Goal: Task Accomplishment & Management: Manage account settings

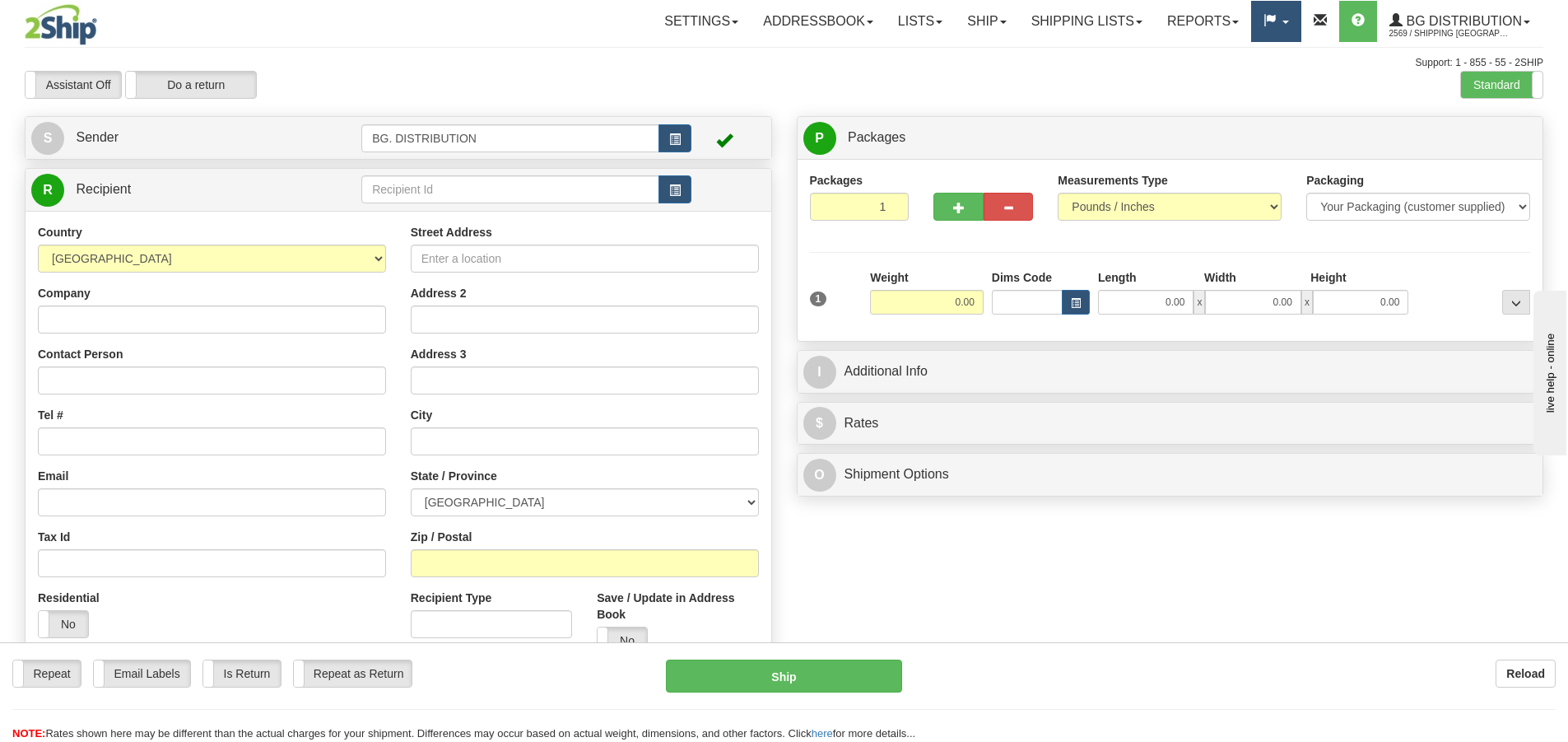
click at [1272, 27] on span at bounding box center [1270, 20] width 13 height 13
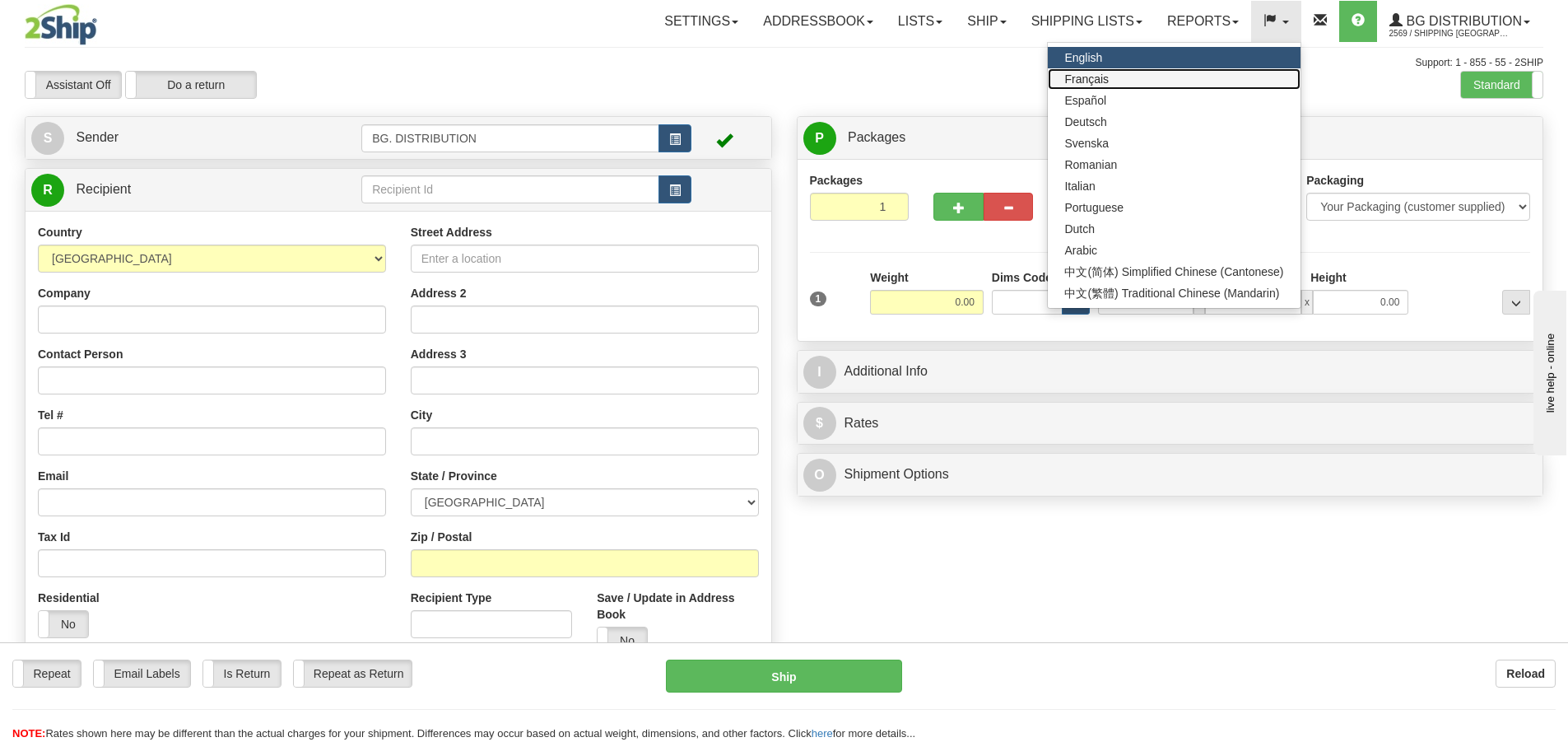
click at [1230, 75] on link "Français" at bounding box center [1174, 79] width 252 height 22
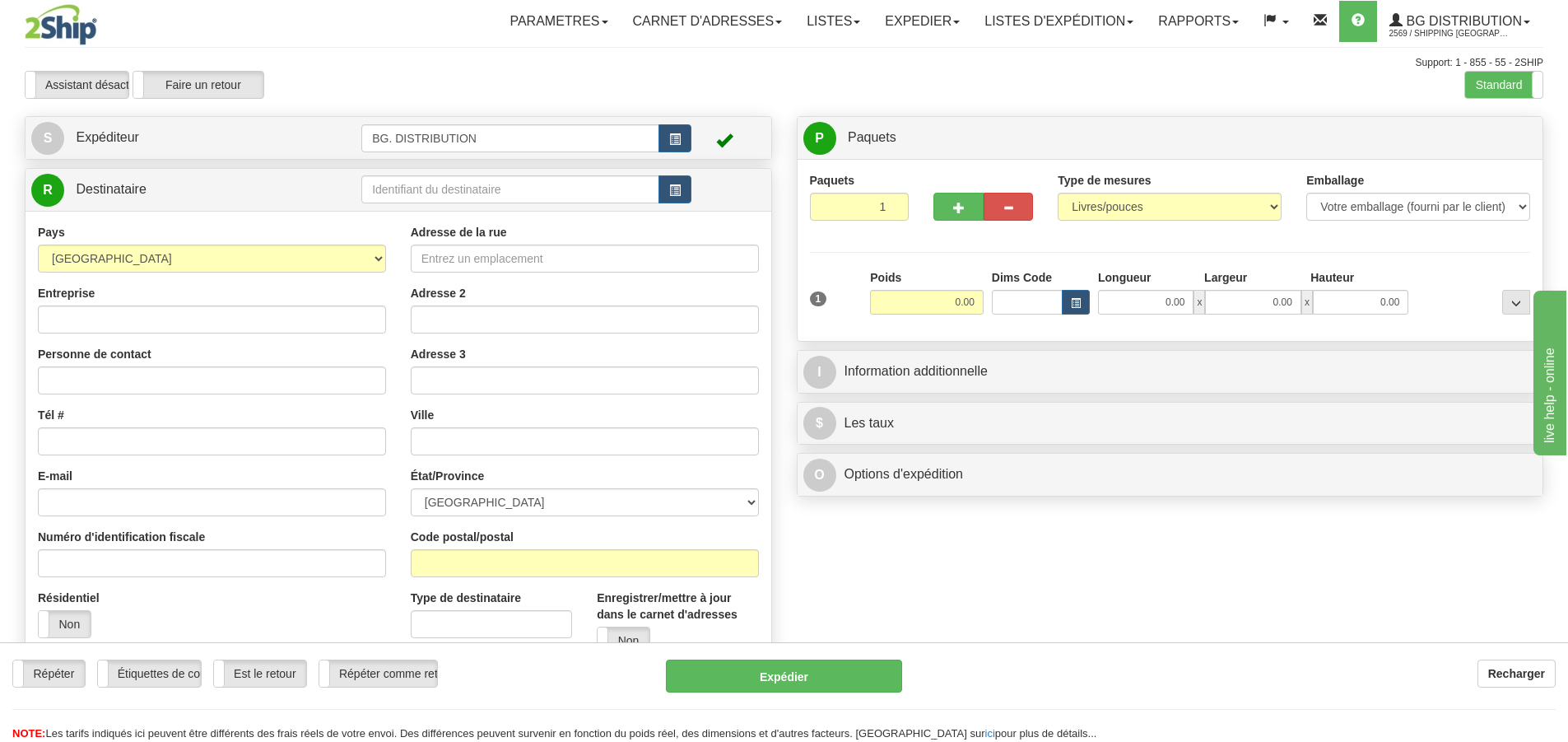
click at [1123, 23] on div "Toggle navigation Parametres Préférences d'expédition Préférences des champs Ne…" at bounding box center [784, 417] width 1568 height 834
click at [1122, 23] on link "LISTES D'EXPÉDITION" at bounding box center [1059, 22] width 173 height 41
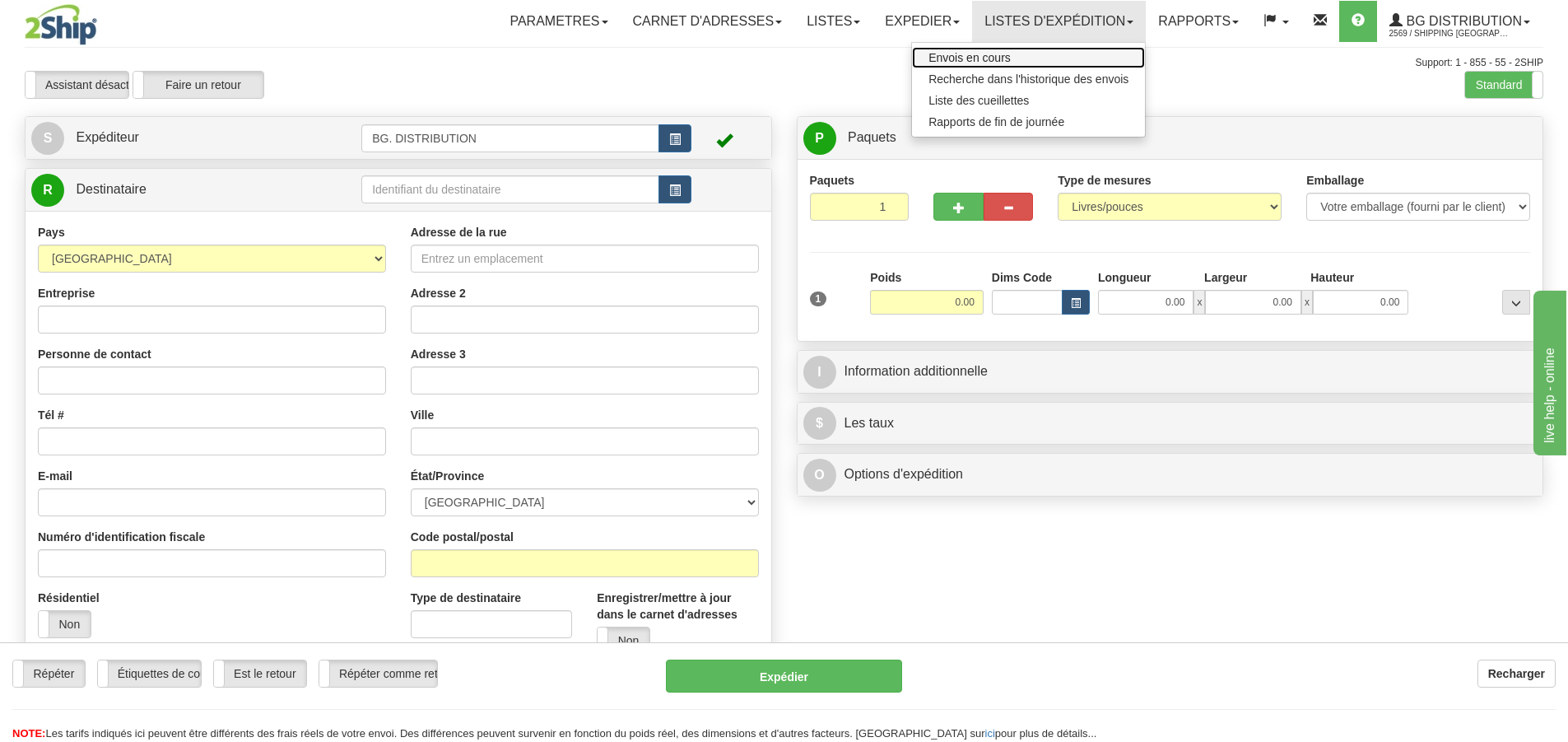
click at [1010, 62] on link "Envois en cours" at bounding box center [1028, 58] width 233 height 22
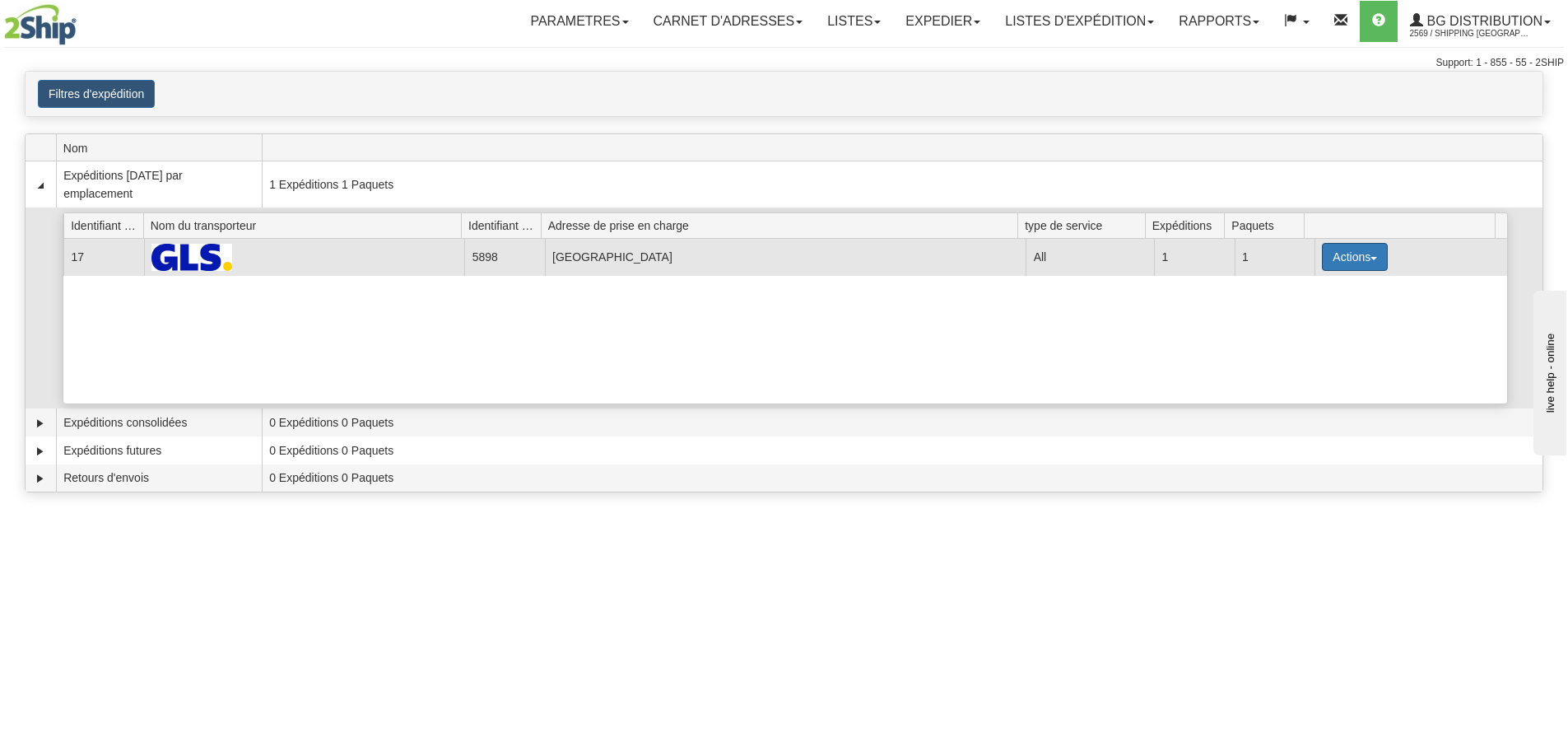
click at [1339, 264] on button "Actions" at bounding box center [1354, 257] width 66 height 28
click at [1296, 293] on span "Détails" at bounding box center [1293, 288] width 44 height 12
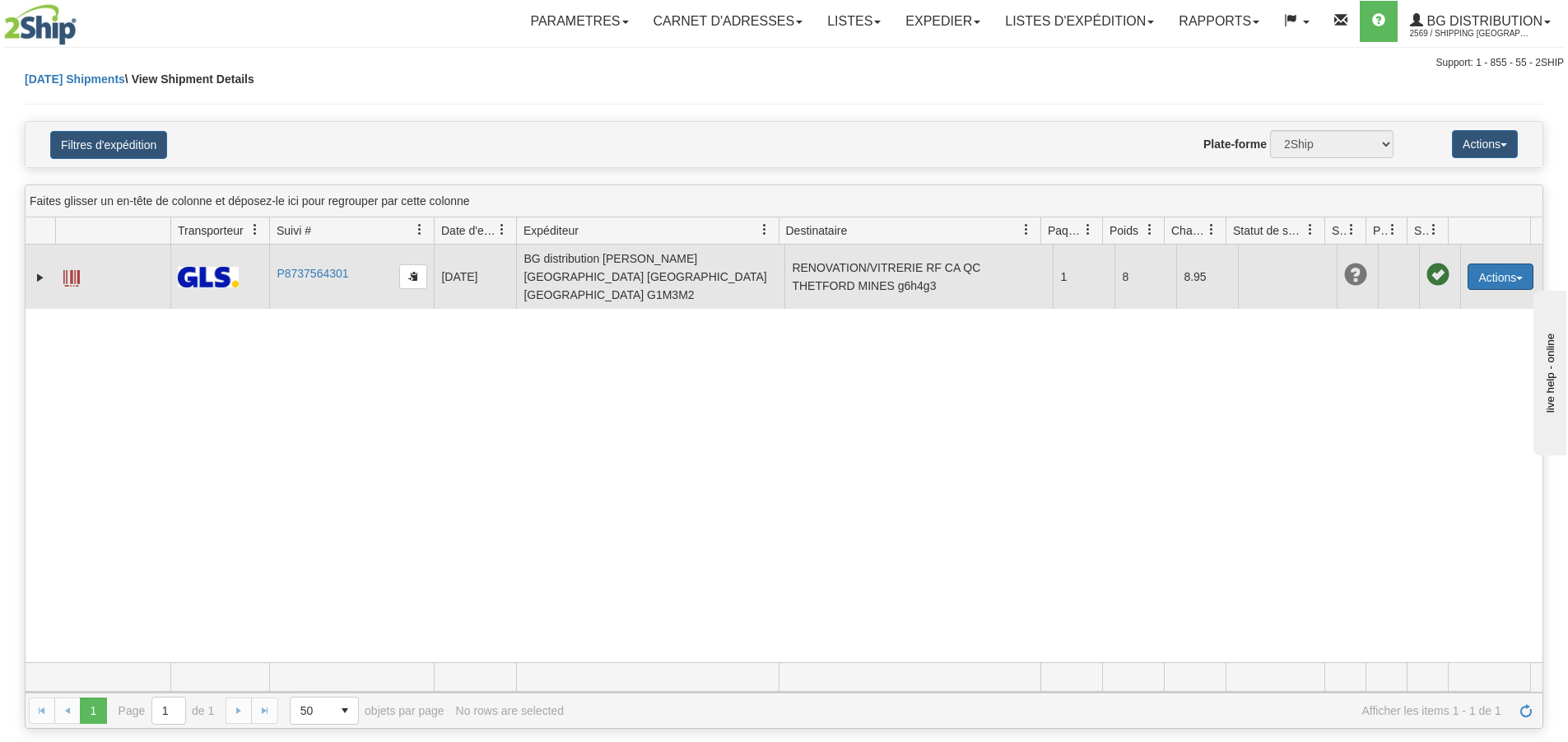
click at [1502, 272] on button "Actions" at bounding box center [1500, 276] width 66 height 27
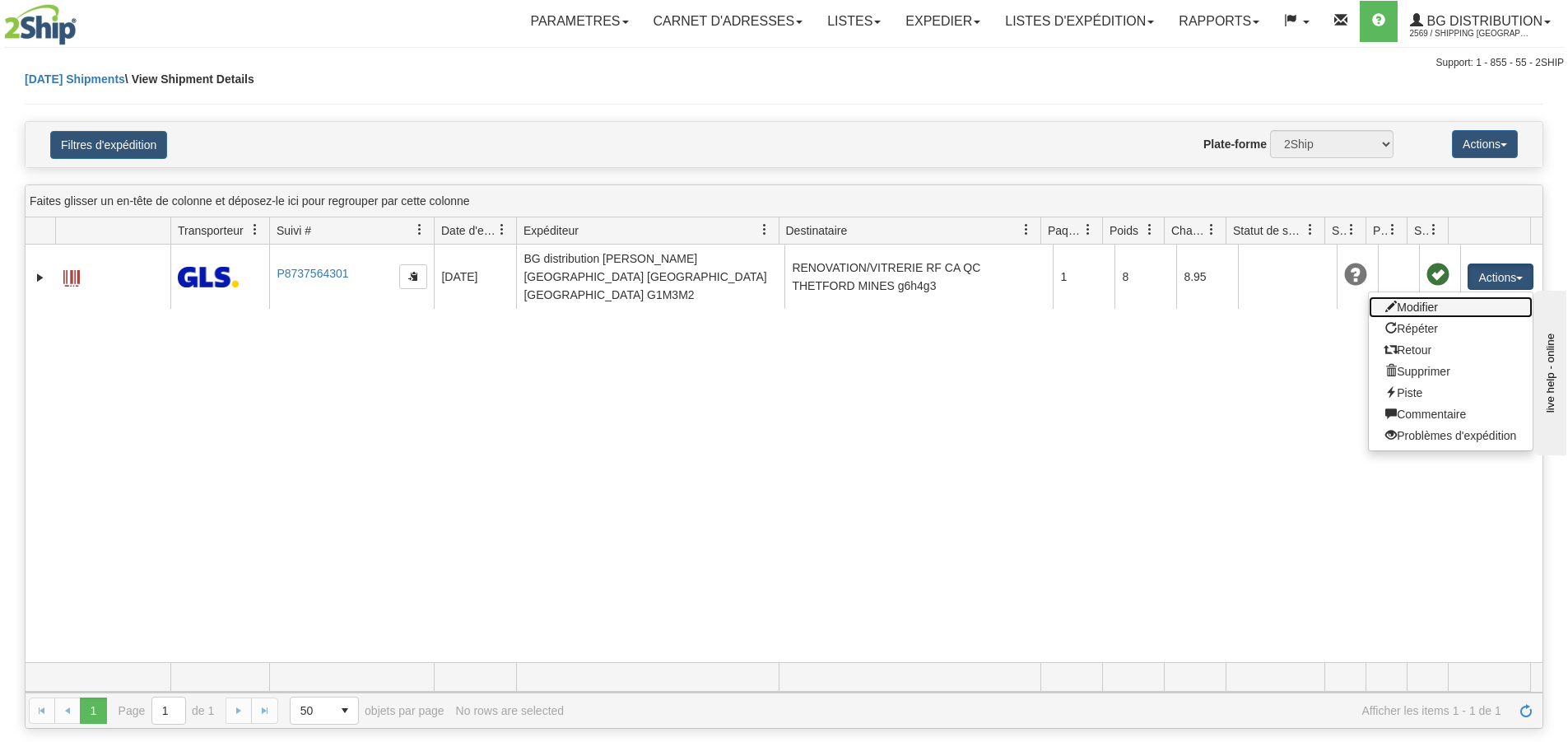
click at [1426, 297] on link "Modifier" at bounding box center [1451, 307] width 163 height 22
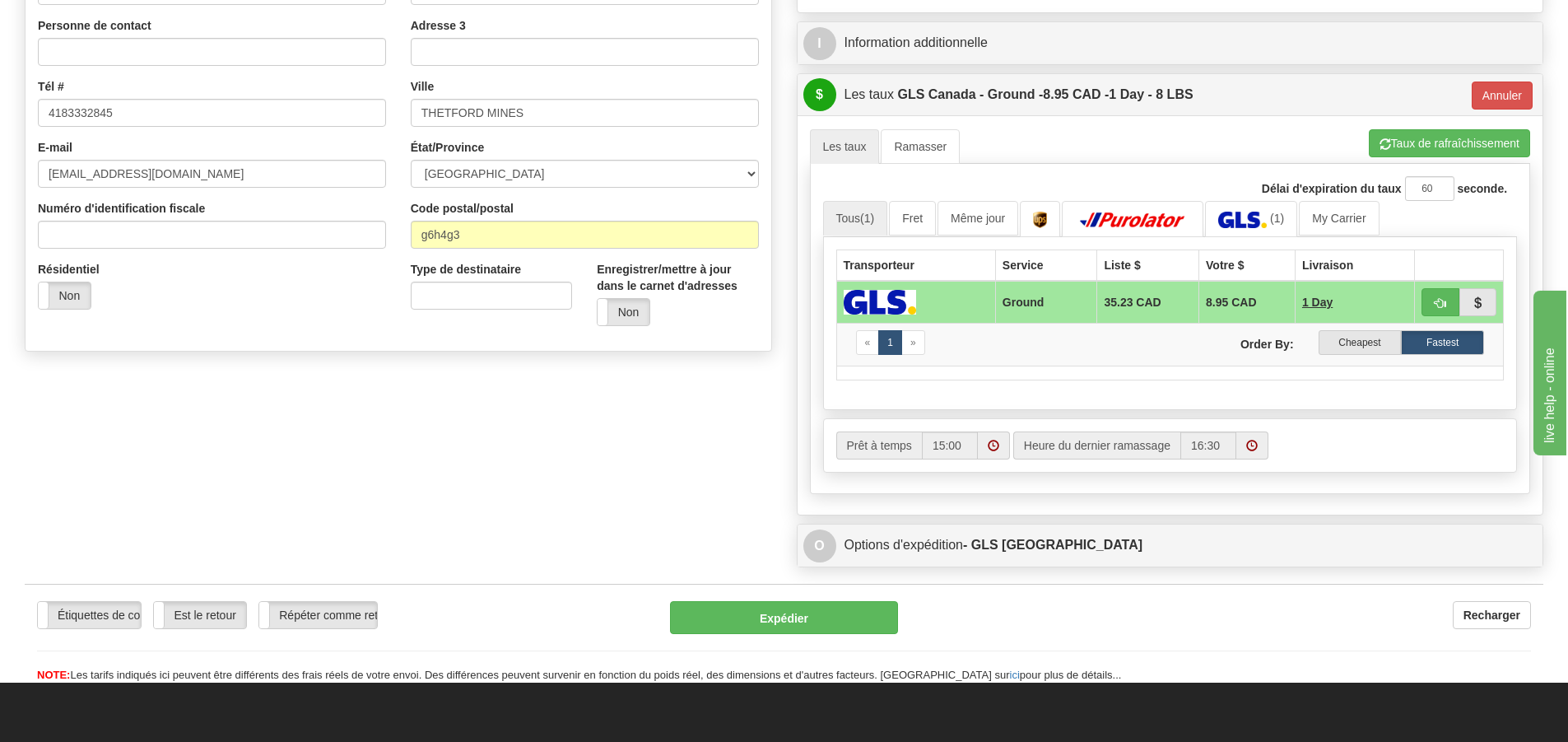
scroll to position [247, 0]
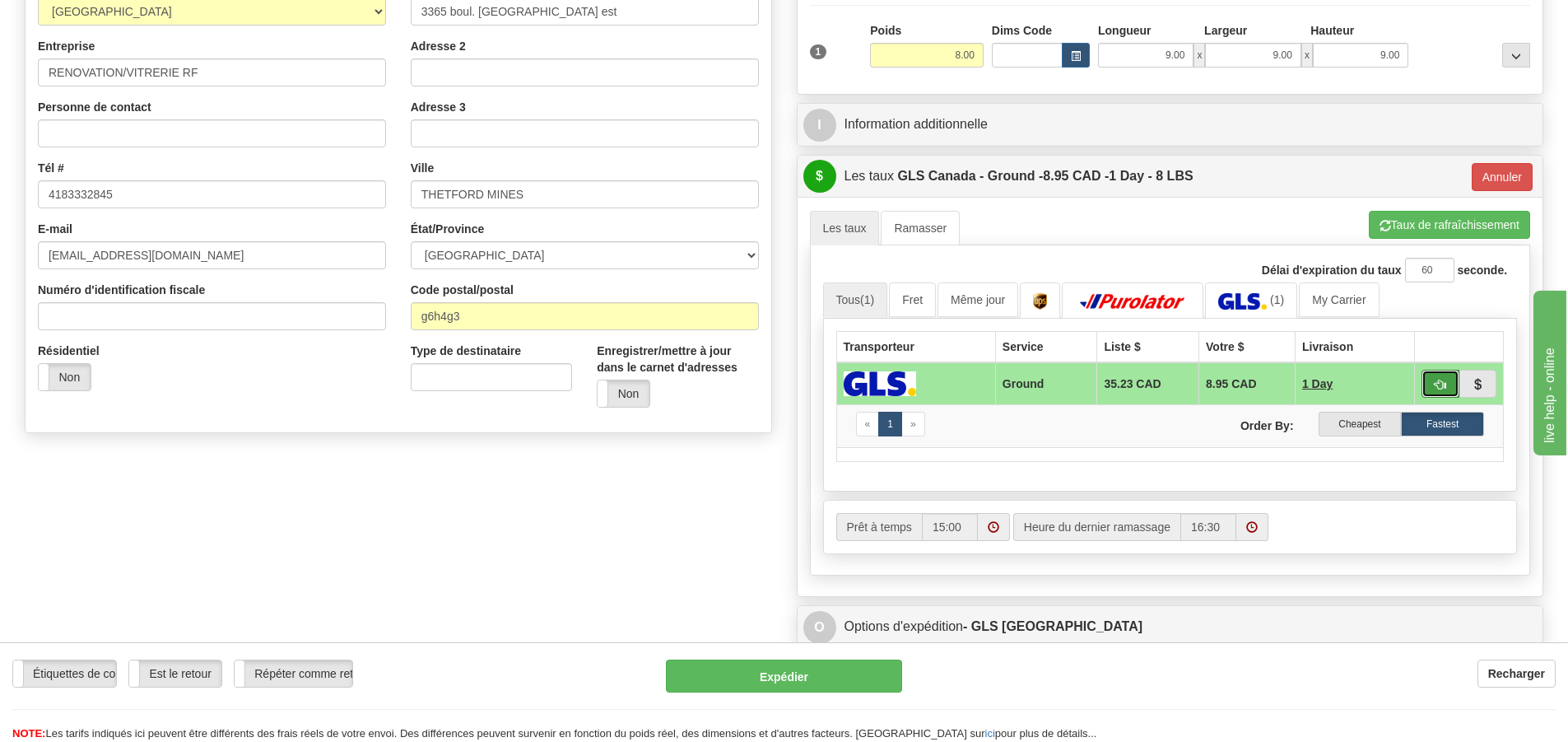
click at [1427, 378] on button "button" at bounding box center [1441, 383] width 37 height 28
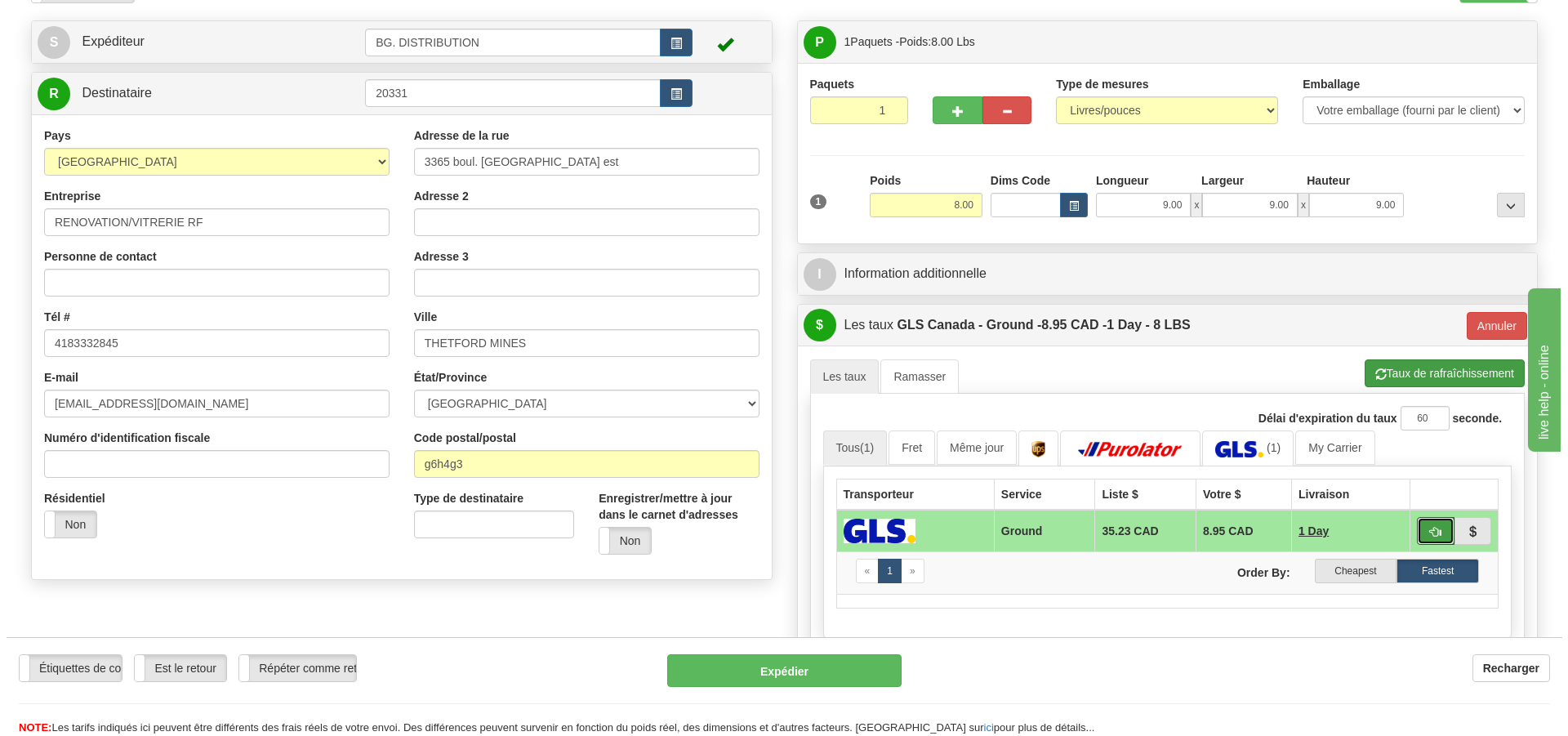
scroll to position [82, 0]
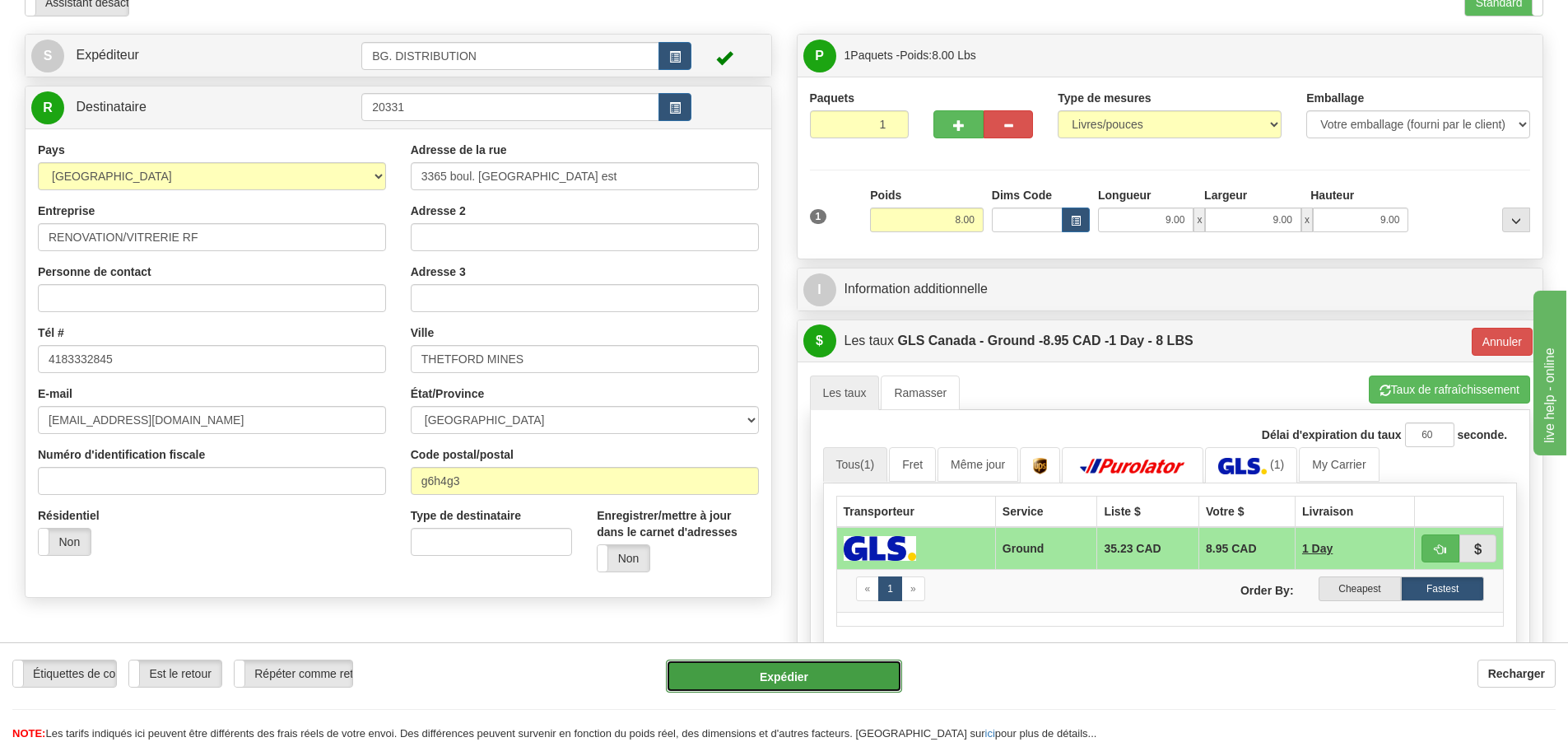
click at [786, 673] on button "Expédier" at bounding box center [784, 676] width 236 height 33
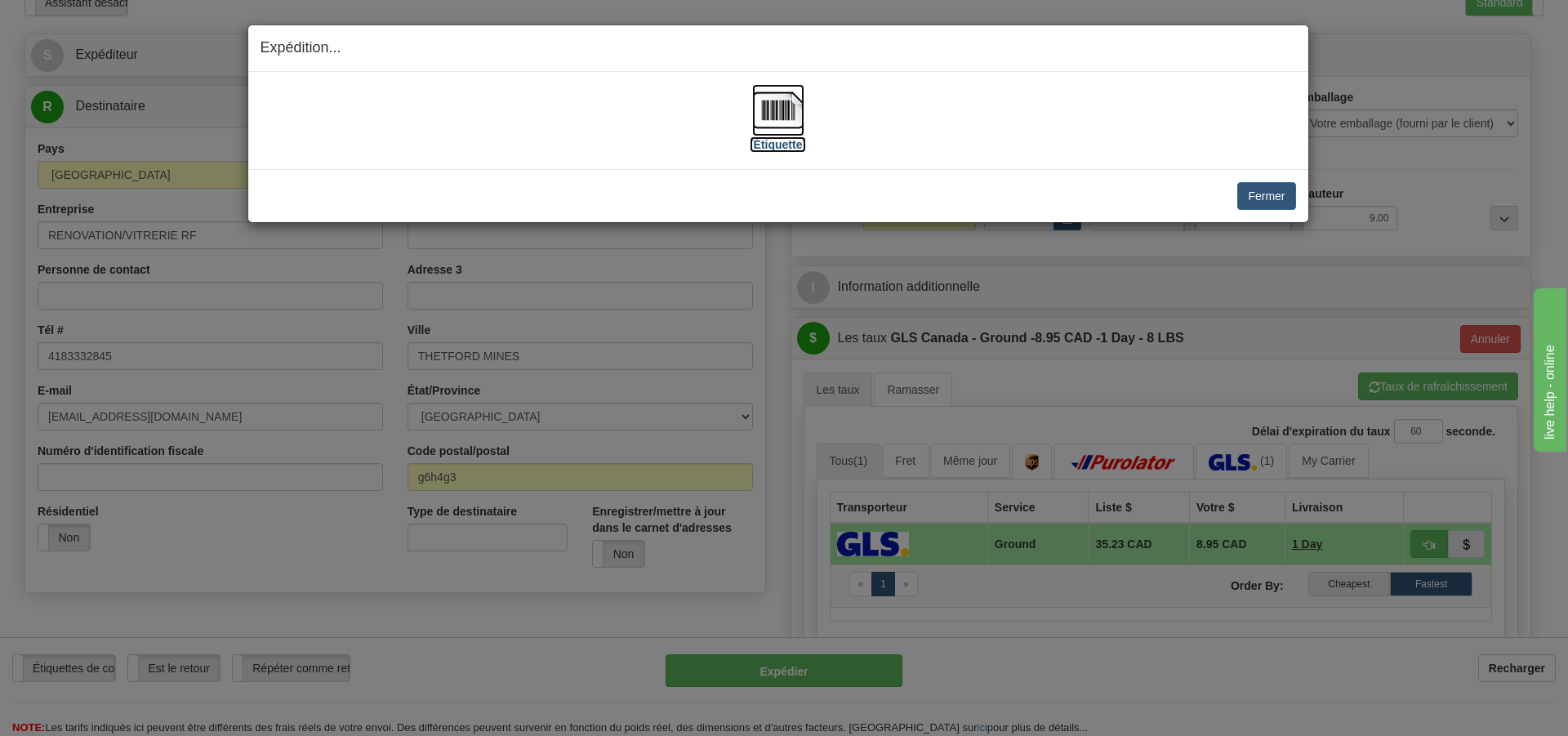
click at [783, 143] on label "[Étiquette]" at bounding box center [778, 145] width 57 height 17
click at [1262, 192] on button "Fermer" at bounding box center [1265, 195] width 58 height 27
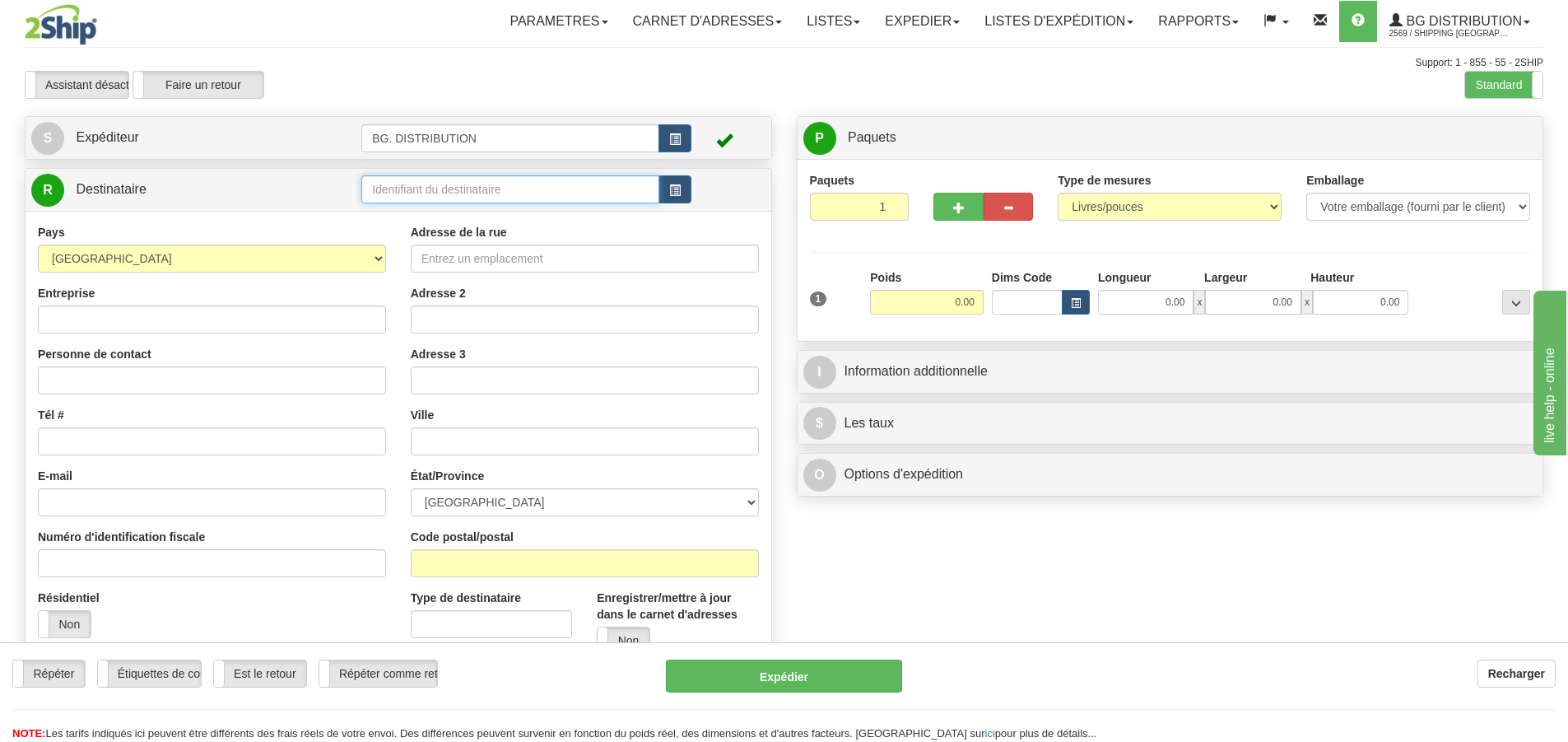
click at [555, 181] on input "text" at bounding box center [510, 189] width 298 height 28
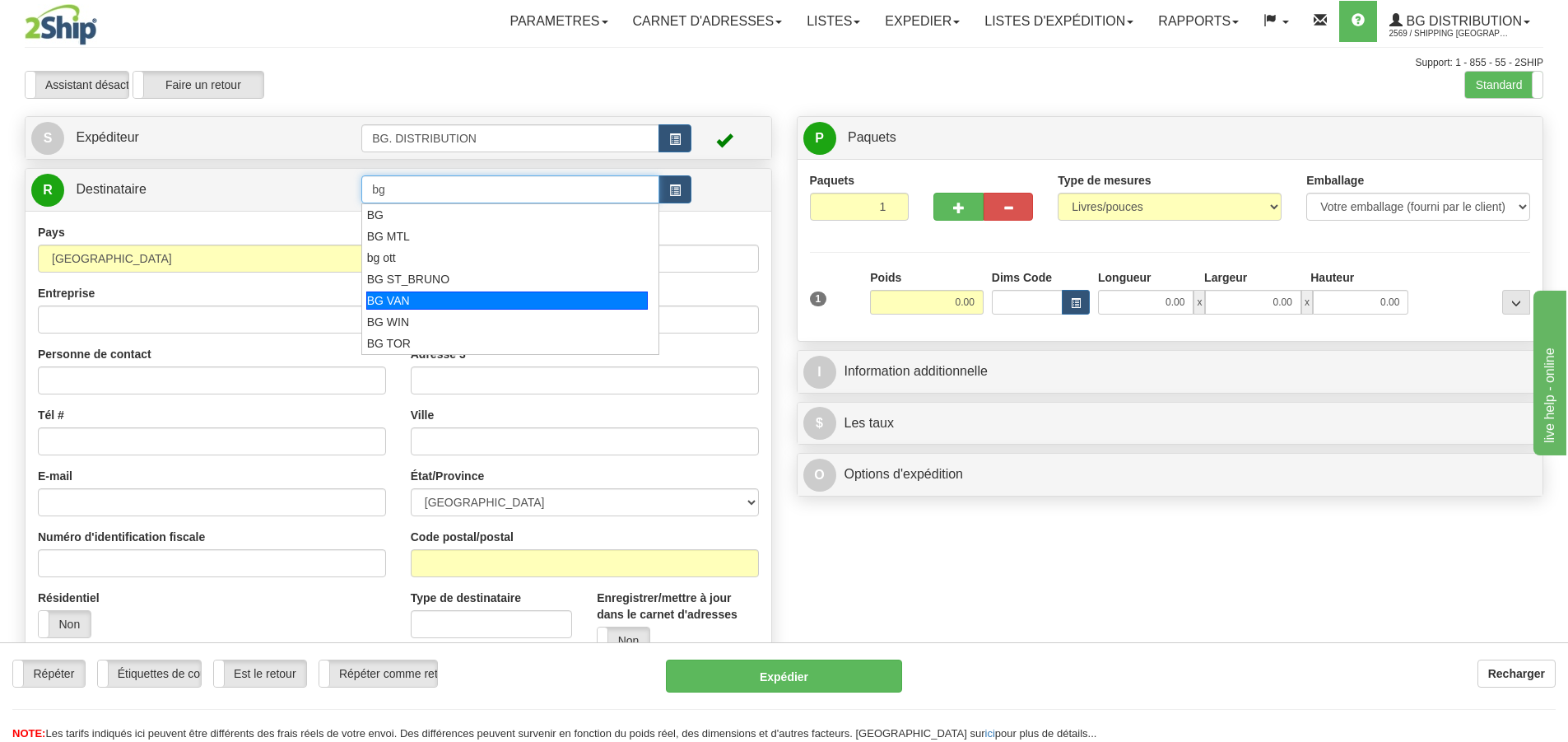
click at [455, 304] on div "BG VAN" at bounding box center [507, 301] width 283 height 18
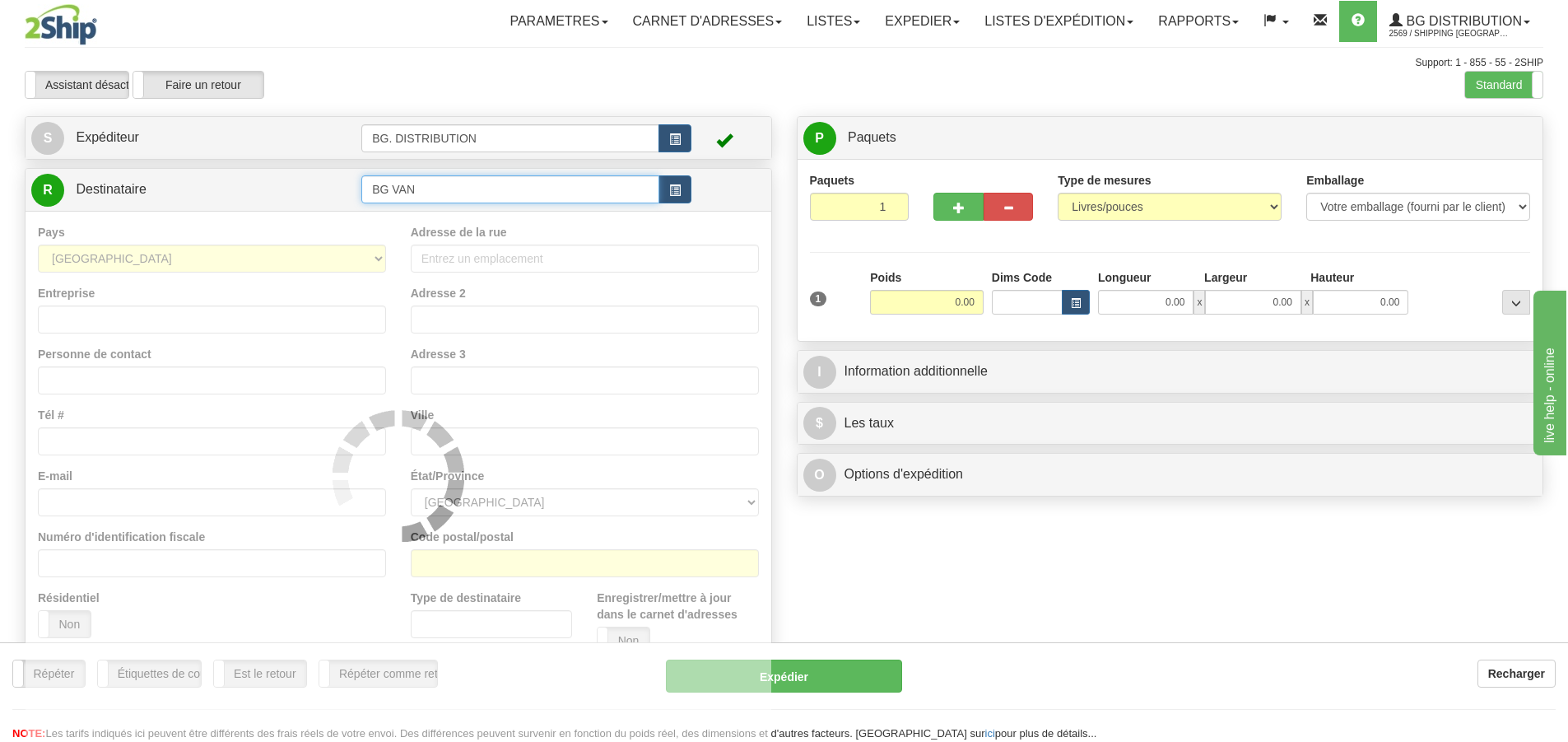
type input "BG VAN"
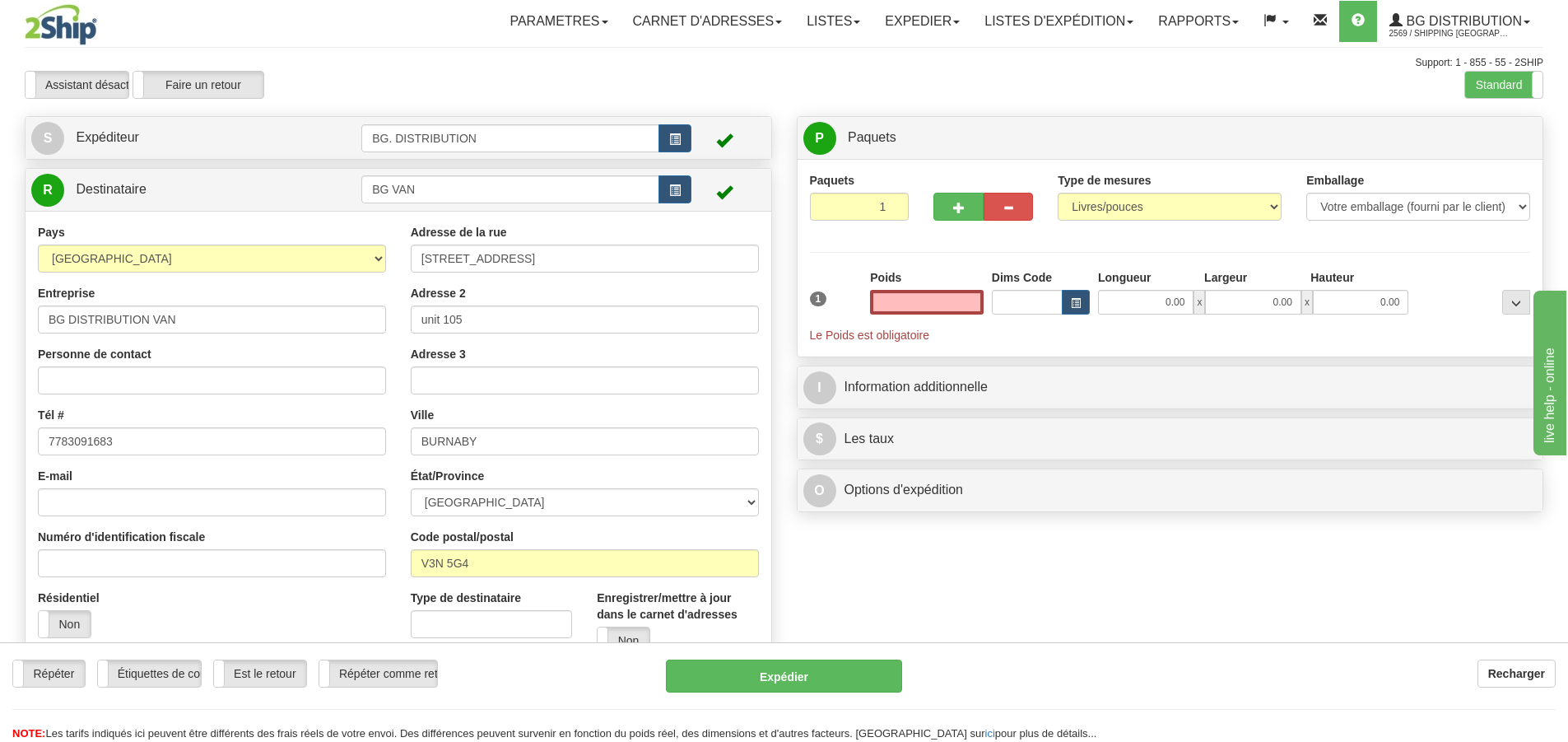
type input "0.00"
drag, startPoint x: 956, startPoint y: 221, endPoint x: 966, endPoint y: 218, distance: 10.4
click at [961, 219] on div at bounding box center [983, 204] width 124 height 63
click at [969, 213] on button "button" at bounding box center [958, 207] width 49 height 28
type input "2"
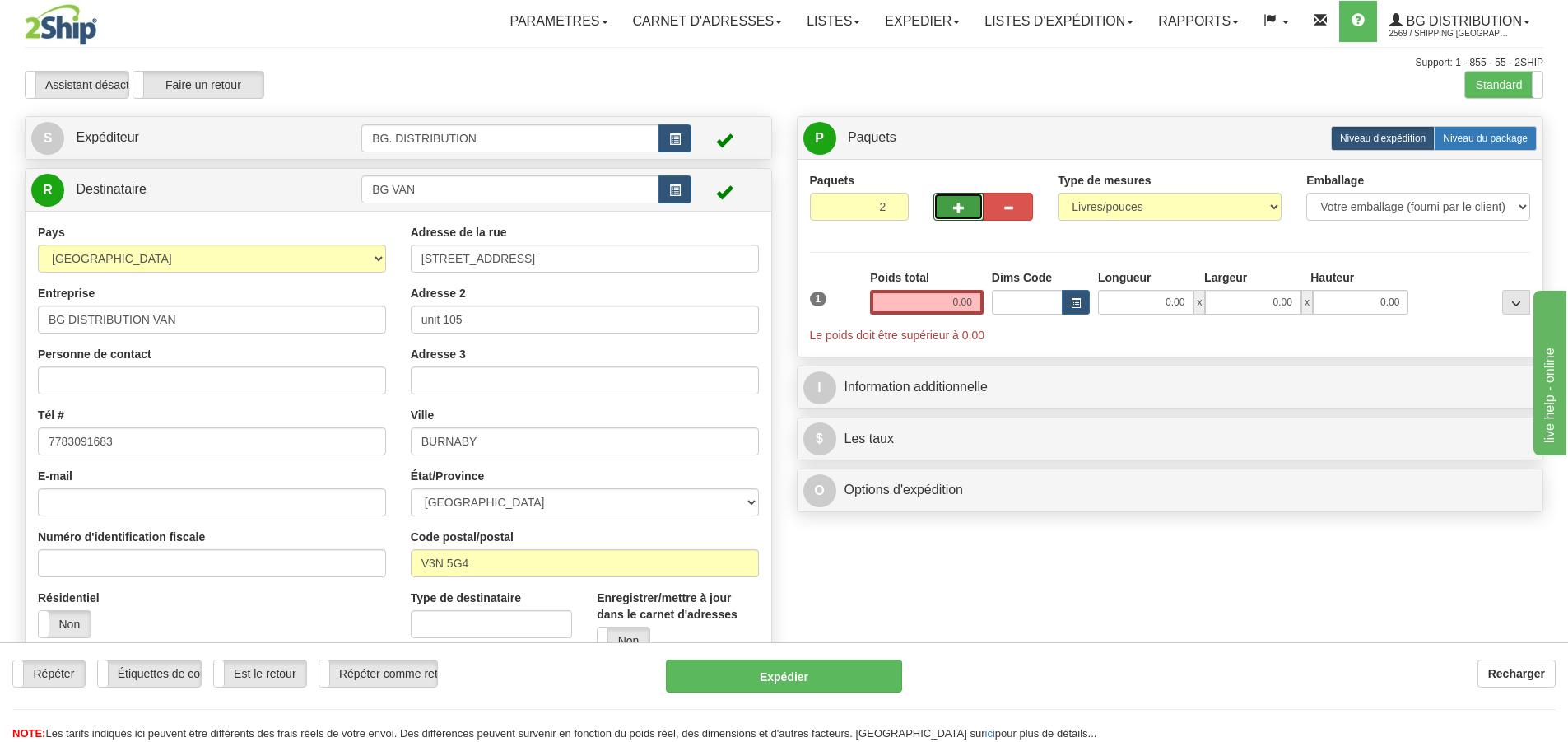
click at [1503, 133] on span "Niveau du package" at bounding box center [1485, 139] width 85 height 12
radio input "true"
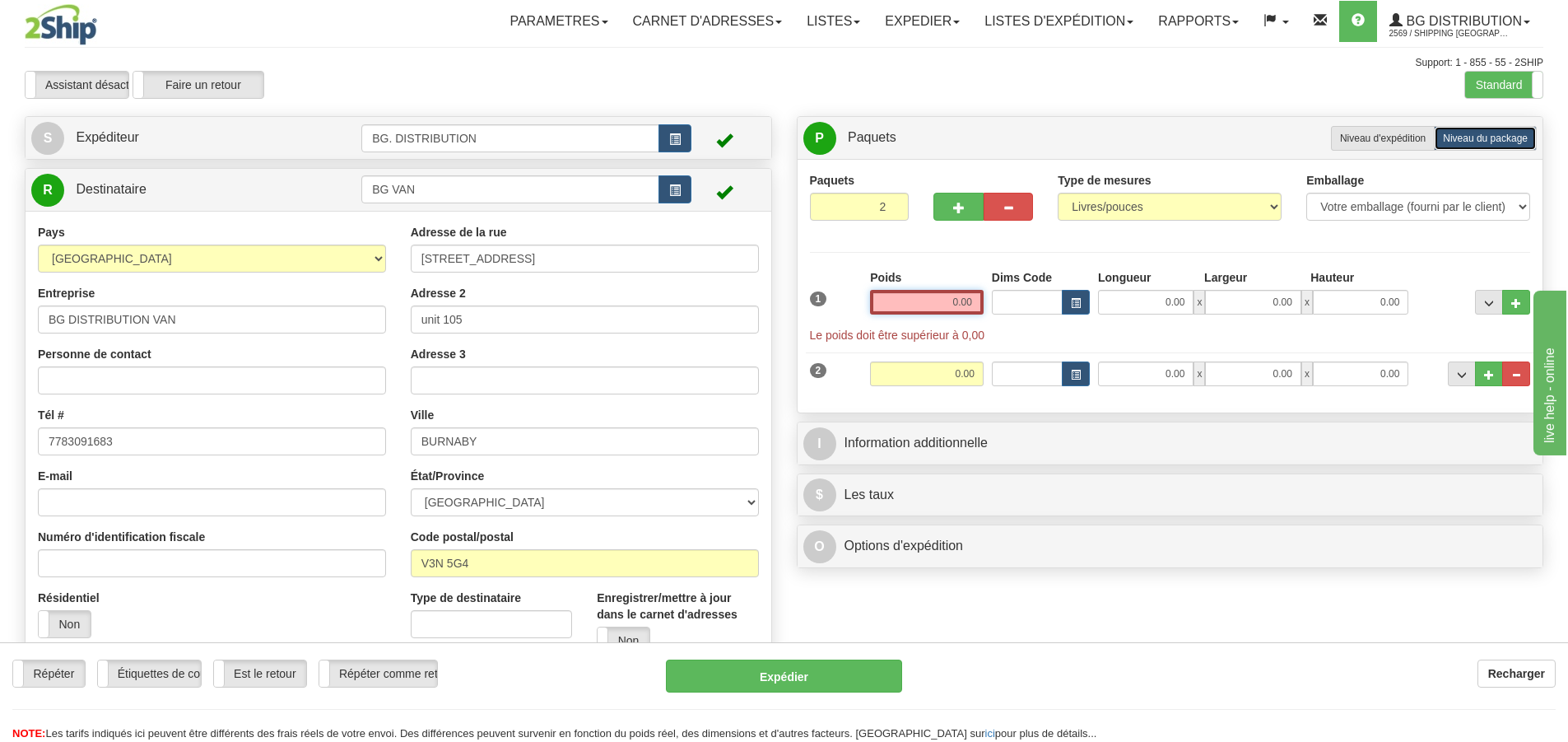
click at [946, 294] on input "0.00" at bounding box center [927, 302] width 113 height 25
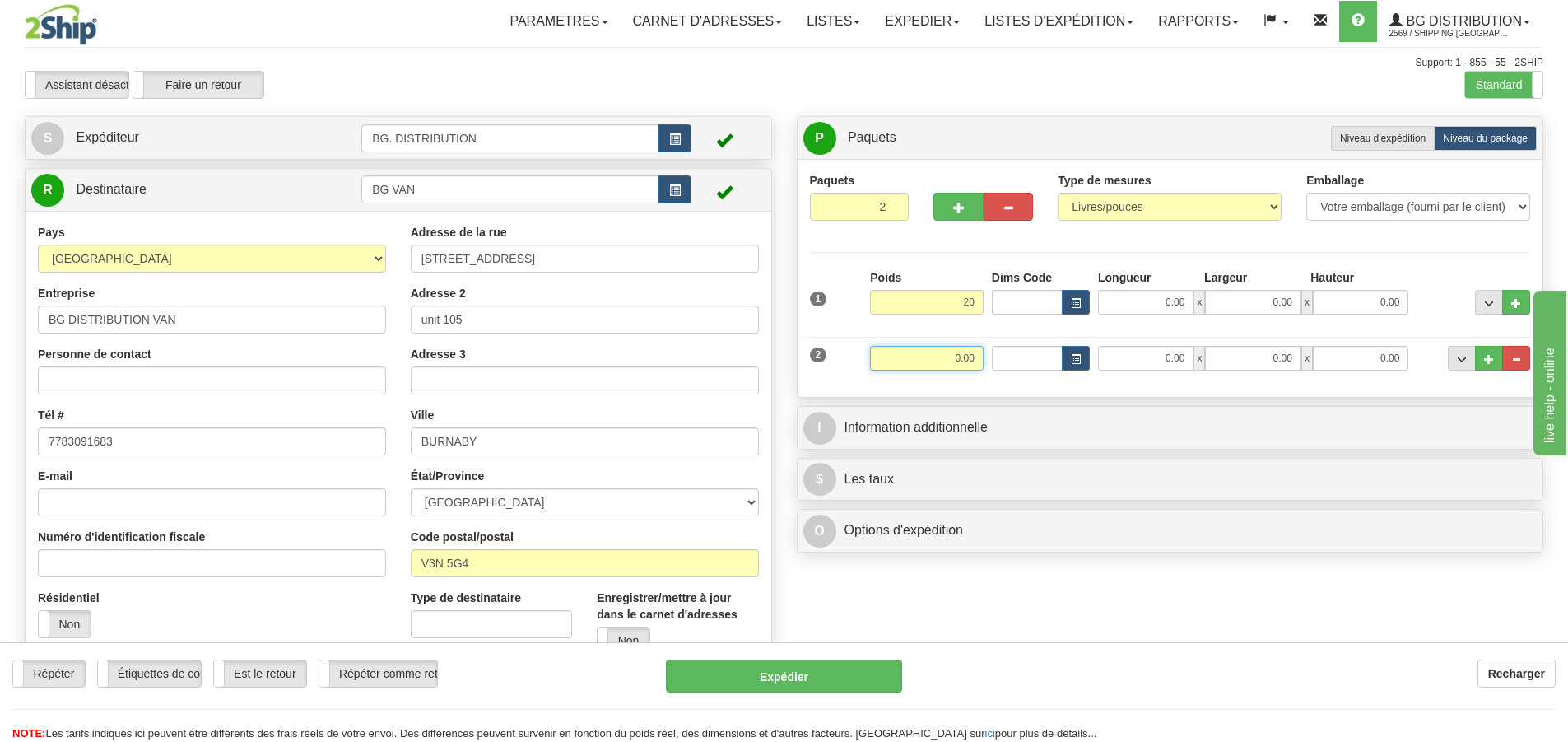
type input "20.00"
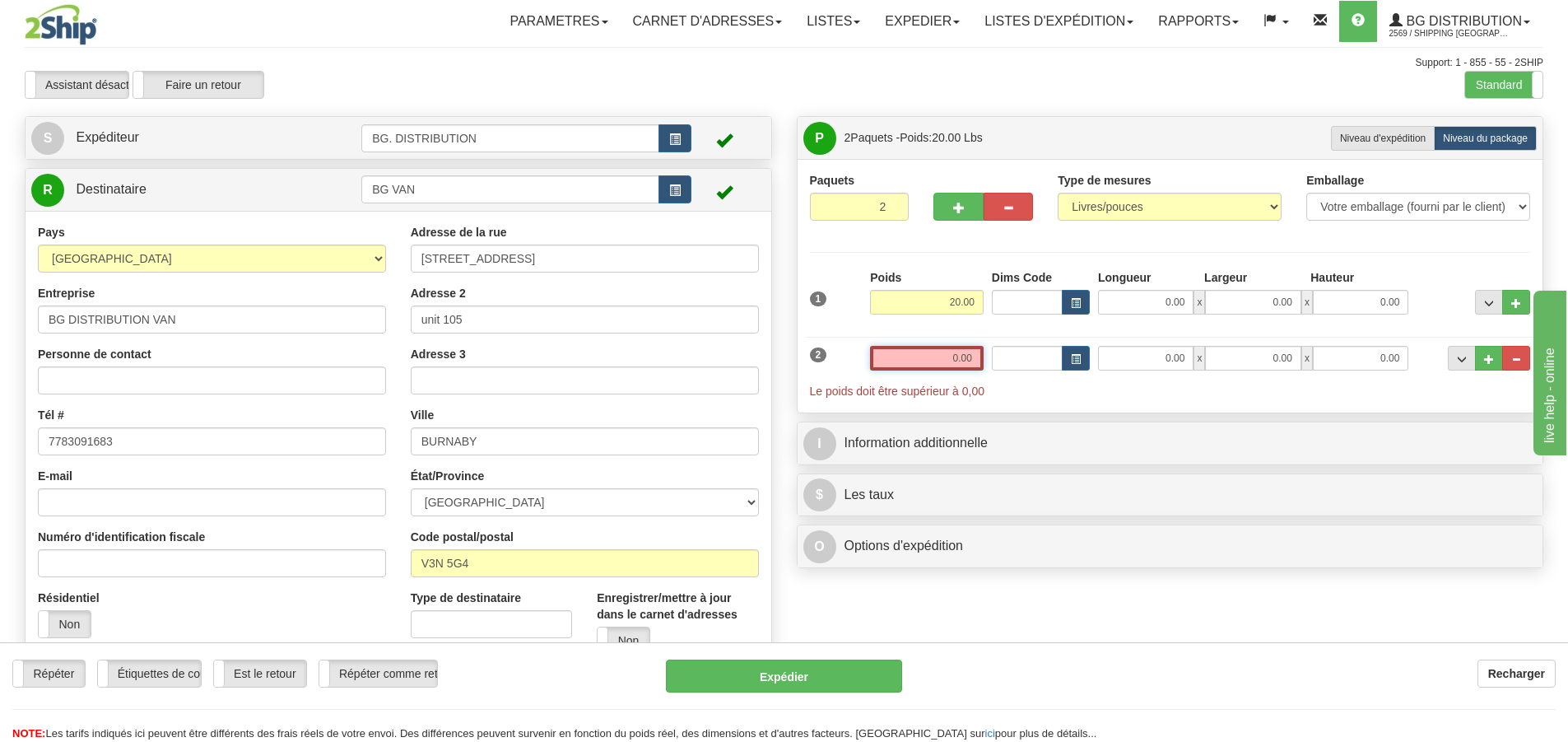
click at [942, 362] on input "0.00" at bounding box center [927, 358] width 113 height 25
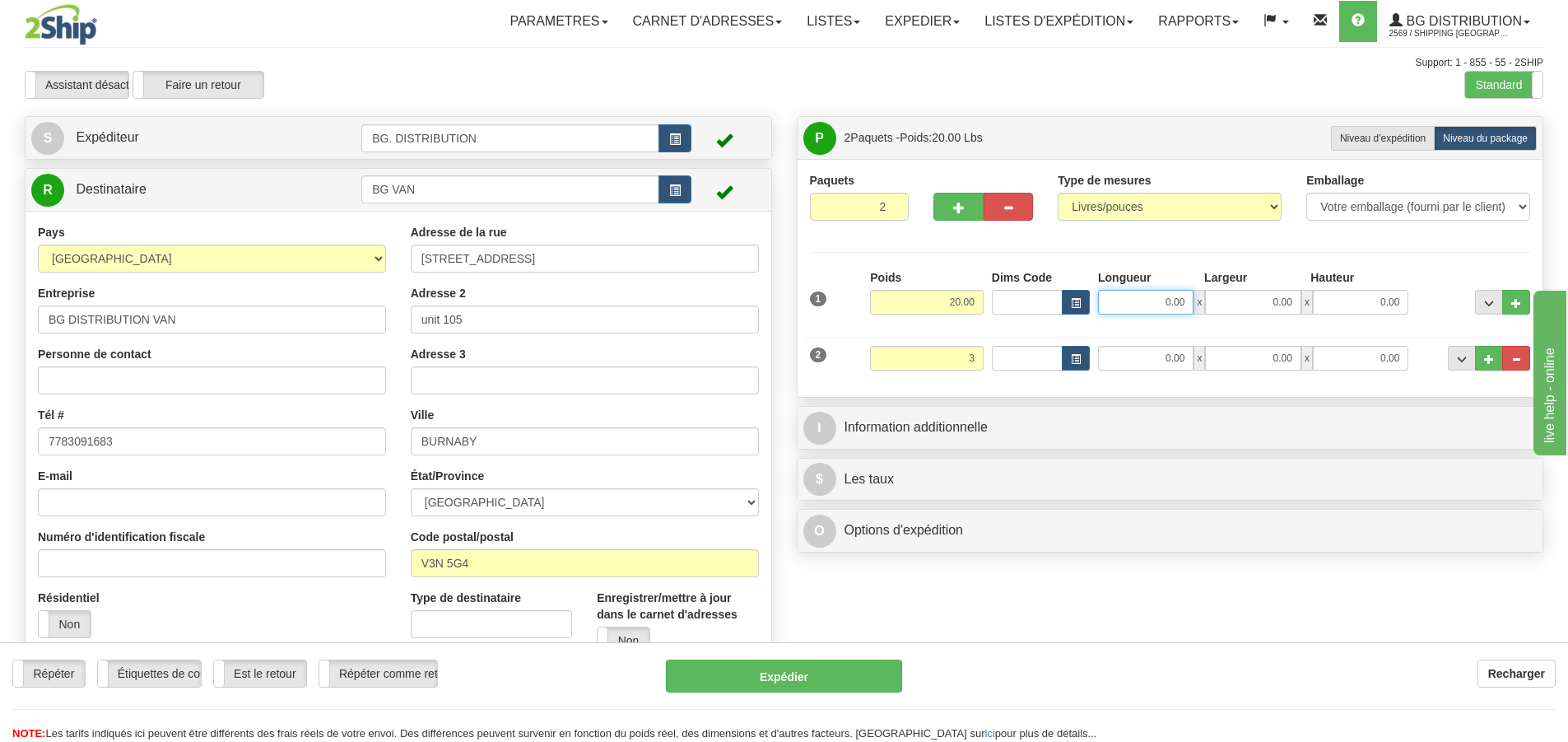
type input "3.00"
click at [1187, 302] on input "0.00" at bounding box center [1145, 302] width 96 height 25
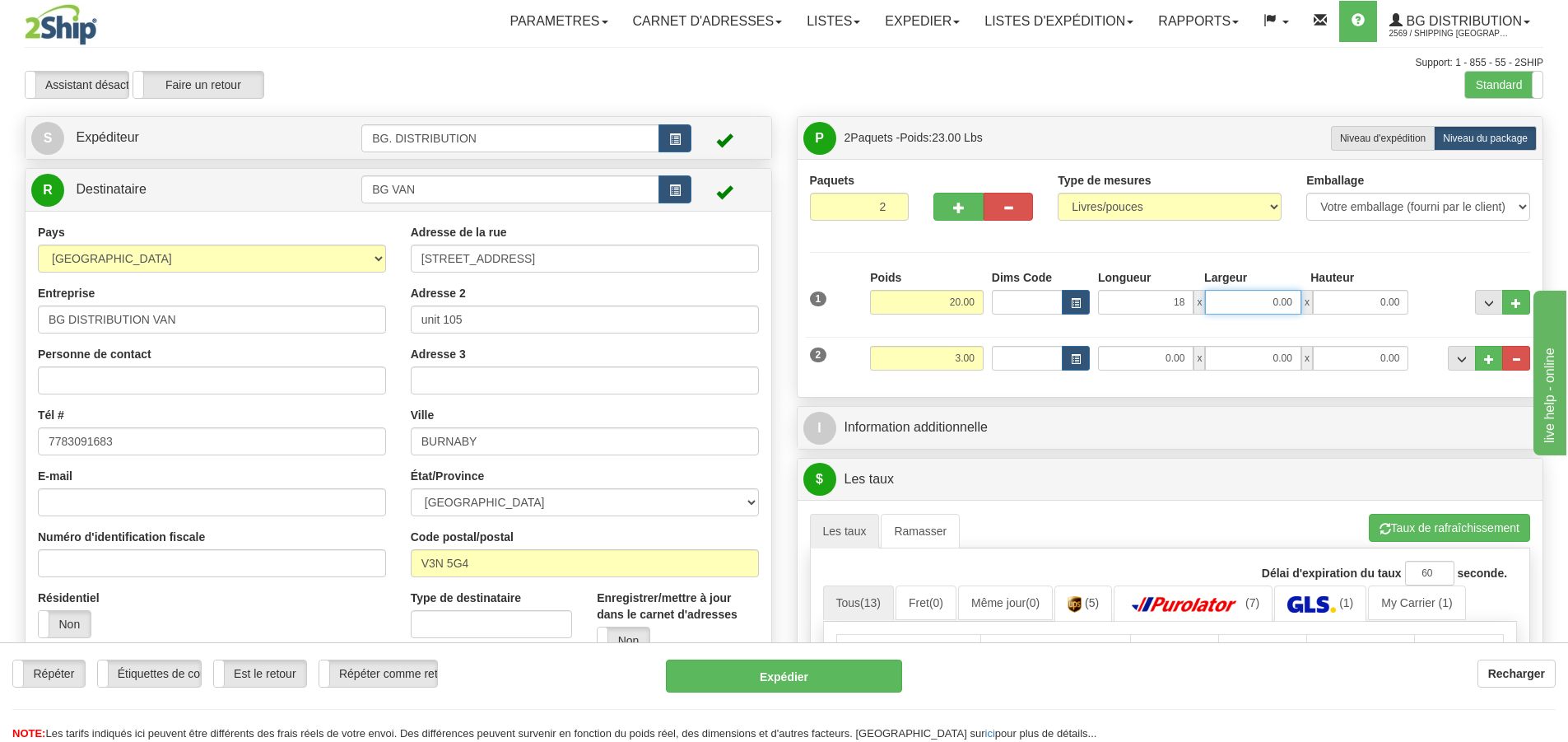
type input "18.00"
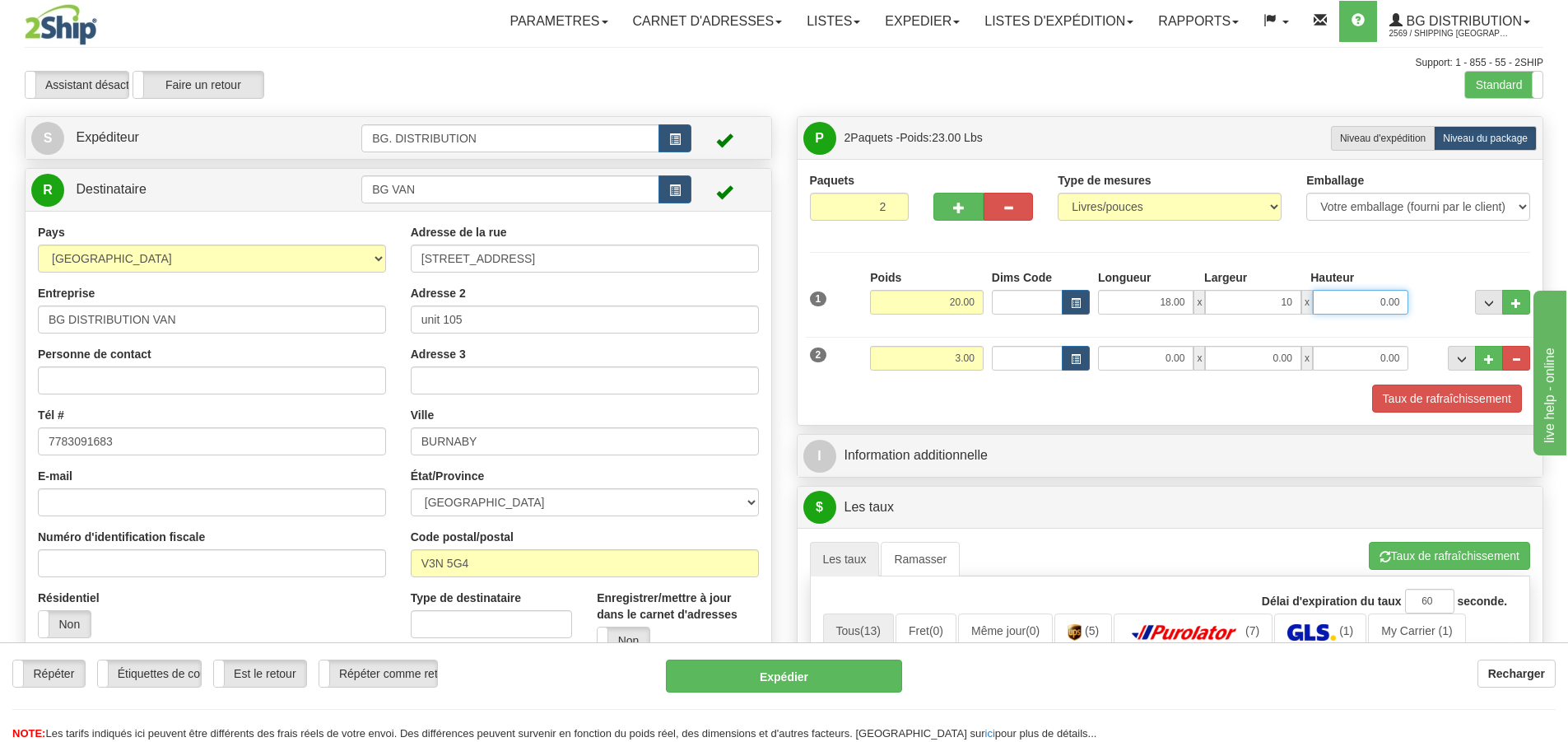
type input "10.00"
type input "8.00"
click at [1119, 355] on input "0.00" at bounding box center [1145, 358] width 96 height 25
type input "10.00"
type input "8.00"
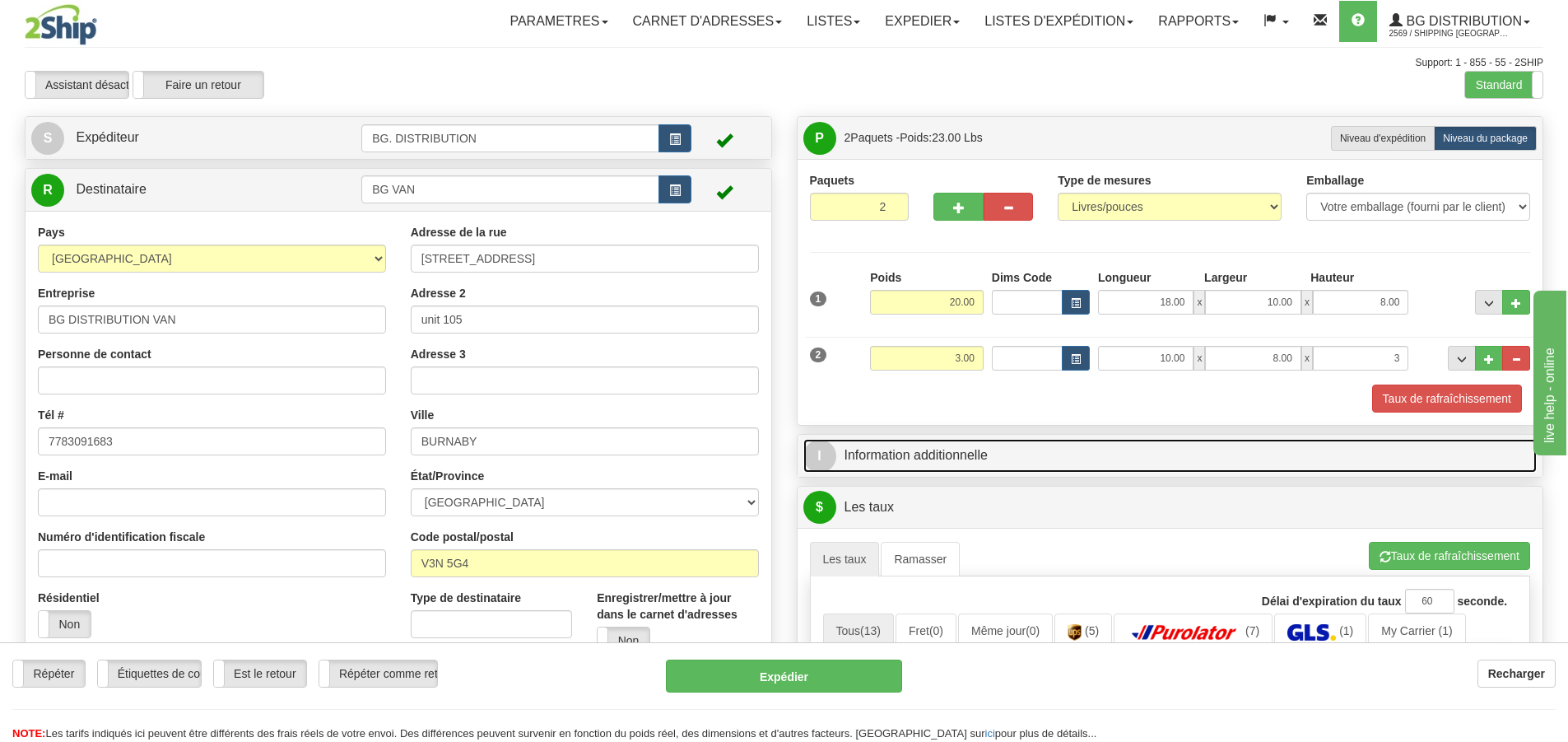
type input "3.00"
click at [818, 461] on span "I" at bounding box center [819, 455] width 33 height 33
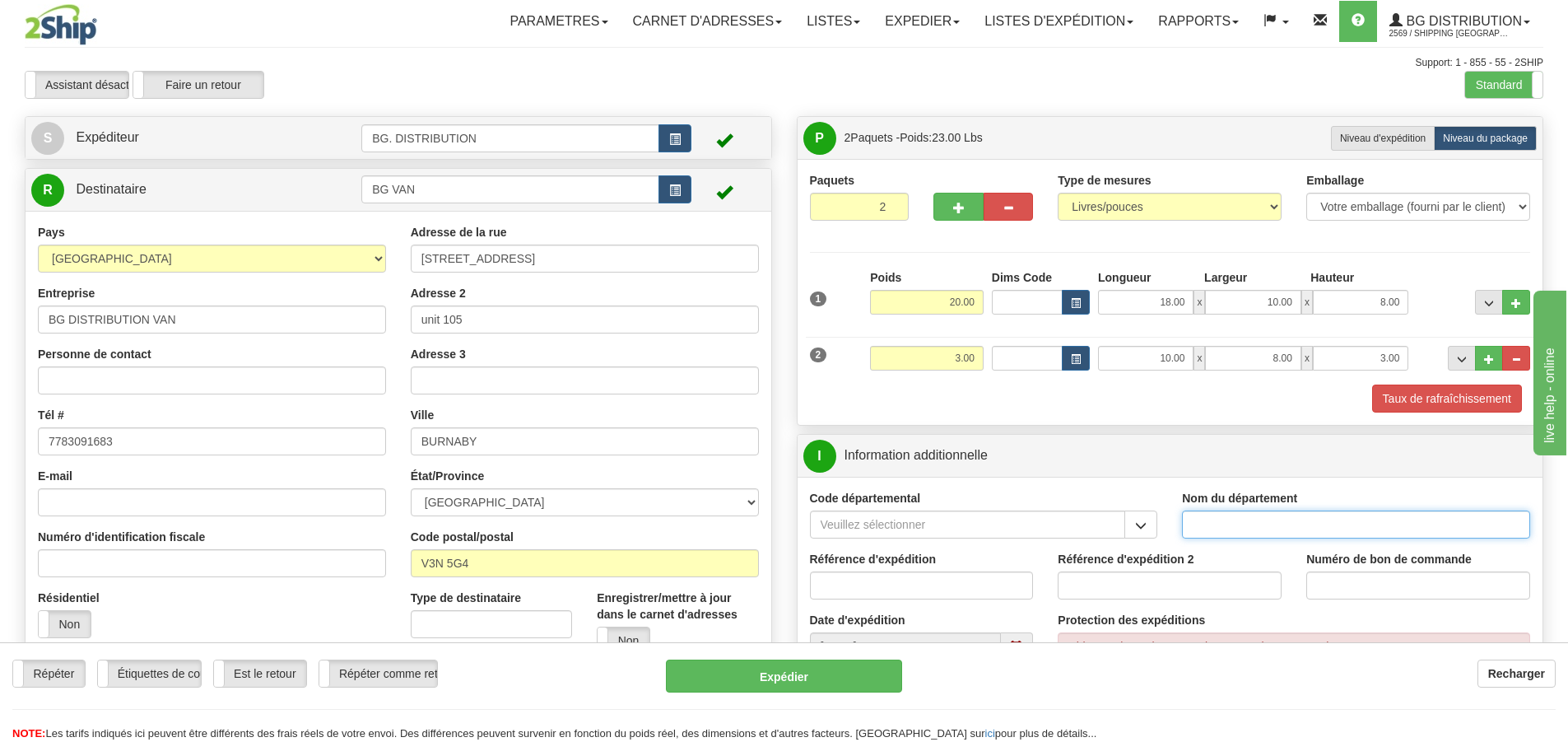
click at [1308, 527] on input "Nom du département" at bounding box center [1356, 524] width 349 height 28
type input "."
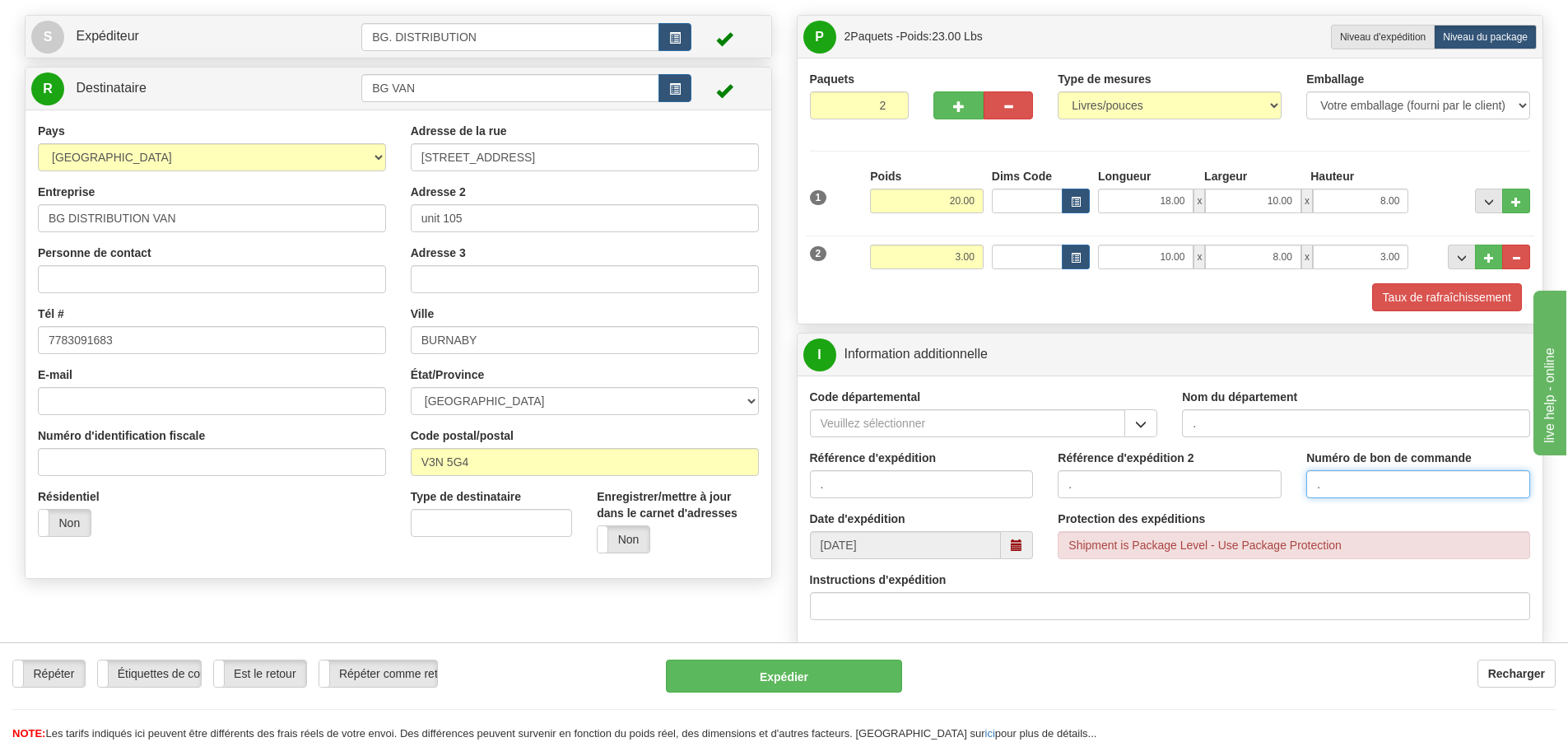
scroll to position [247, 0]
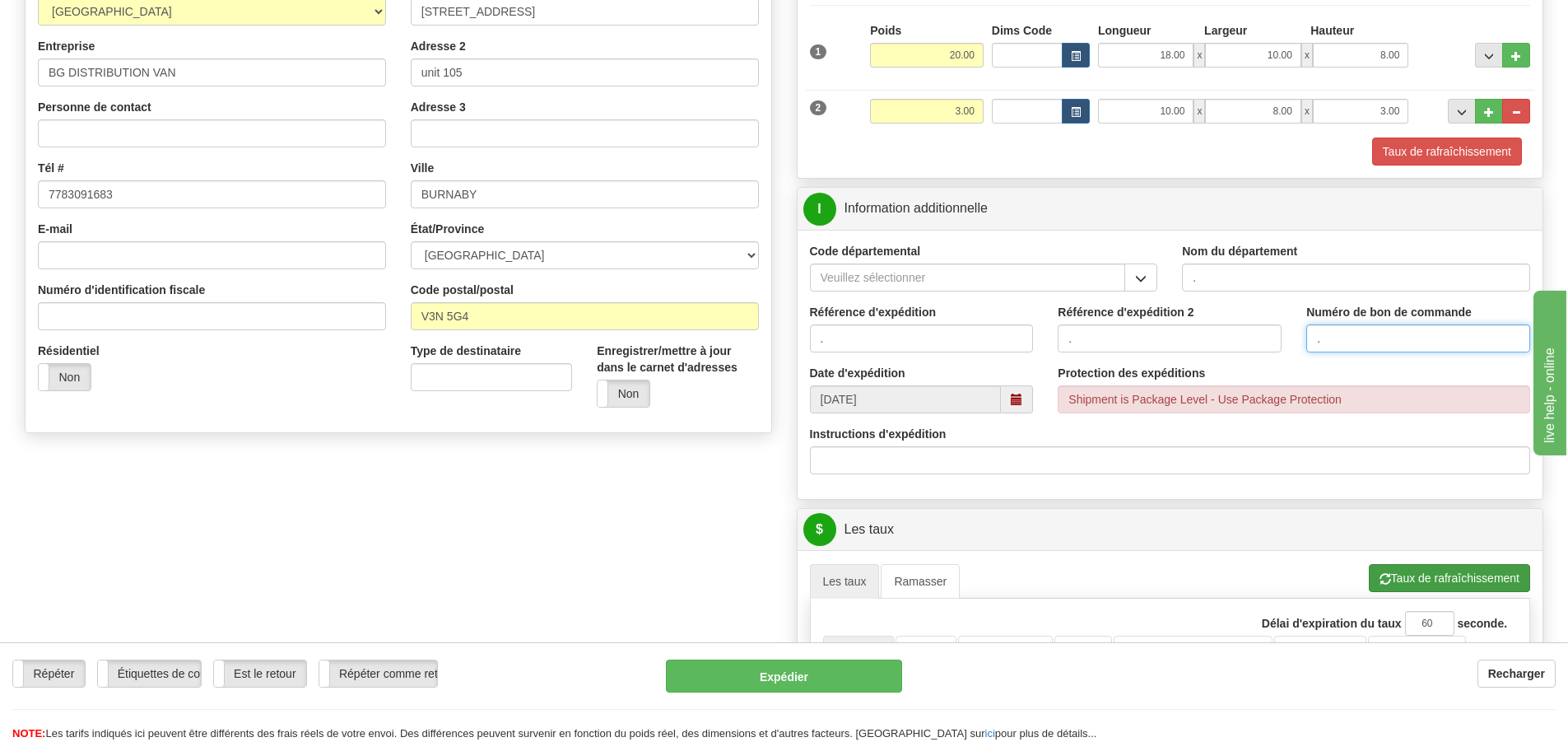
type input "."
click at [1425, 581] on button "Taux de rafraîchissement" at bounding box center [1450, 578] width 162 height 28
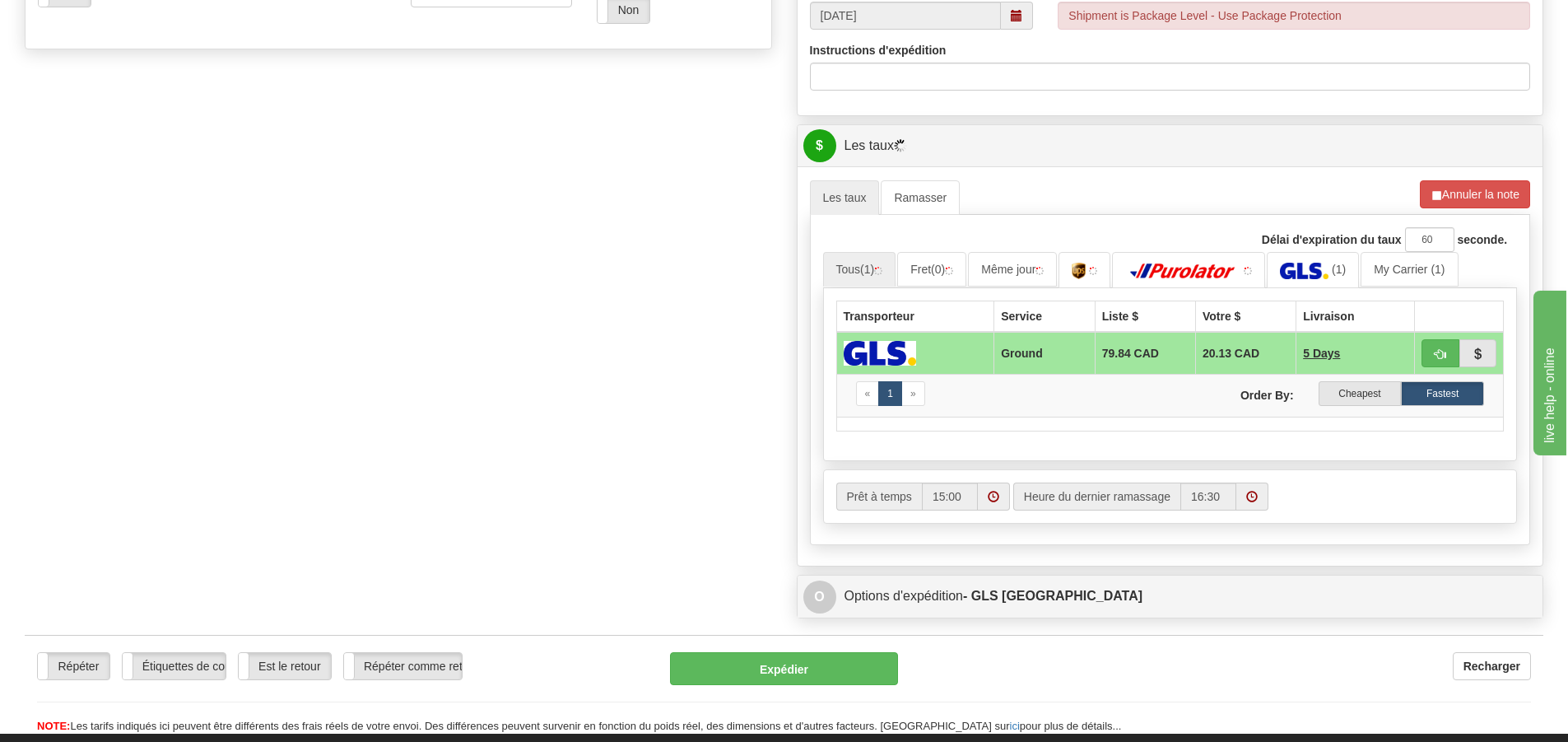
scroll to position [659, 0]
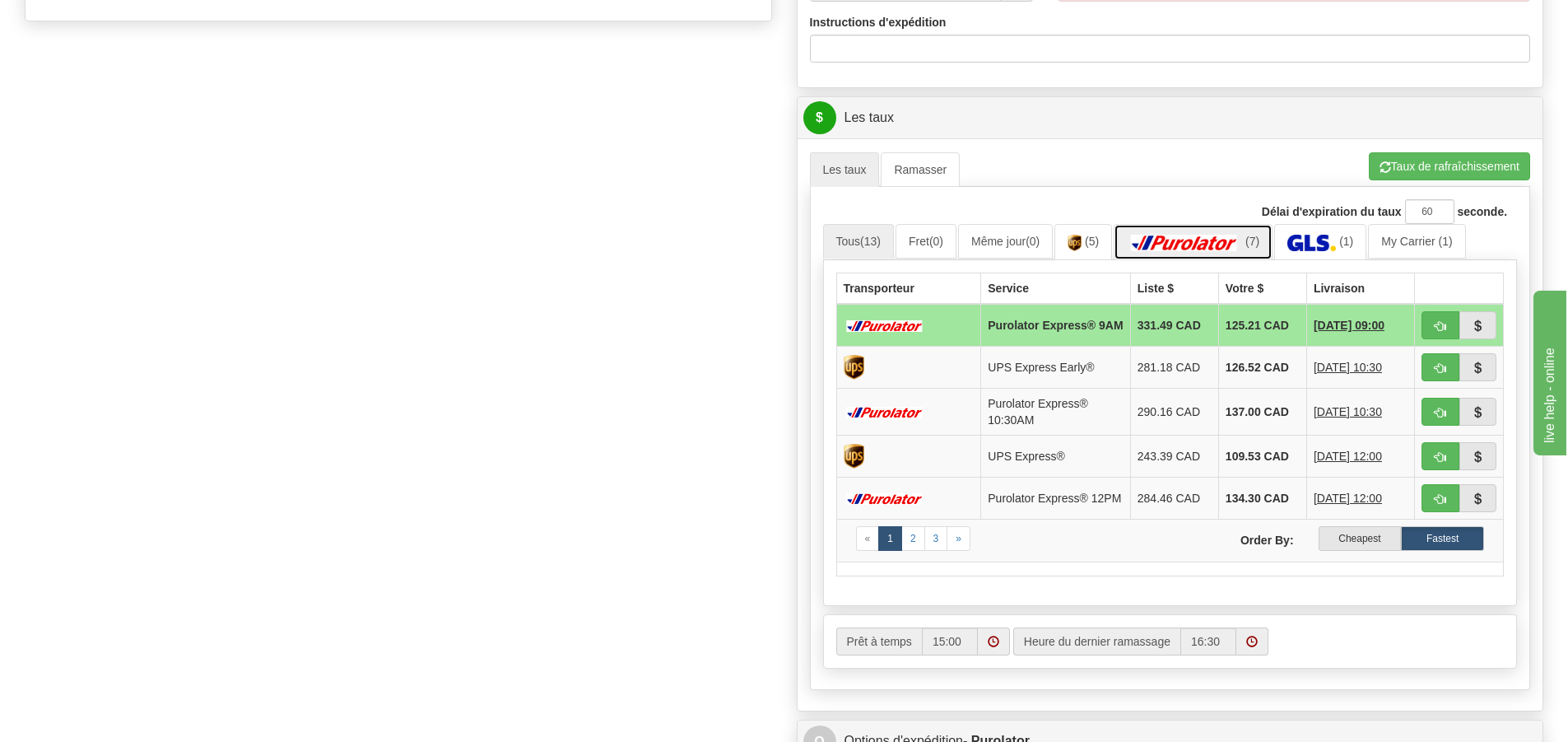
click at [1229, 241] on img at bounding box center [1184, 242] width 115 height 17
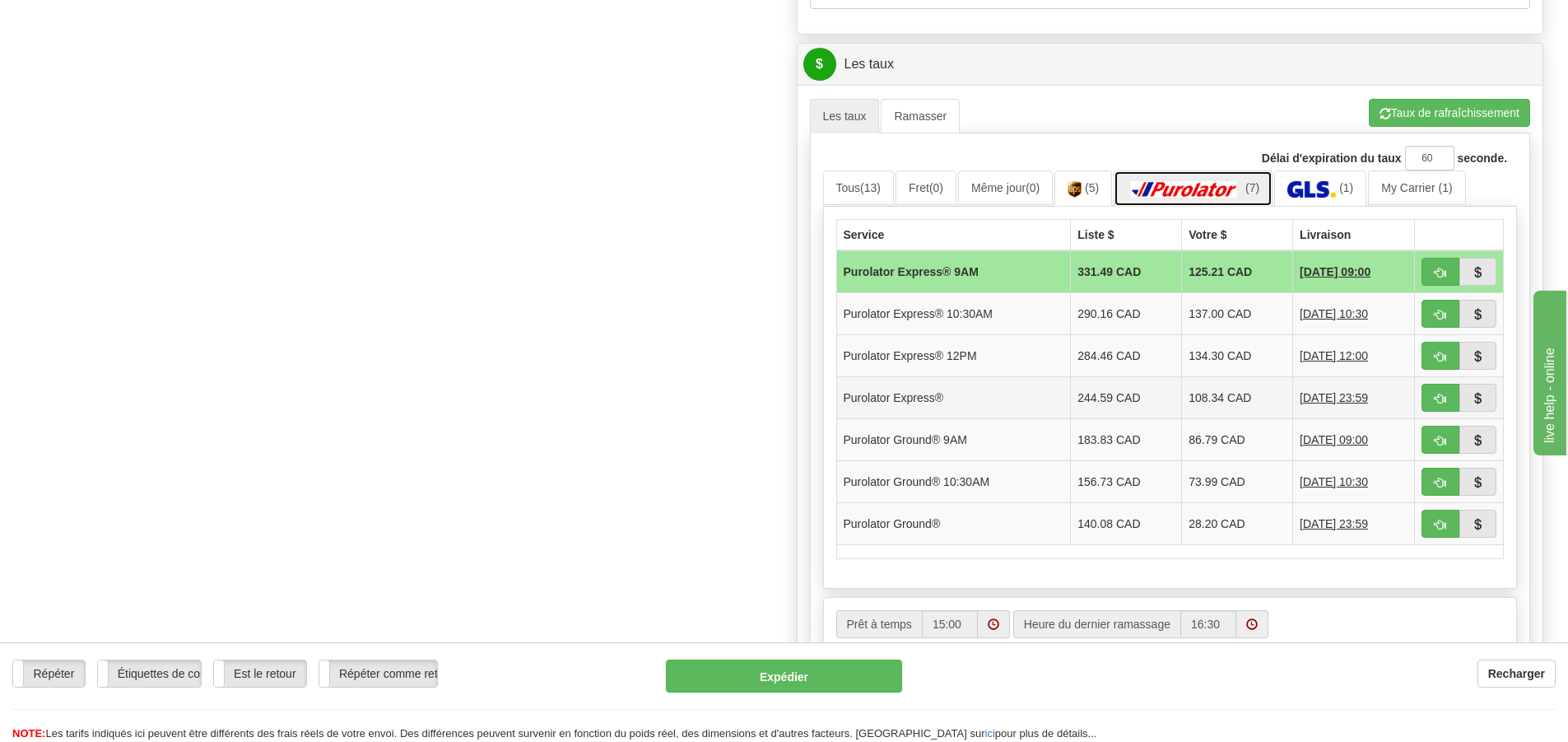
scroll to position [741, 0]
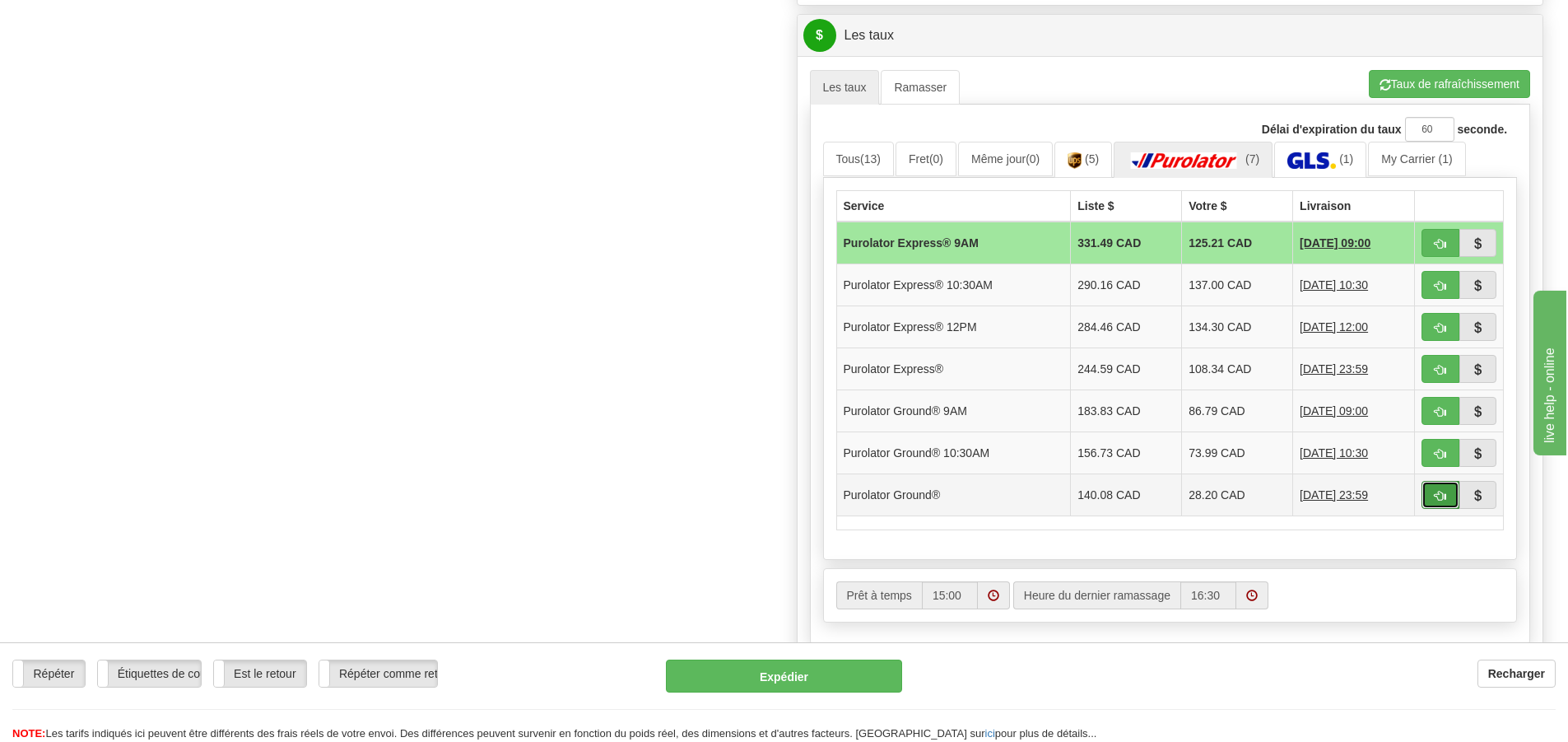
click at [1429, 494] on button "button" at bounding box center [1441, 495] width 37 height 28
type input "260"
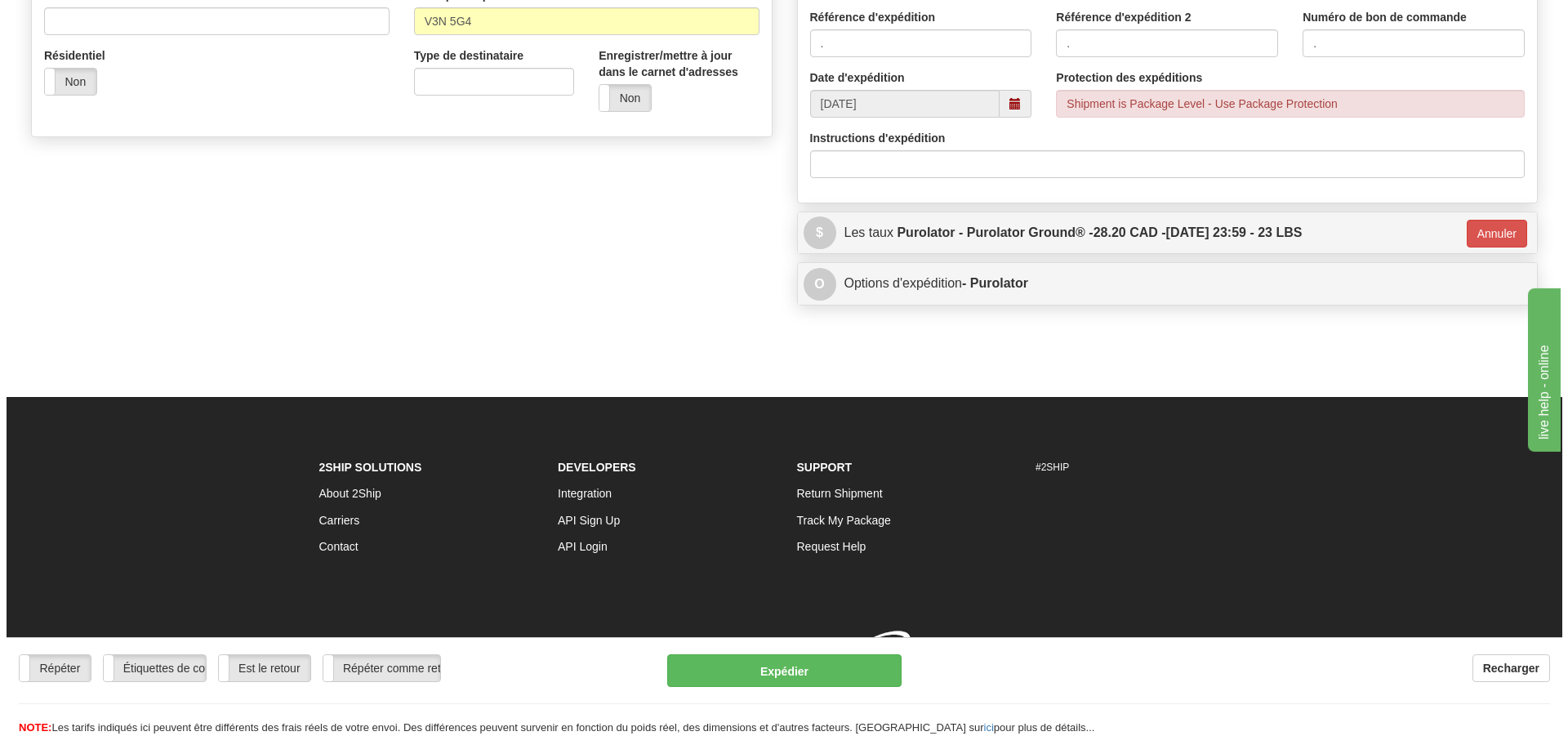
scroll to position [561, 0]
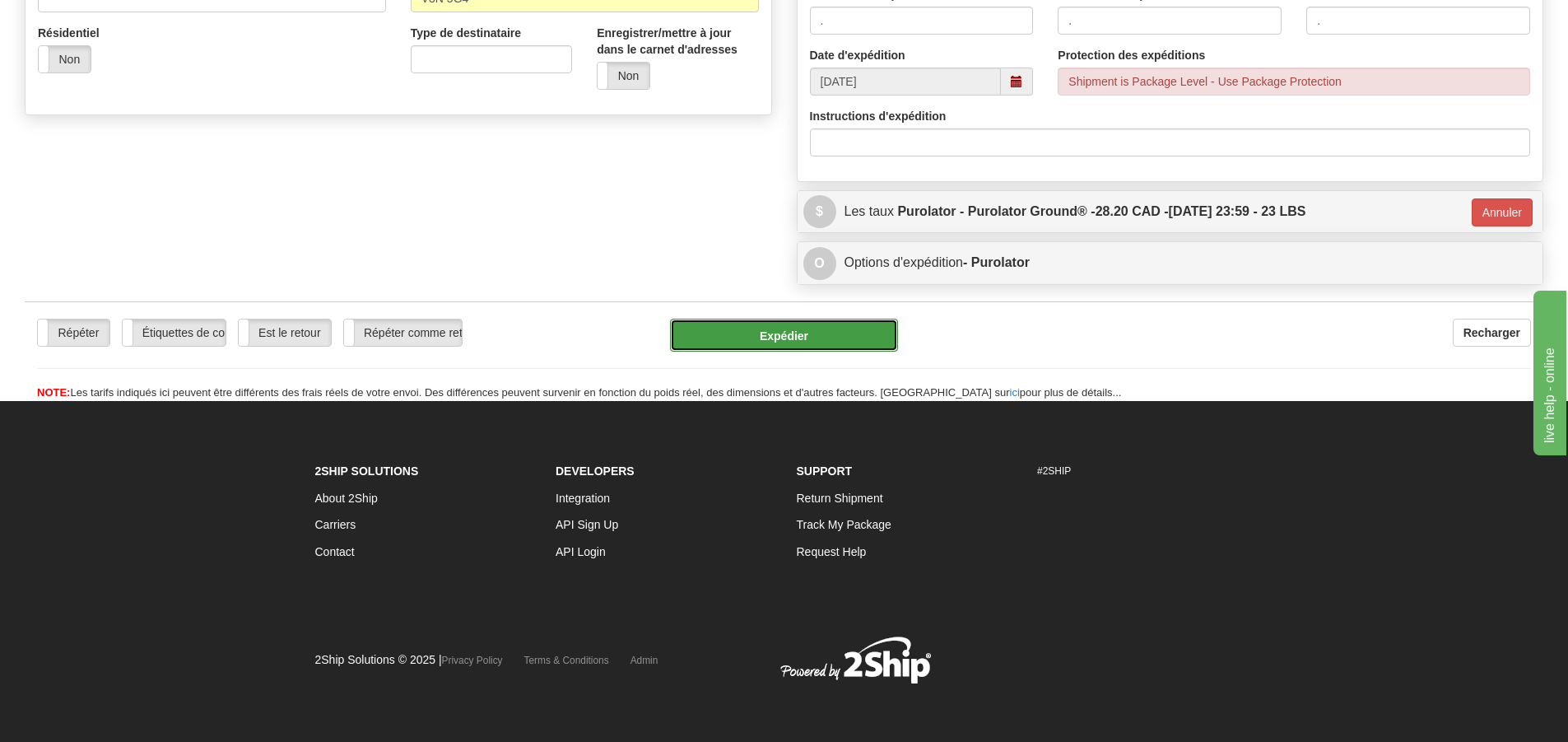
click at [808, 329] on button "Expédier" at bounding box center [784, 334] width 229 height 33
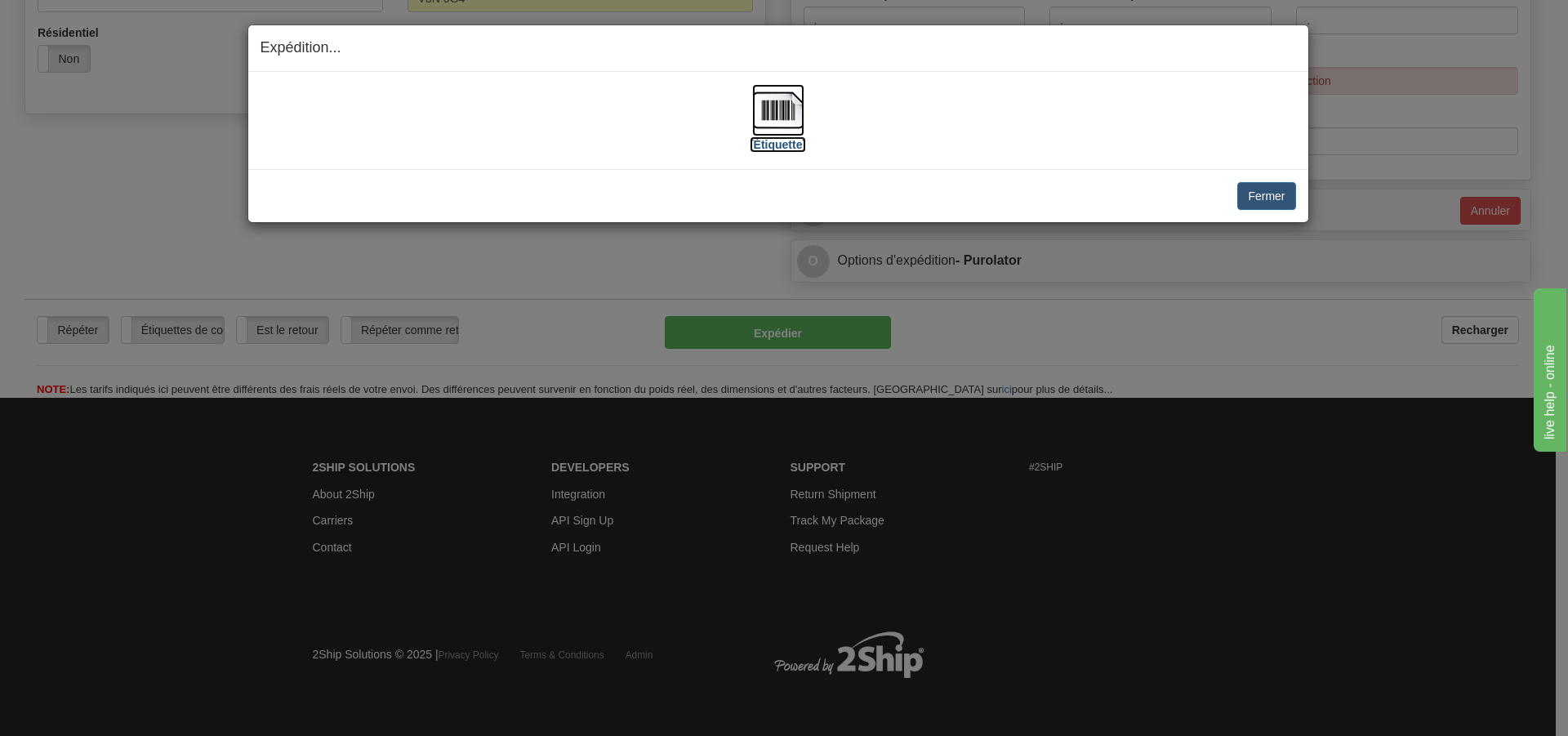
click at [778, 146] on label "[Étiquette]" at bounding box center [778, 145] width 57 height 17
click at [1261, 193] on button "Fermer" at bounding box center [1265, 195] width 58 height 27
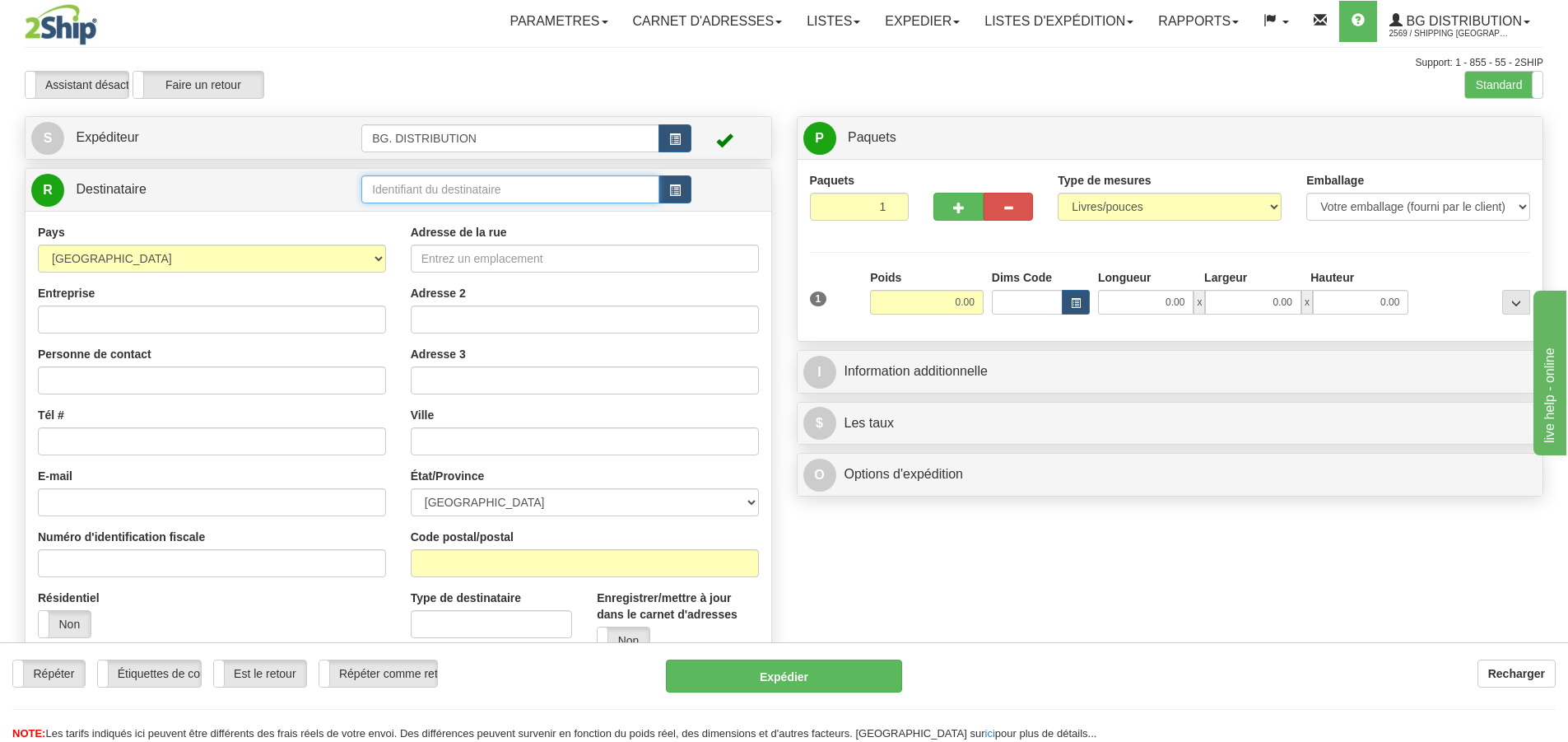
click at [518, 183] on input "text" at bounding box center [510, 189] width 298 height 28
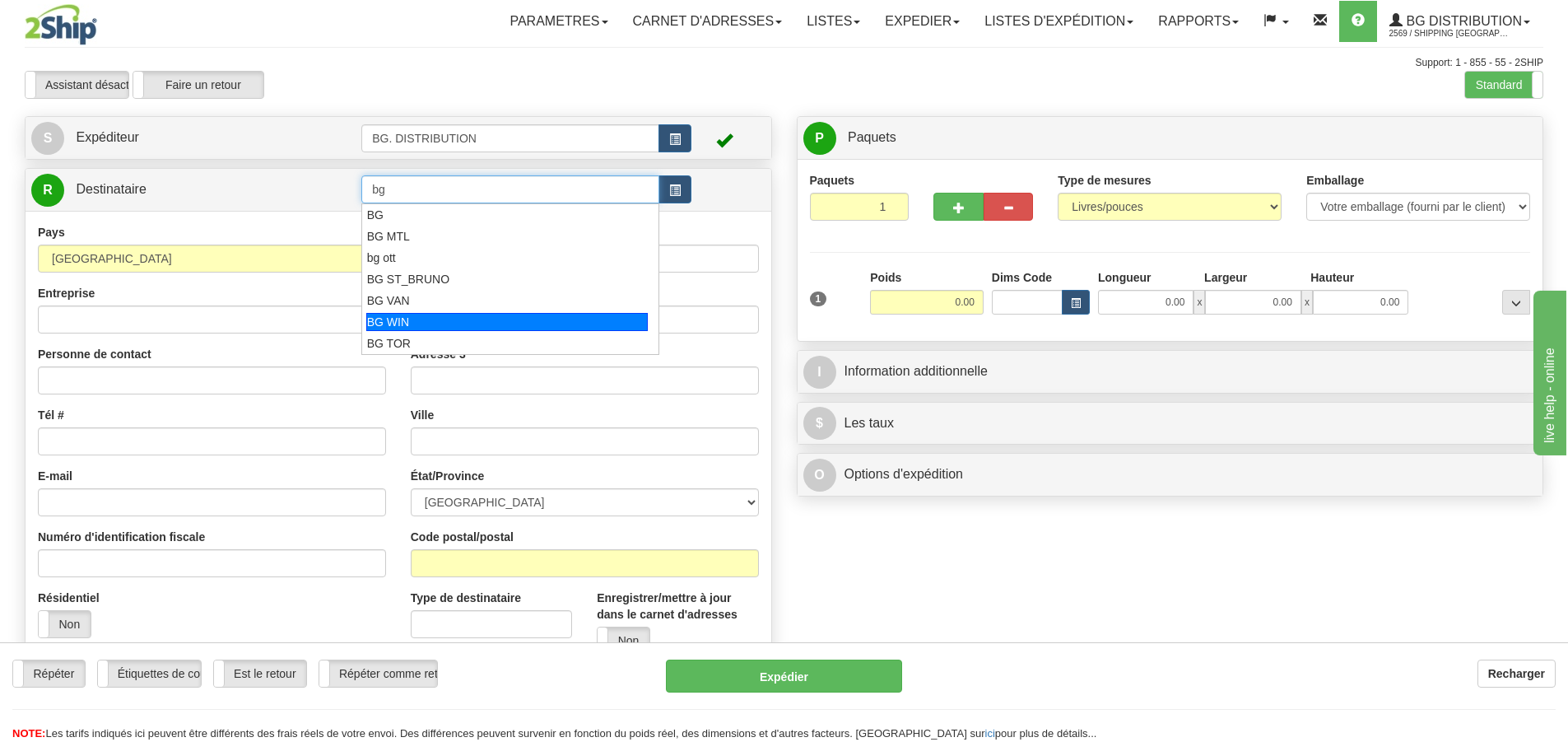
click at [465, 318] on div "BG WIN" at bounding box center [507, 322] width 283 height 18
type input "BG WIN"
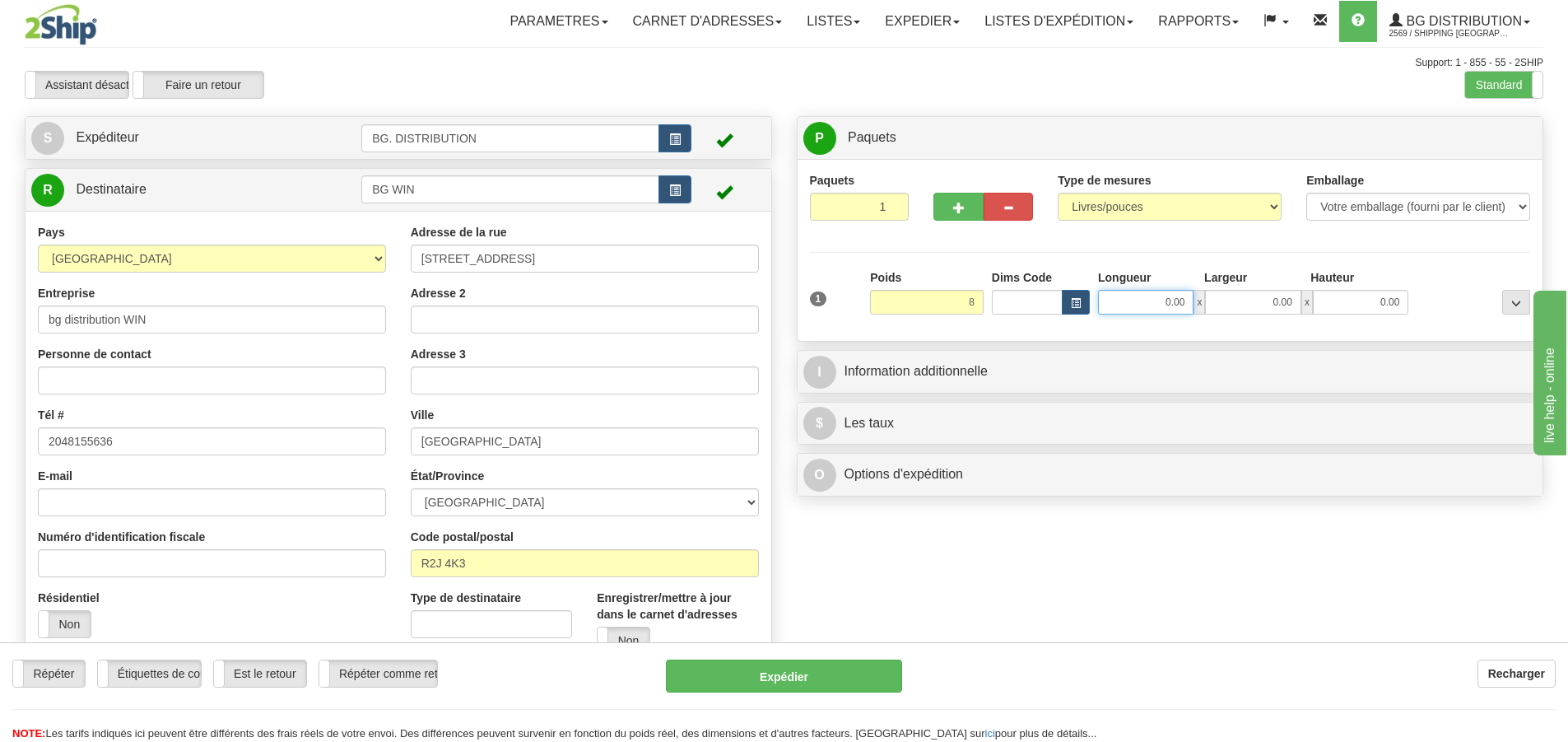
type input "8.00"
click at [1117, 308] on input "0.00" at bounding box center [1145, 302] width 96 height 25
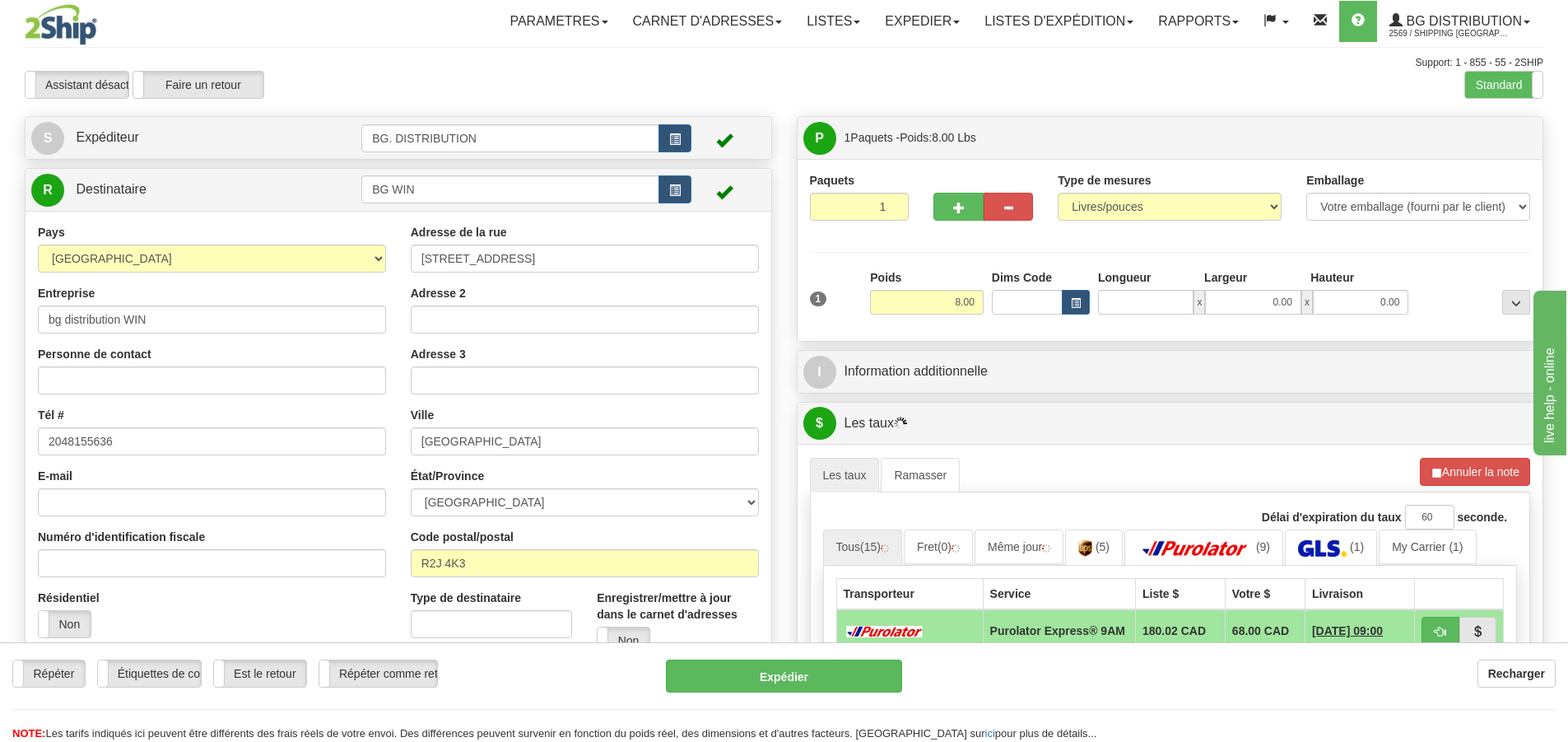
type input "0.00"
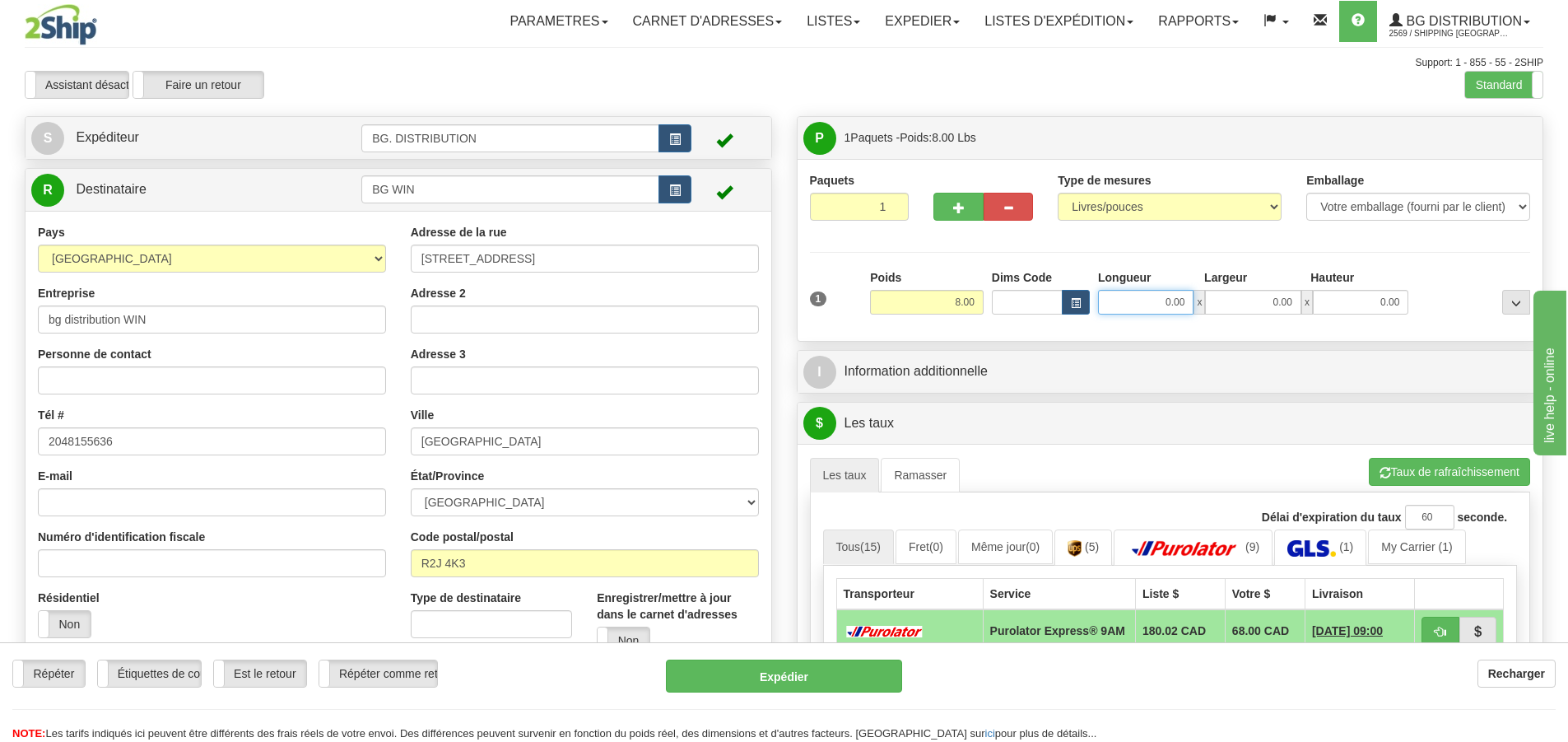
click at [1172, 304] on input "0.00" at bounding box center [1145, 302] width 96 height 25
type input "15.00"
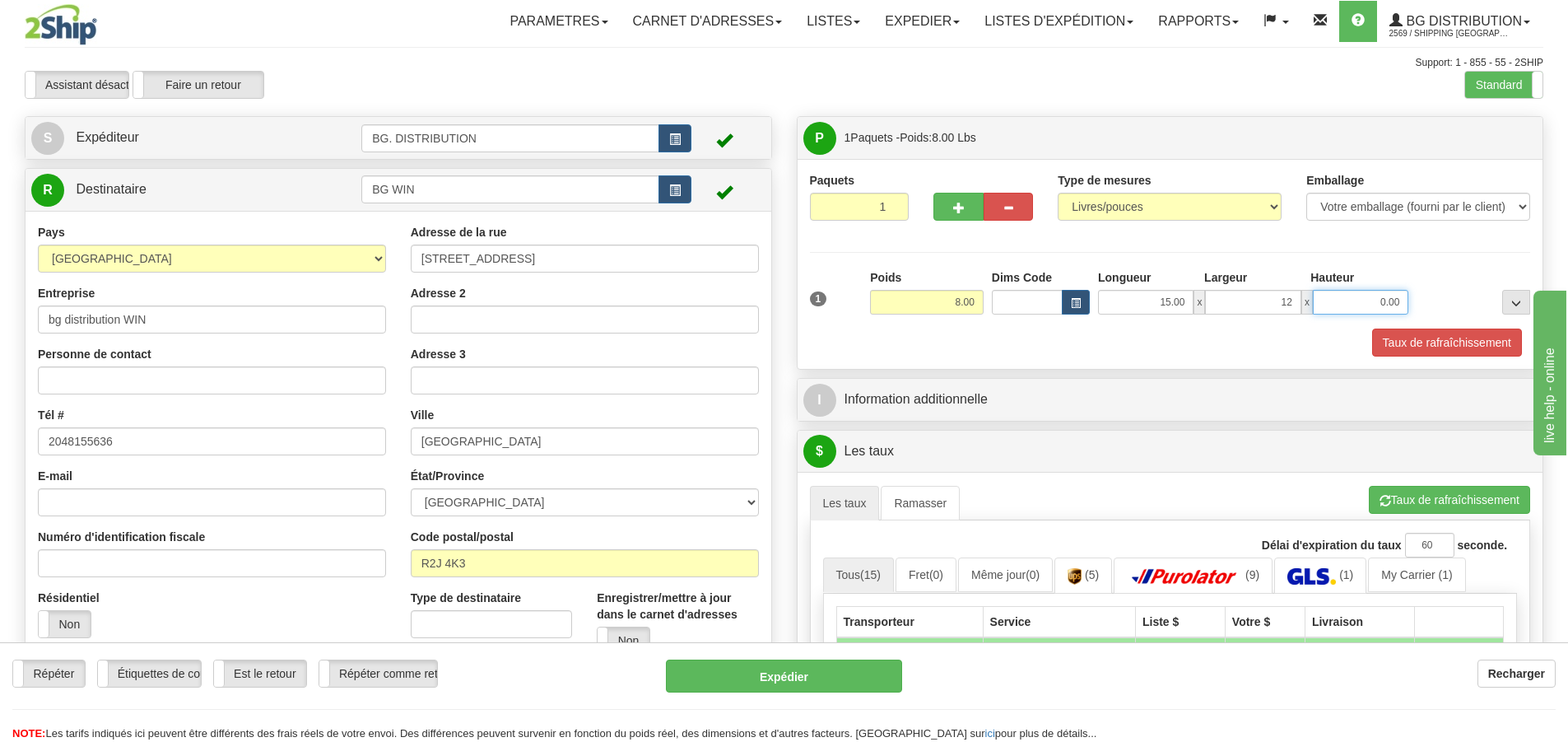
type input "12.00"
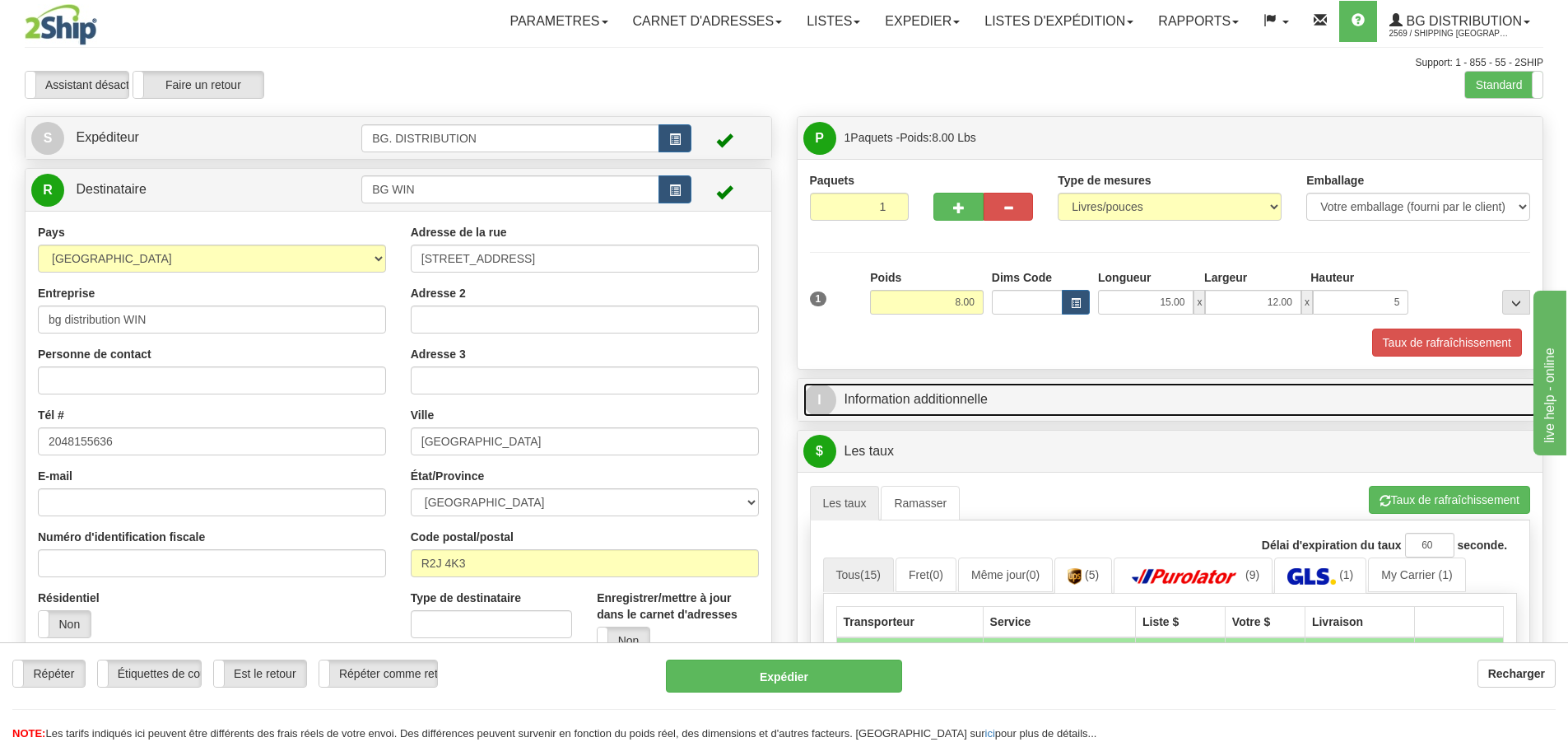
type input "5.00"
click at [823, 402] on span "I" at bounding box center [819, 400] width 33 height 33
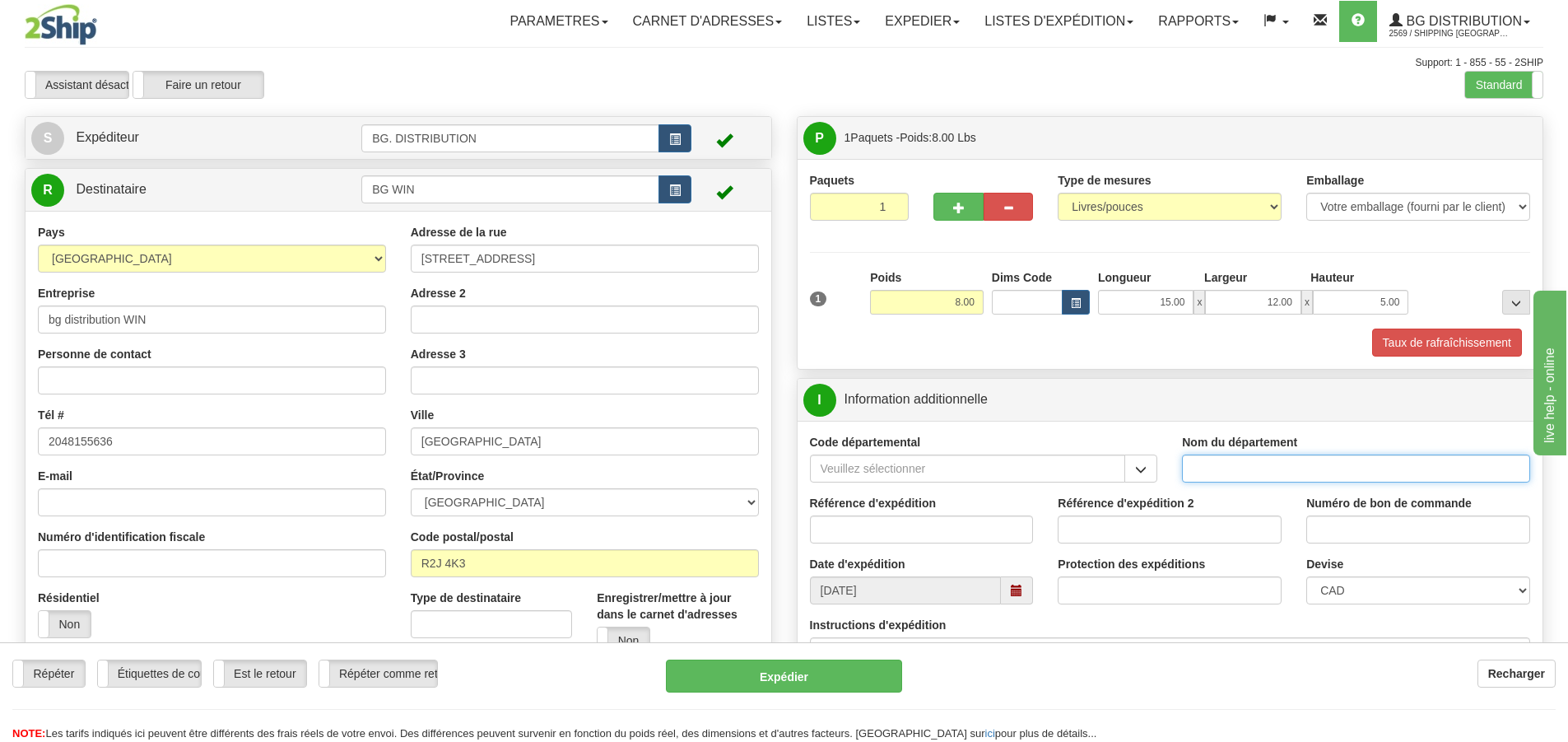
click at [1225, 474] on input "Nom du département" at bounding box center [1356, 468] width 349 height 28
type input "."
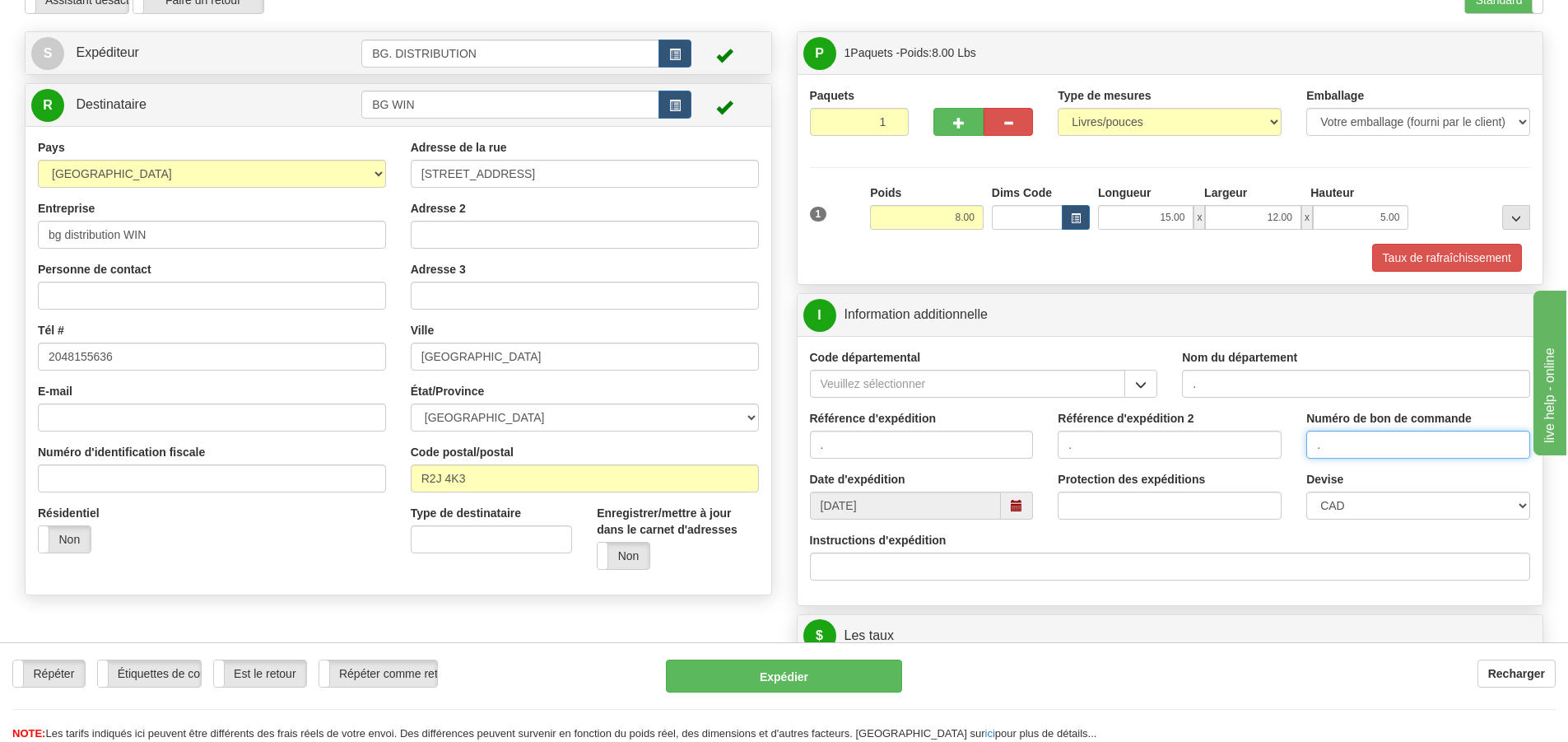
scroll to position [247, 0]
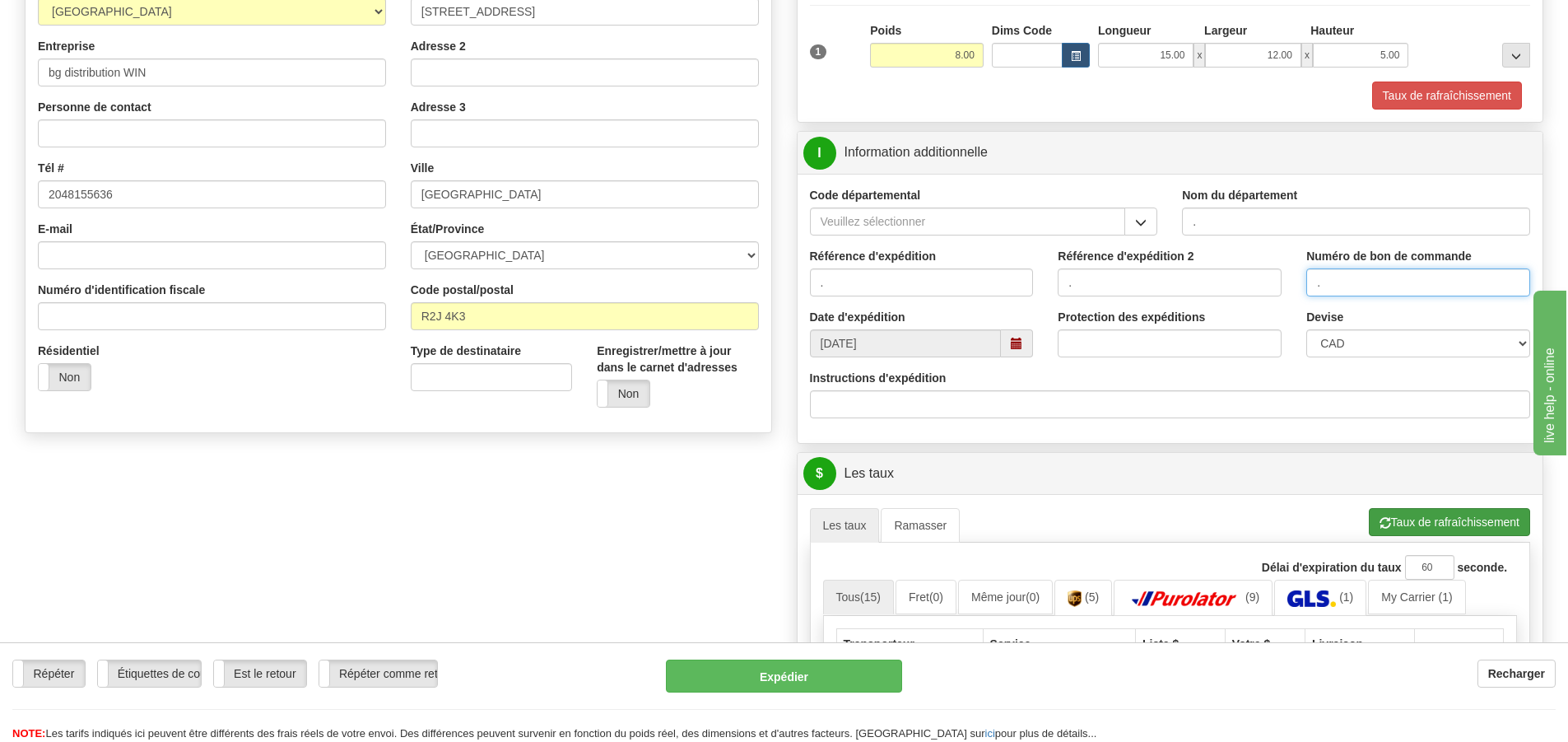
type input "."
click at [1422, 512] on button "Taux de rafraîchissement" at bounding box center [1450, 522] width 162 height 28
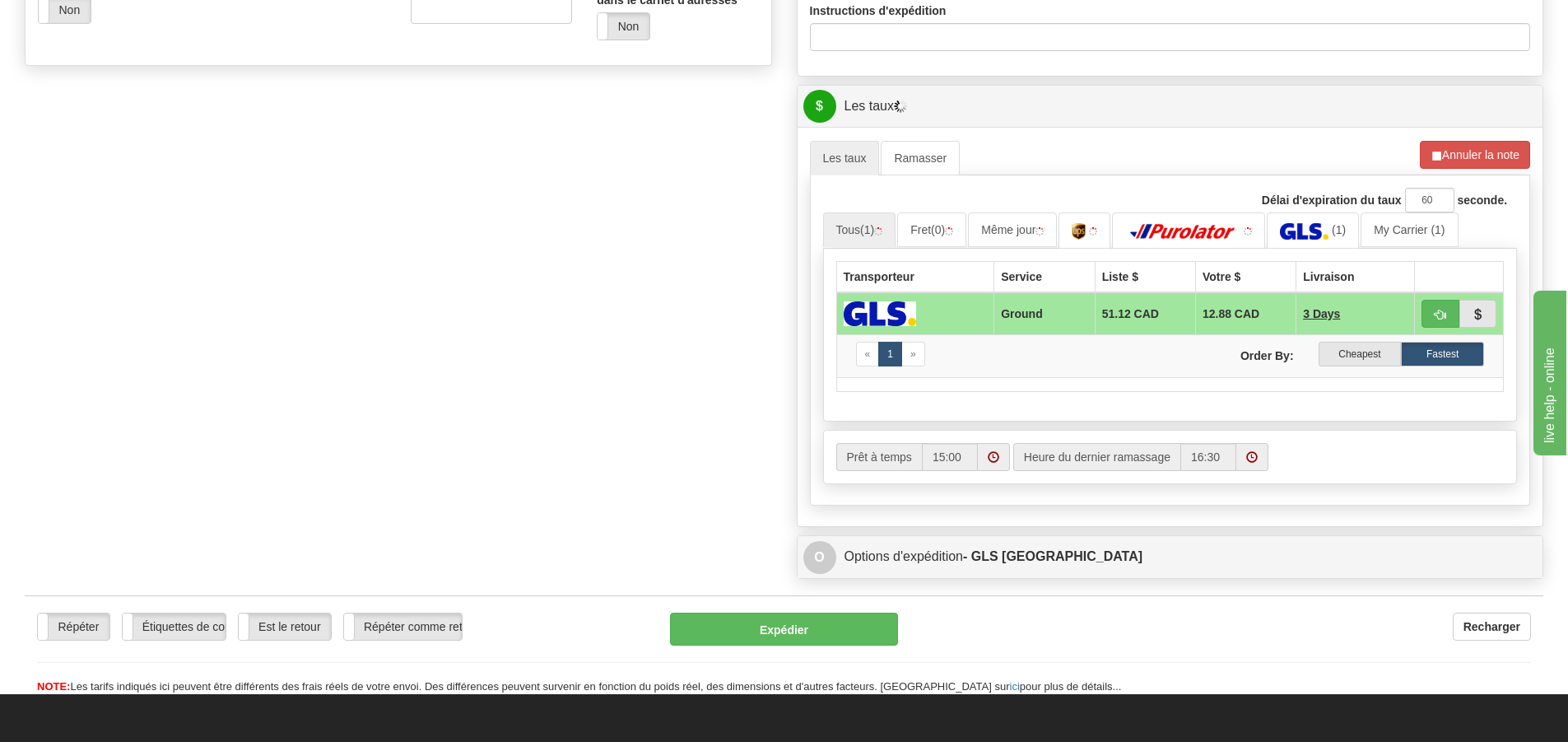
scroll to position [659, 0]
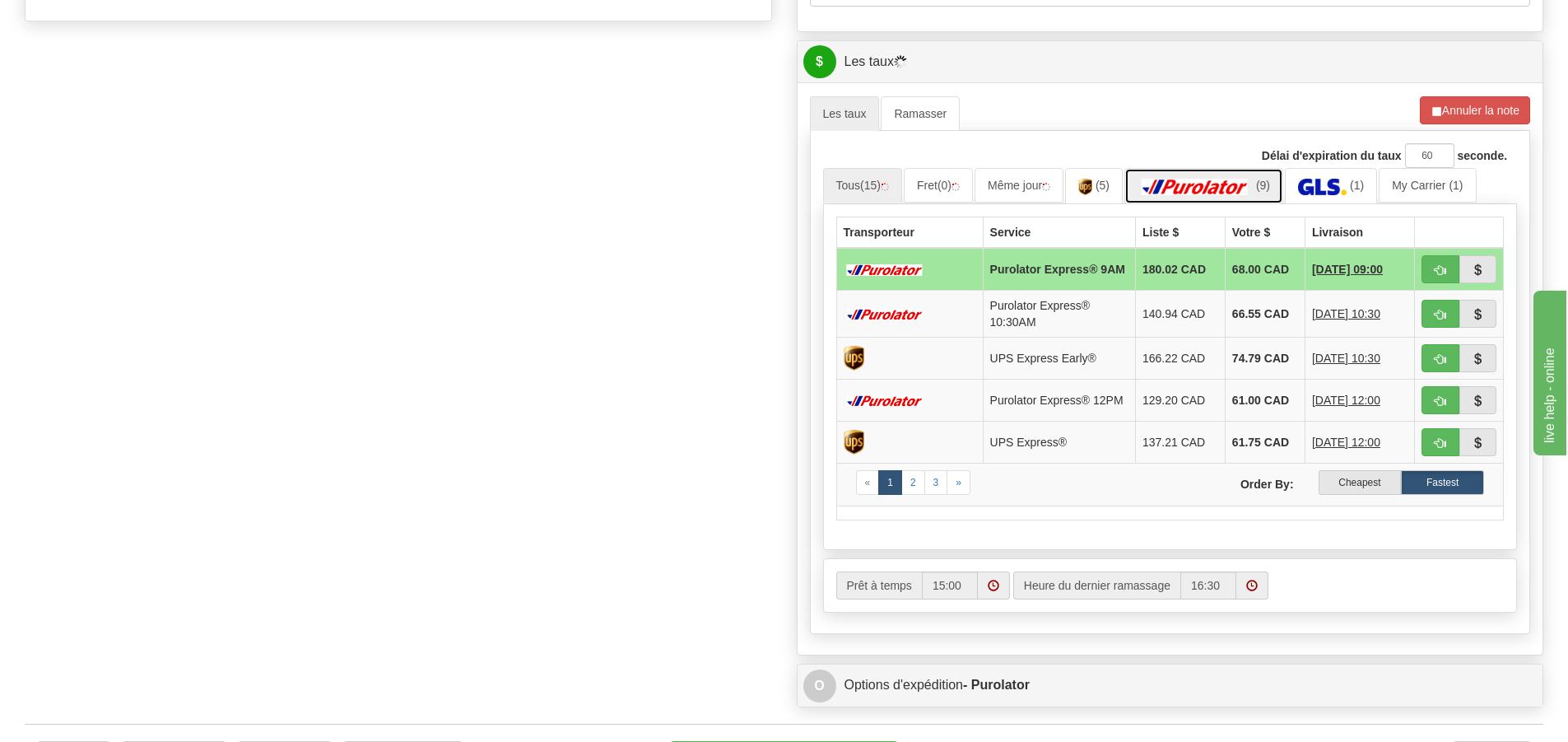
click at [1241, 188] on img at bounding box center [1195, 186] width 115 height 17
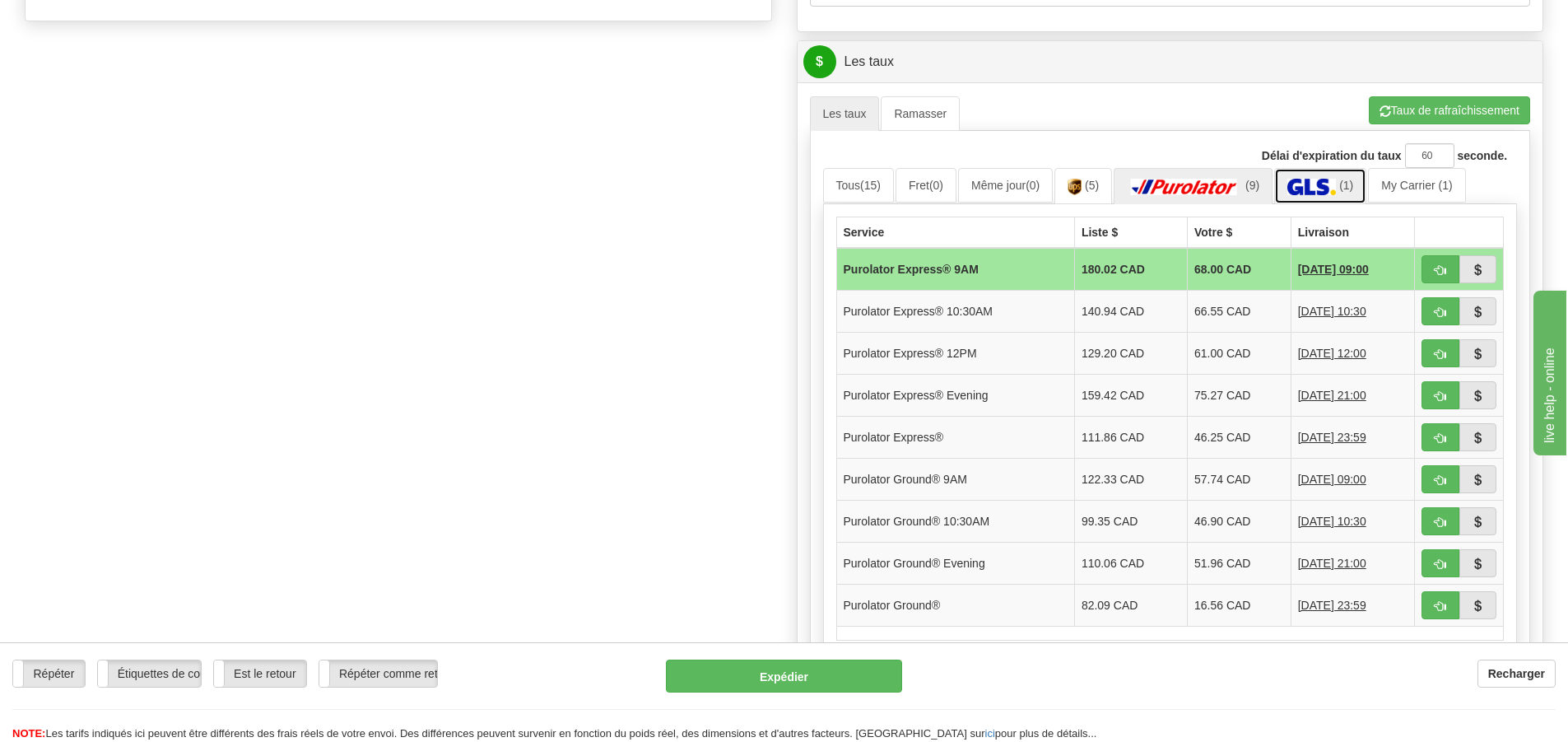
click at [1310, 183] on img at bounding box center [1311, 186] width 48 height 17
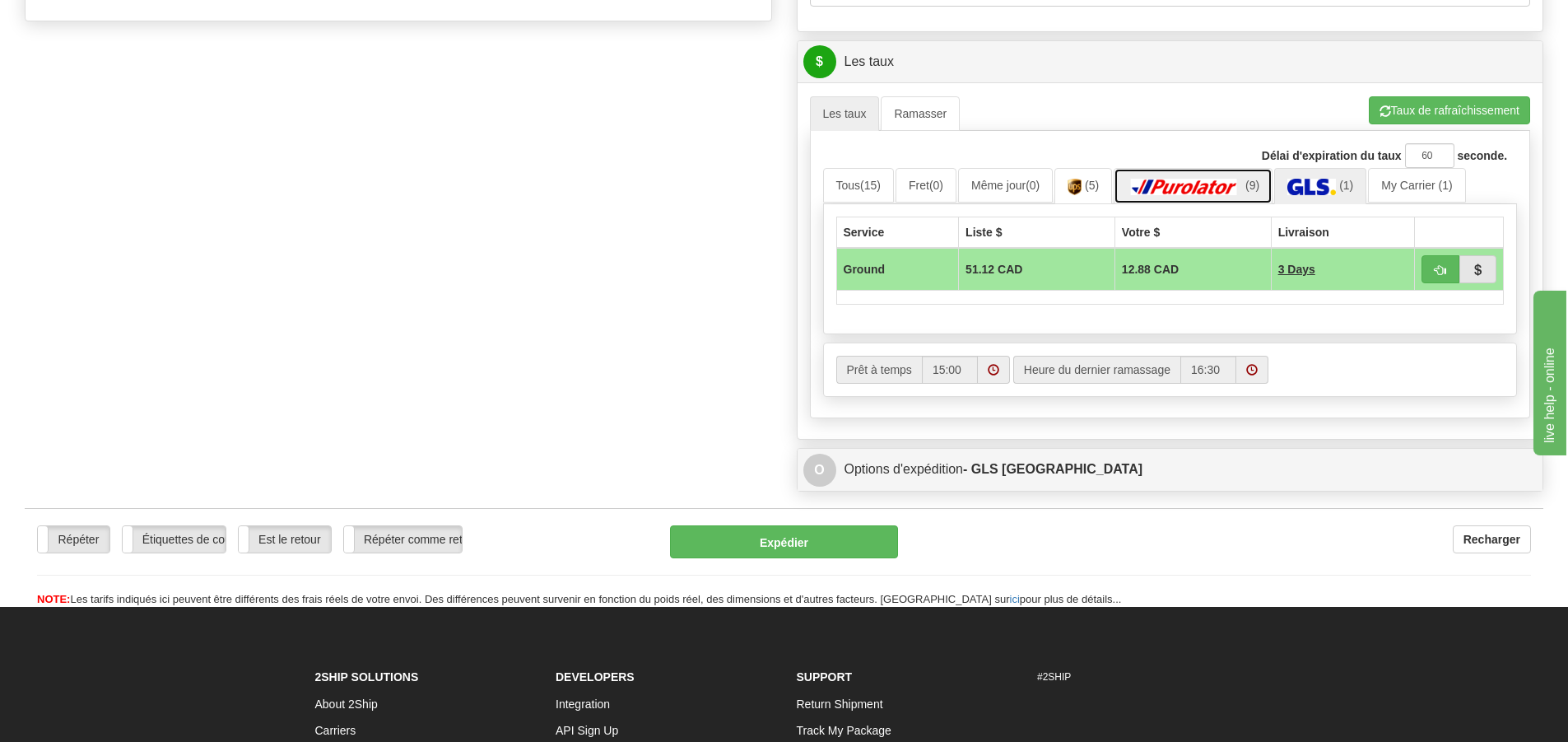
click at [1218, 178] on img at bounding box center [1184, 186] width 115 height 17
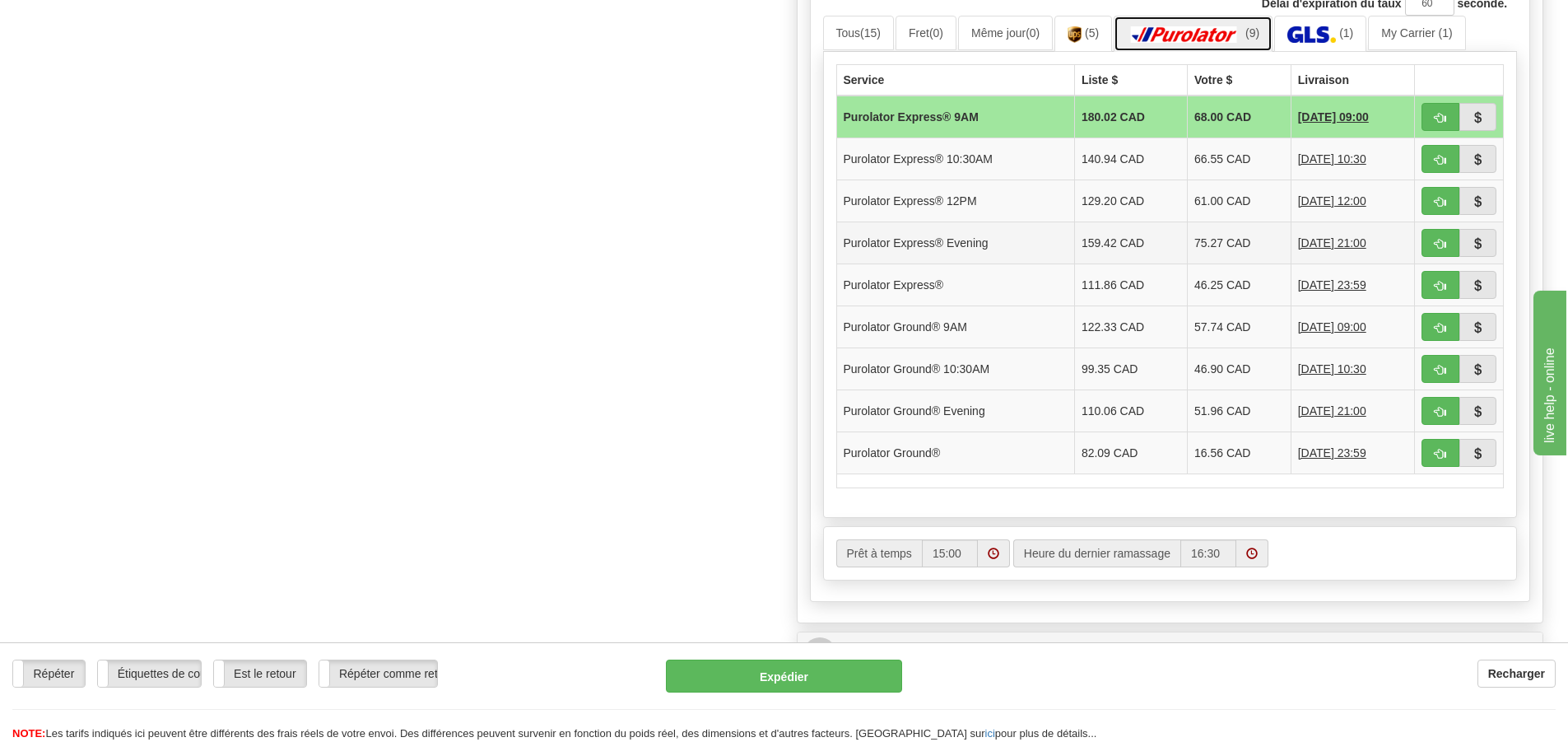
scroll to position [741, 0]
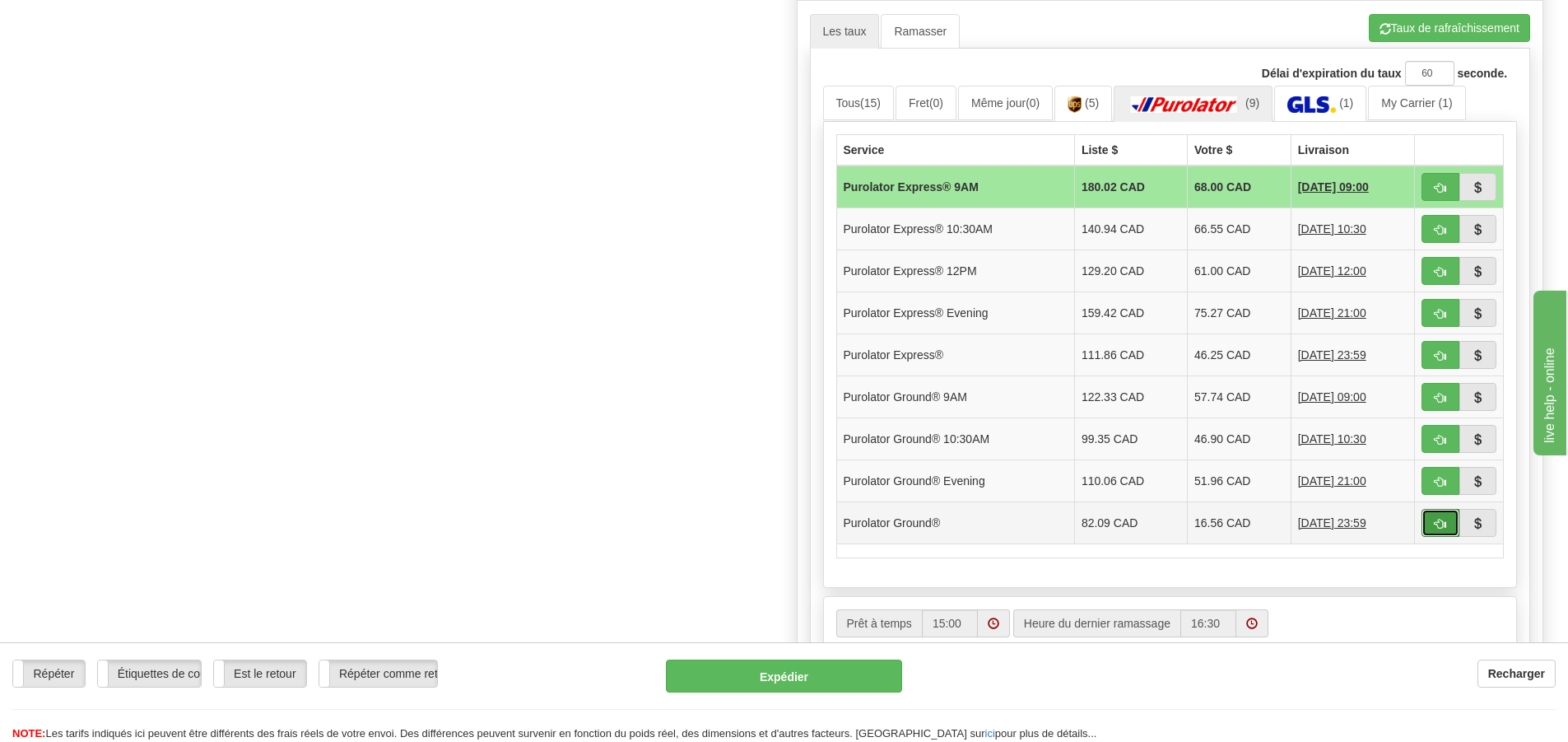
click at [1438, 522] on span "button" at bounding box center [1441, 524] width 12 height 11
type input "260"
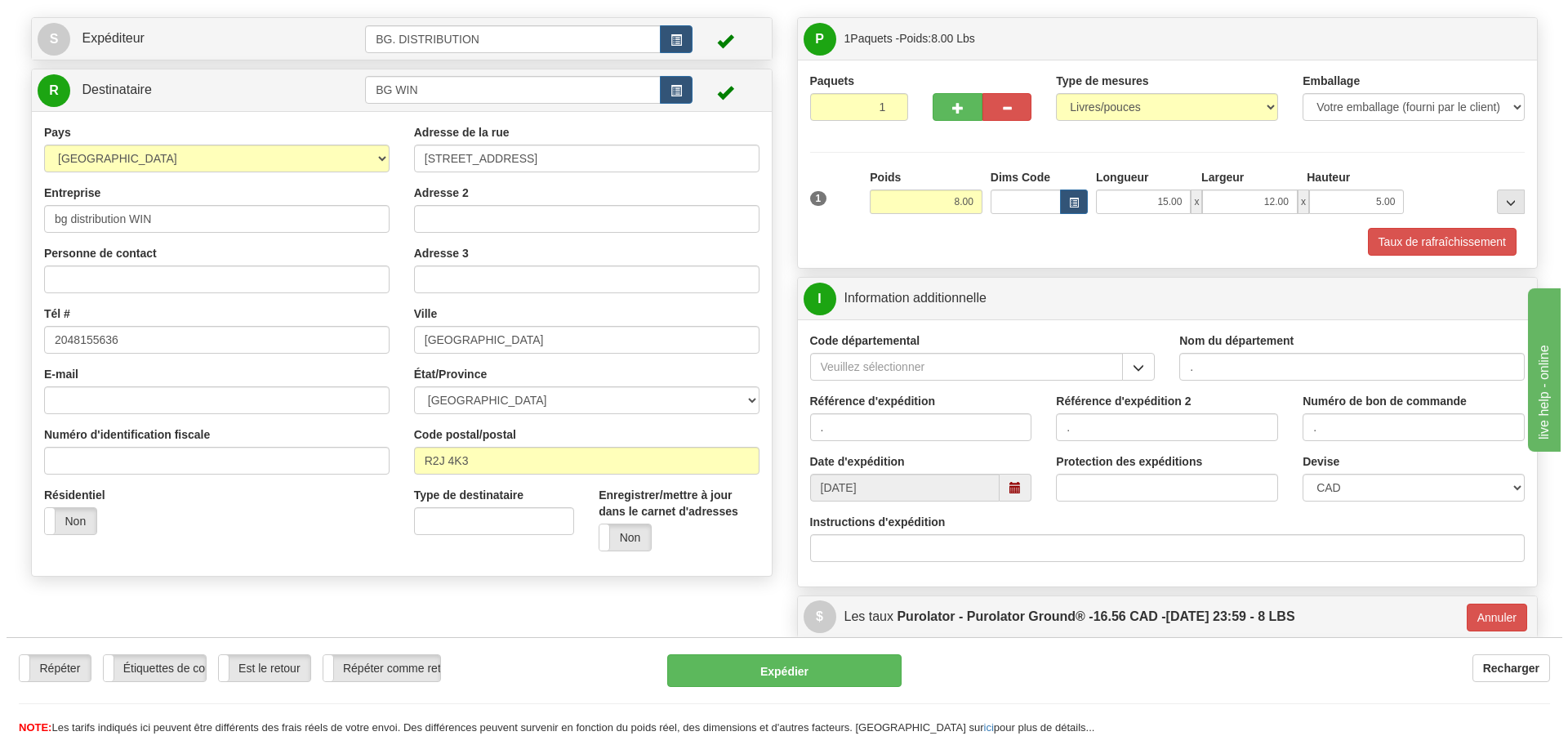
scroll to position [97, 0]
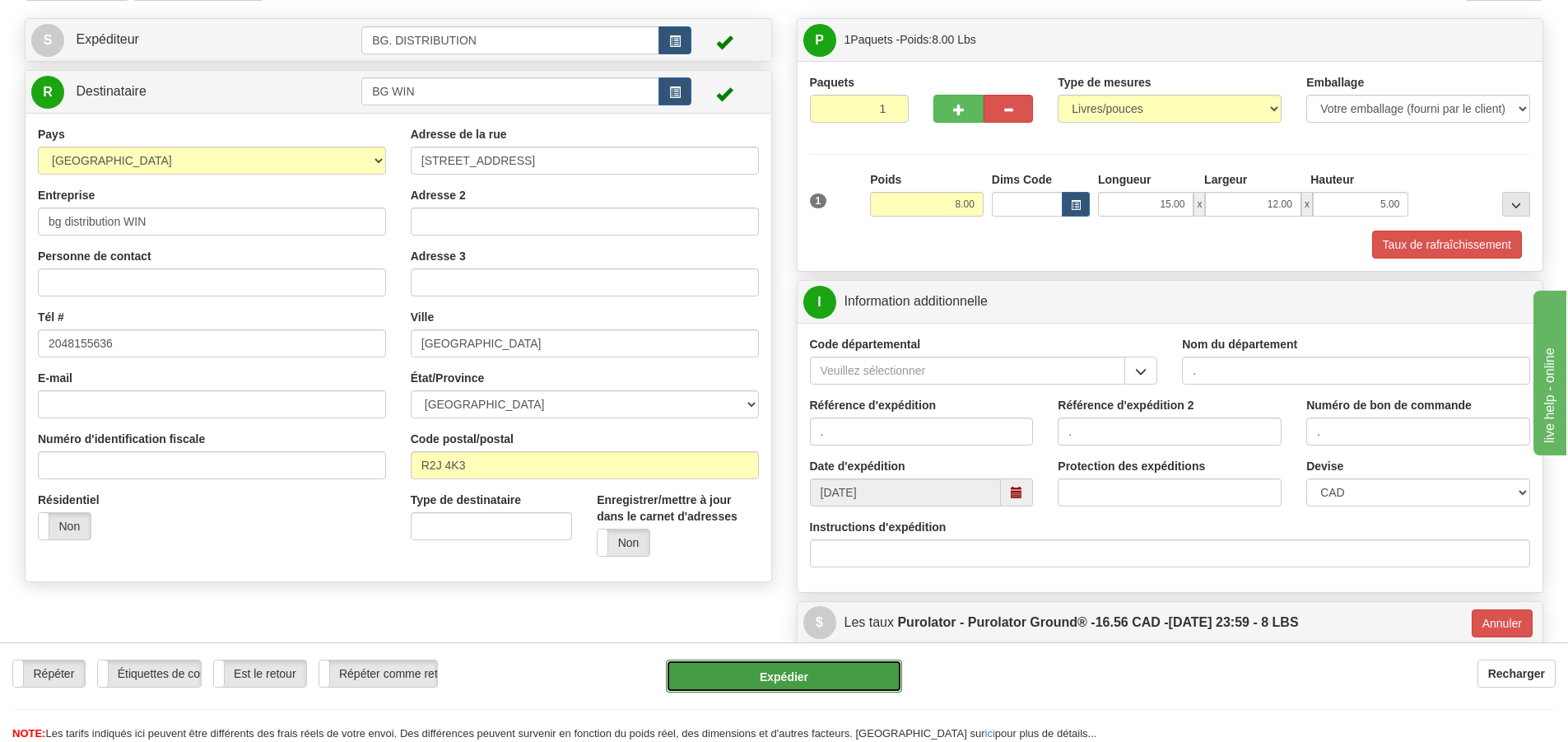
click at [730, 669] on button "Expédier" at bounding box center [784, 676] width 236 height 33
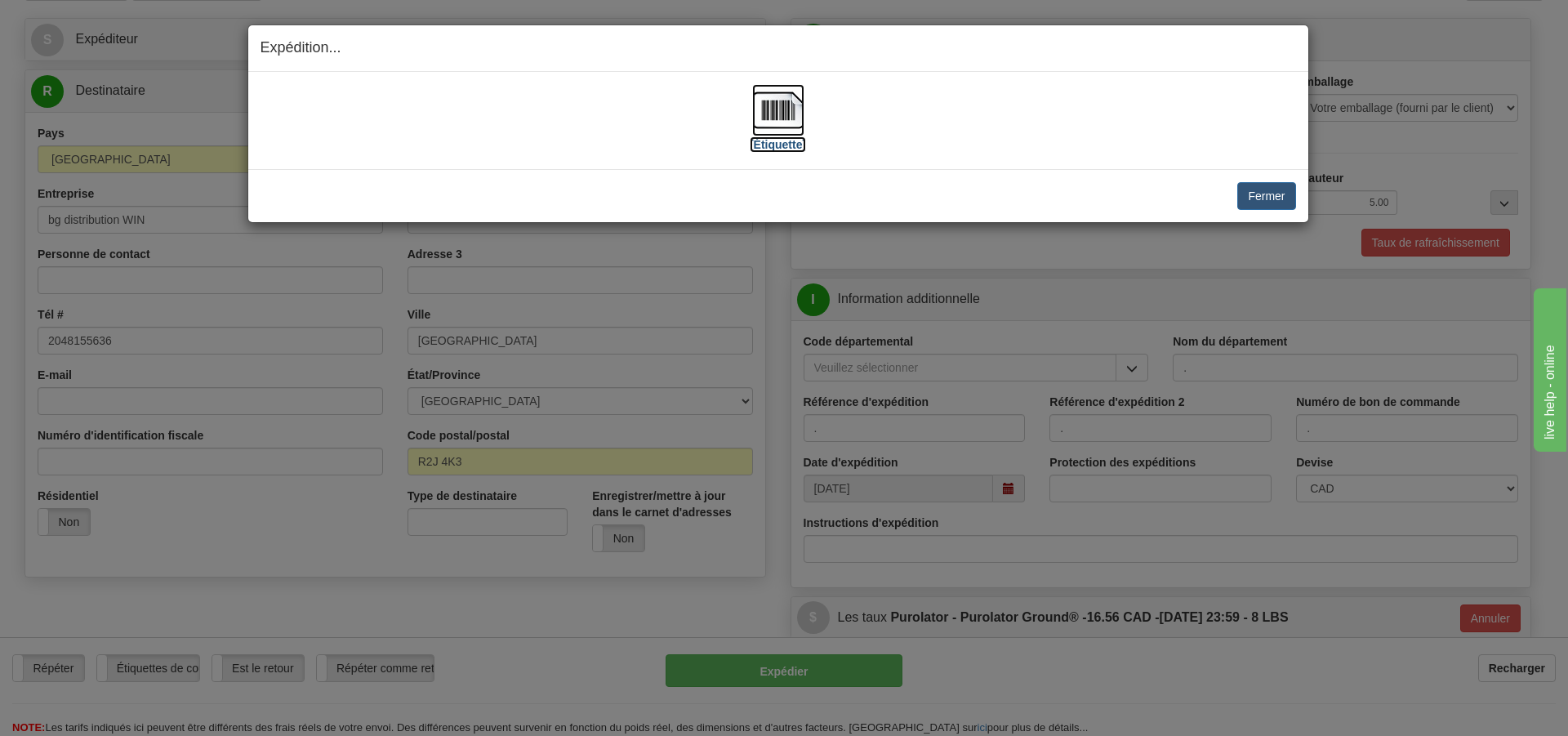
click at [798, 147] on label "[Étiquette]" at bounding box center [778, 145] width 57 height 17
click at [1280, 198] on button "Fermer" at bounding box center [1265, 195] width 58 height 27
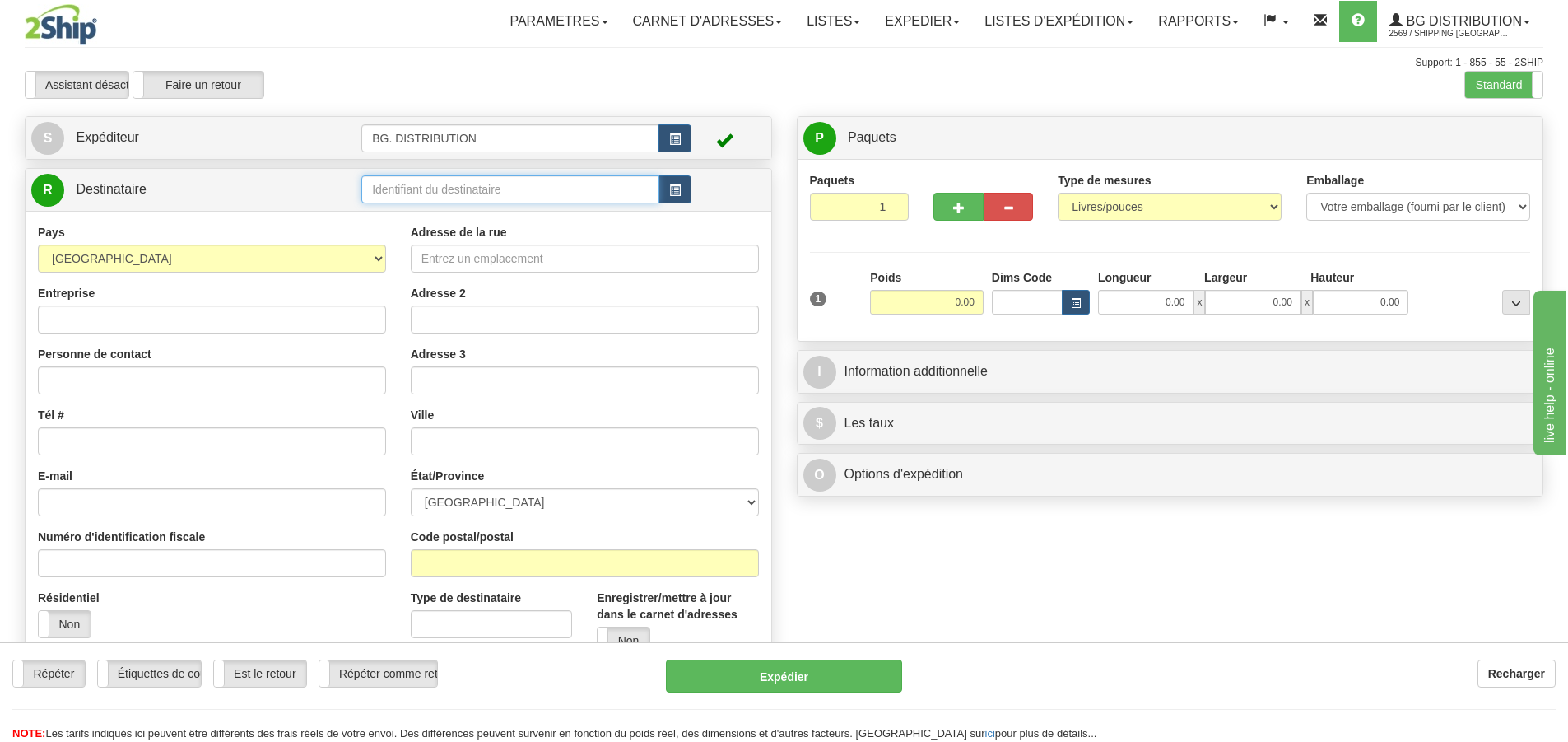
click at [544, 191] on input "text" at bounding box center [510, 189] width 298 height 28
click at [547, 193] on input "text" at bounding box center [510, 189] width 298 height 28
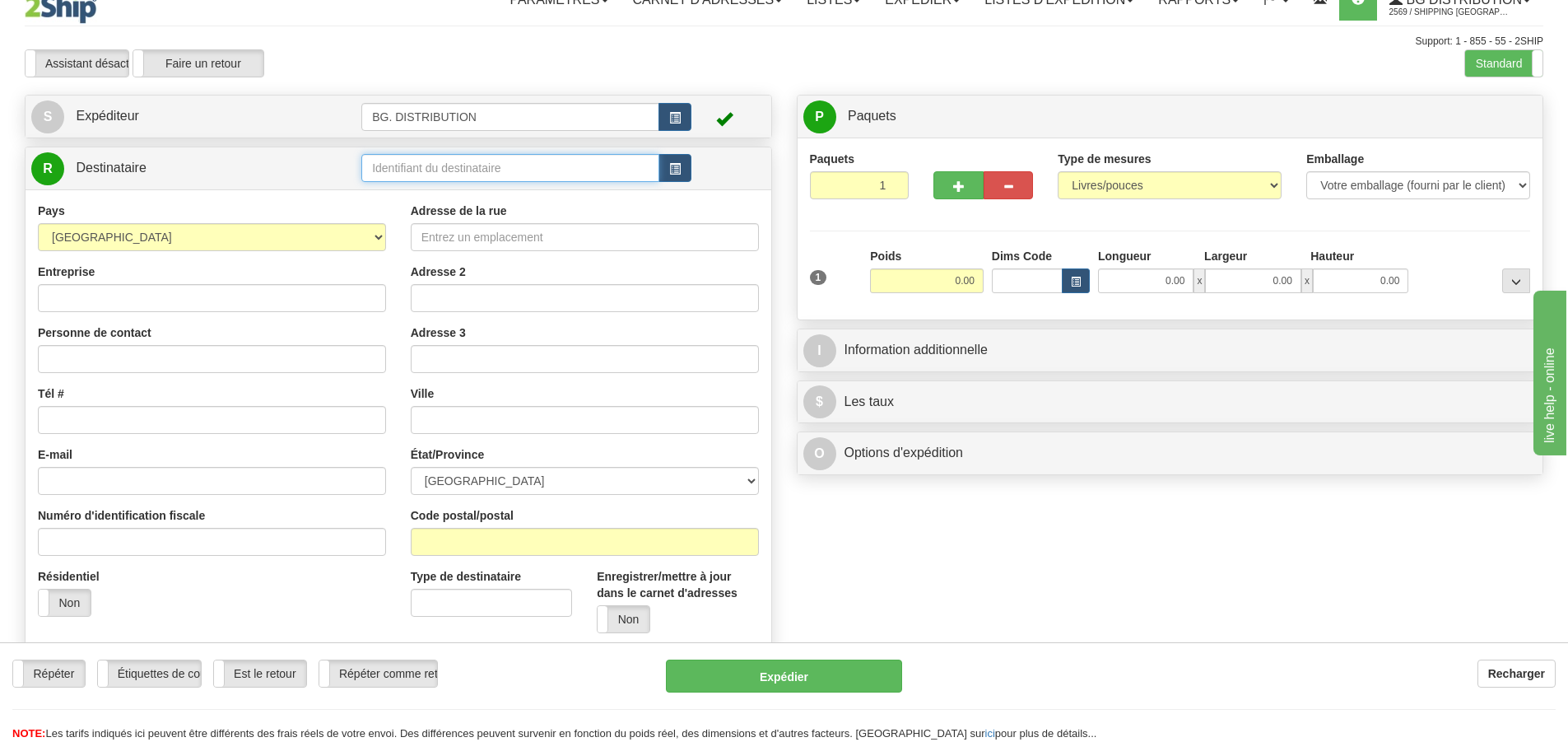
scroll to position [83, 0]
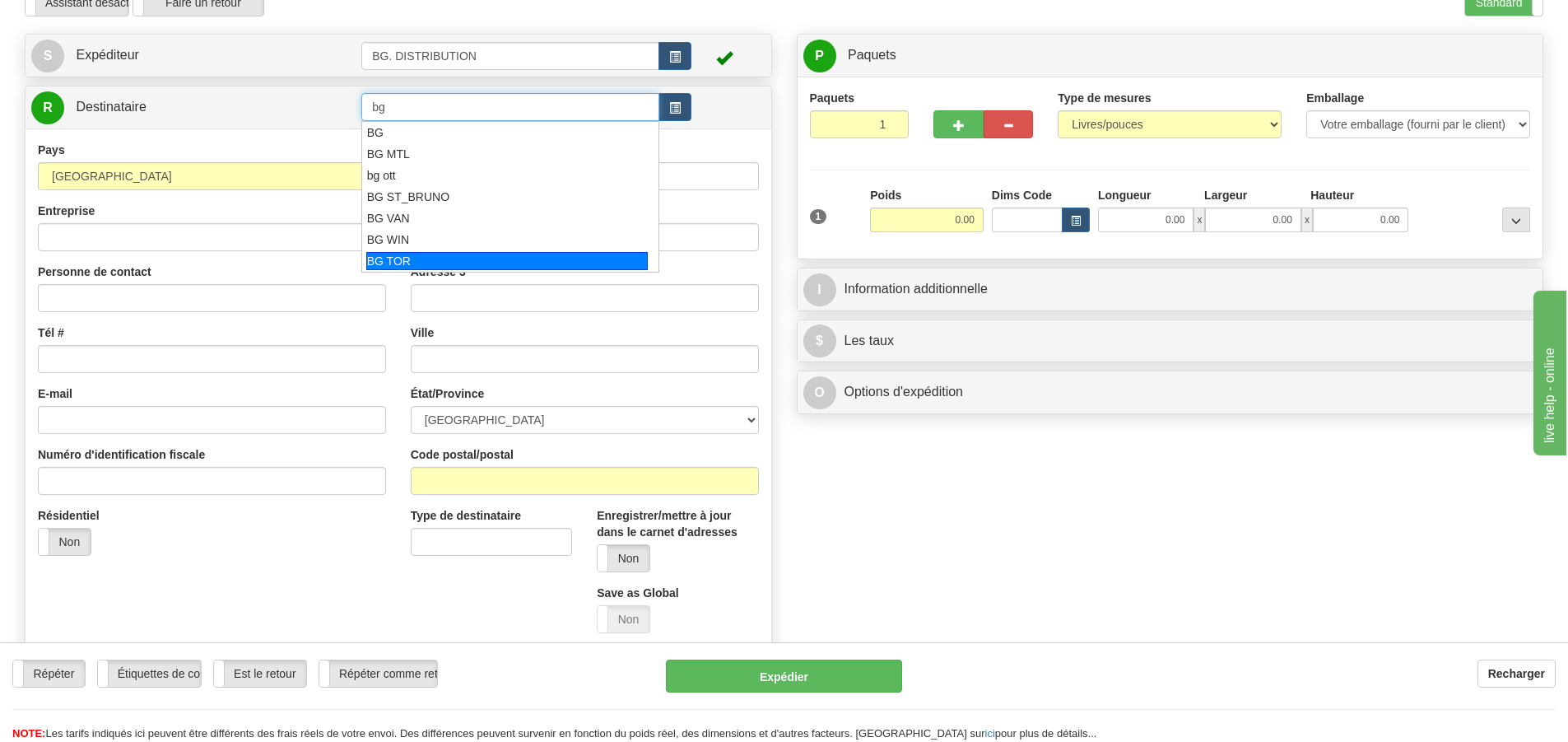
click at [435, 264] on div "BG TOR" at bounding box center [507, 261] width 283 height 18
type input "BG TOR"
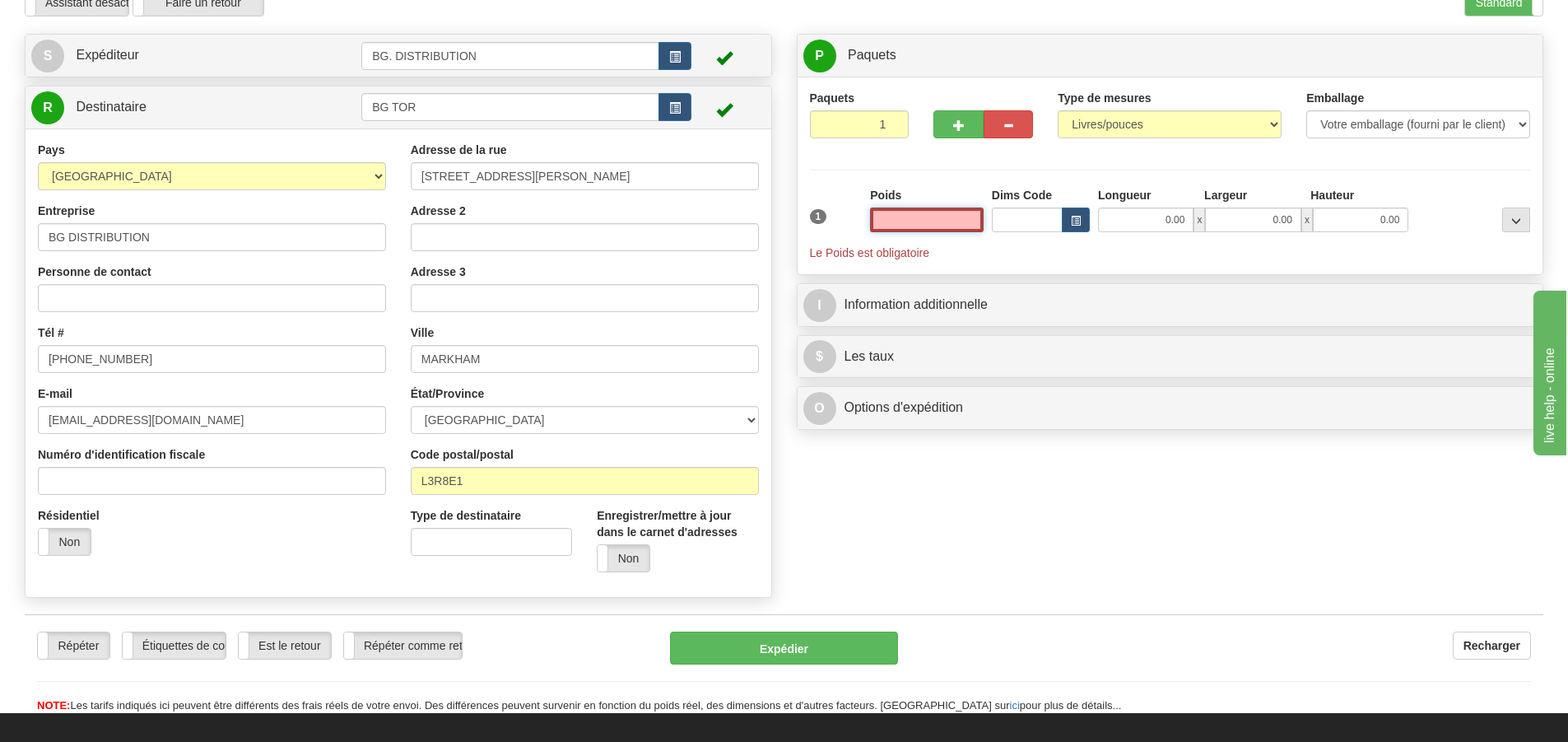
click at [955, 214] on input "text" at bounding box center [927, 220] width 113 height 25
type input "0.00"
click at [1155, 215] on input "0.00" at bounding box center [1145, 220] width 96 height 25
type input "18.00"
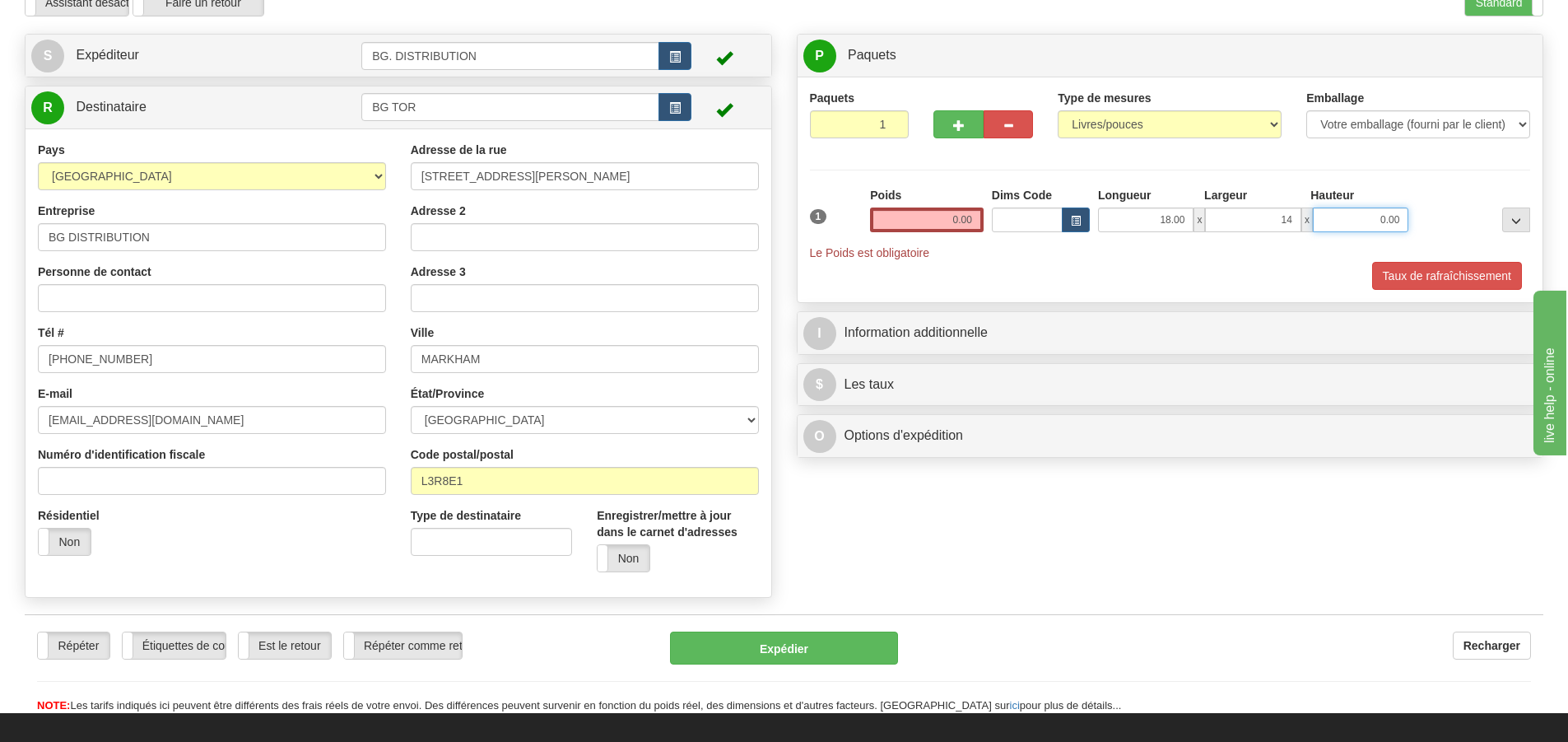
type input "14.00"
type input "16.00"
click at [967, 220] on input "0.00" at bounding box center [927, 220] width 113 height 25
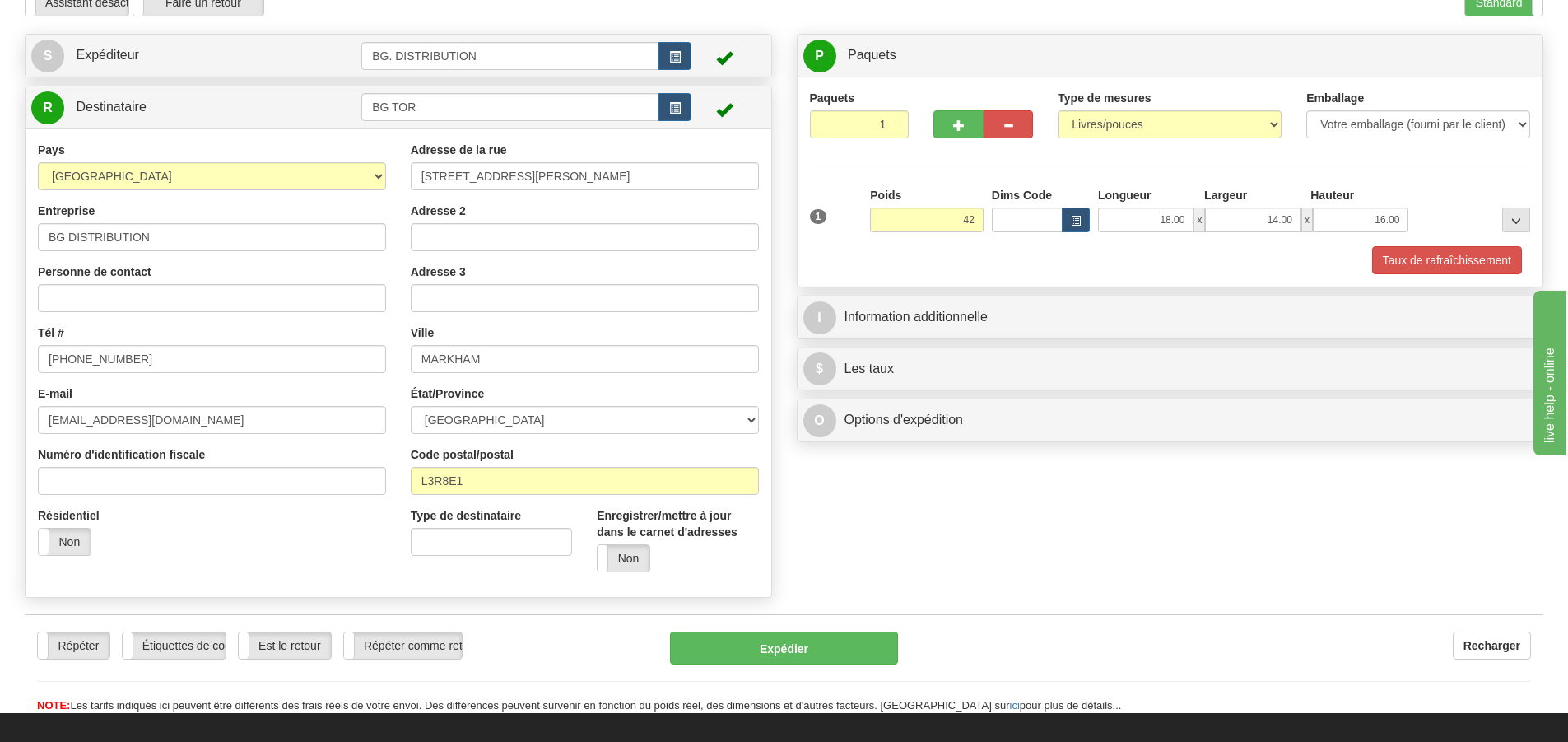
type input "42.00"
click at [889, 247] on div "Taux de rafraîchissement" at bounding box center [1170, 260] width 730 height 28
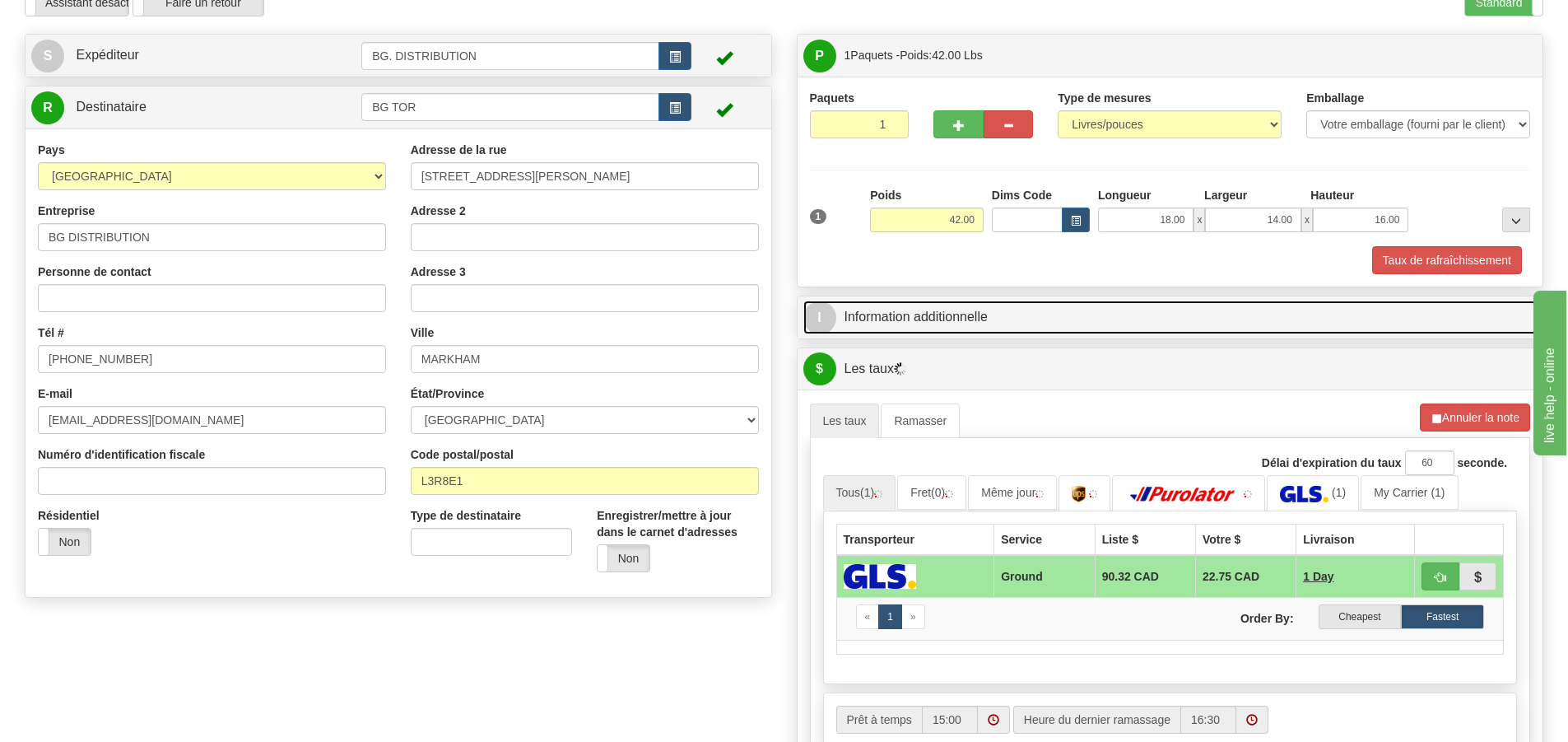
click at [820, 316] on span "I" at bounding box center [819, 317] width 33 height 33
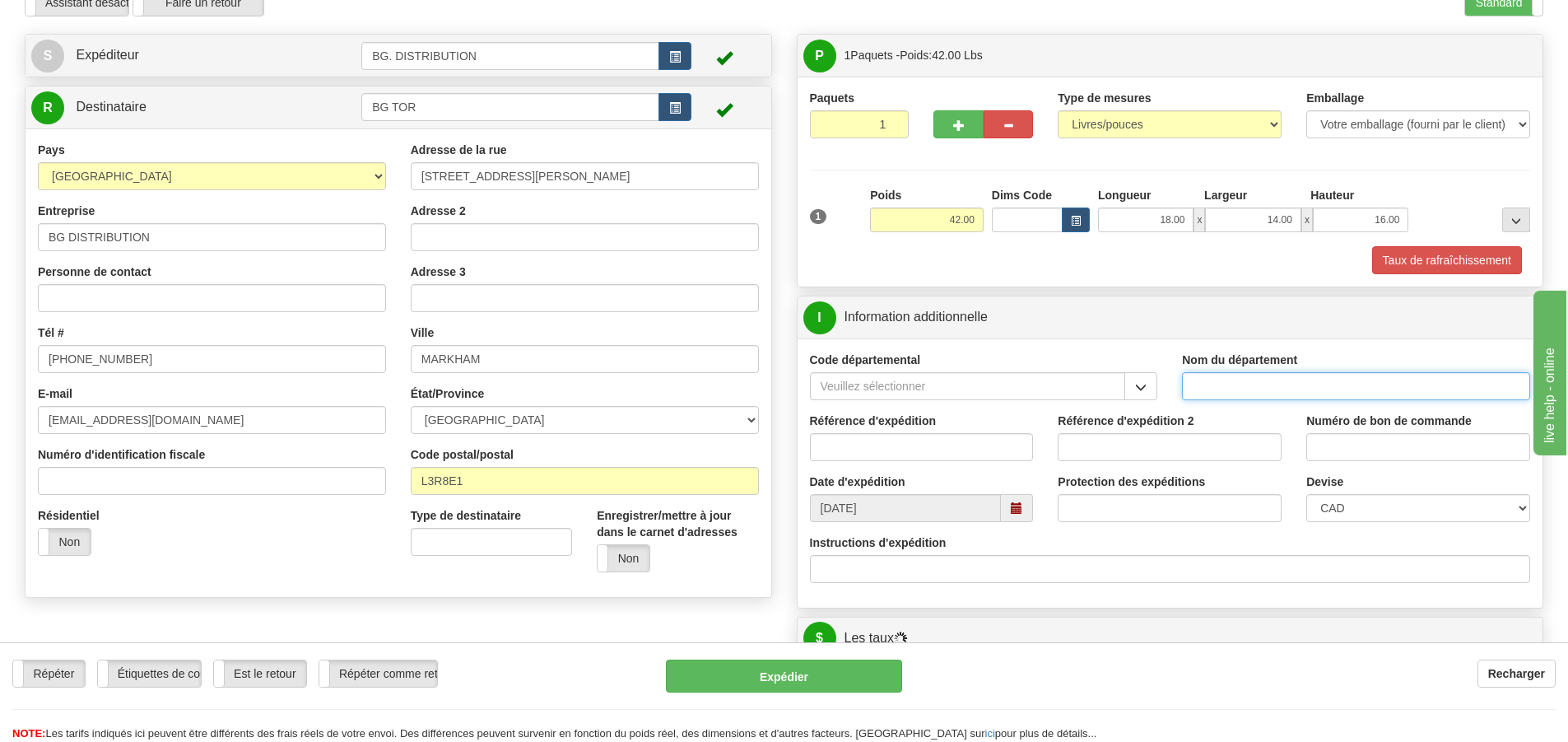
drag, startPoint x: 1213, startPoint y: 383, endPoint x: 1186, endPoint y: 394, distance: 29.2
click at [1213, 383] on input "Nom du département" at bounding box center [1356, 386] width 349 height 28
type input "."
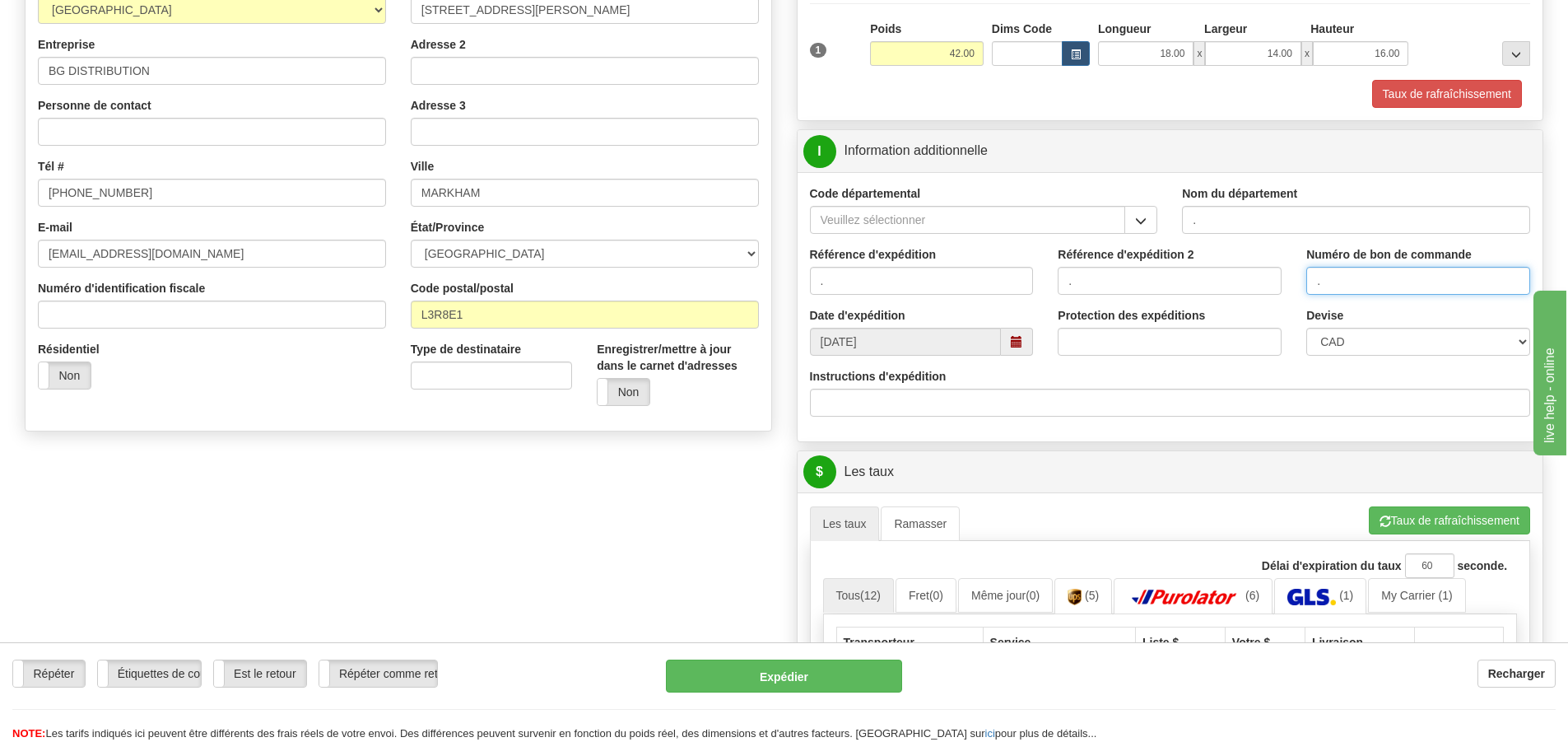
scroll to position [495, 0]
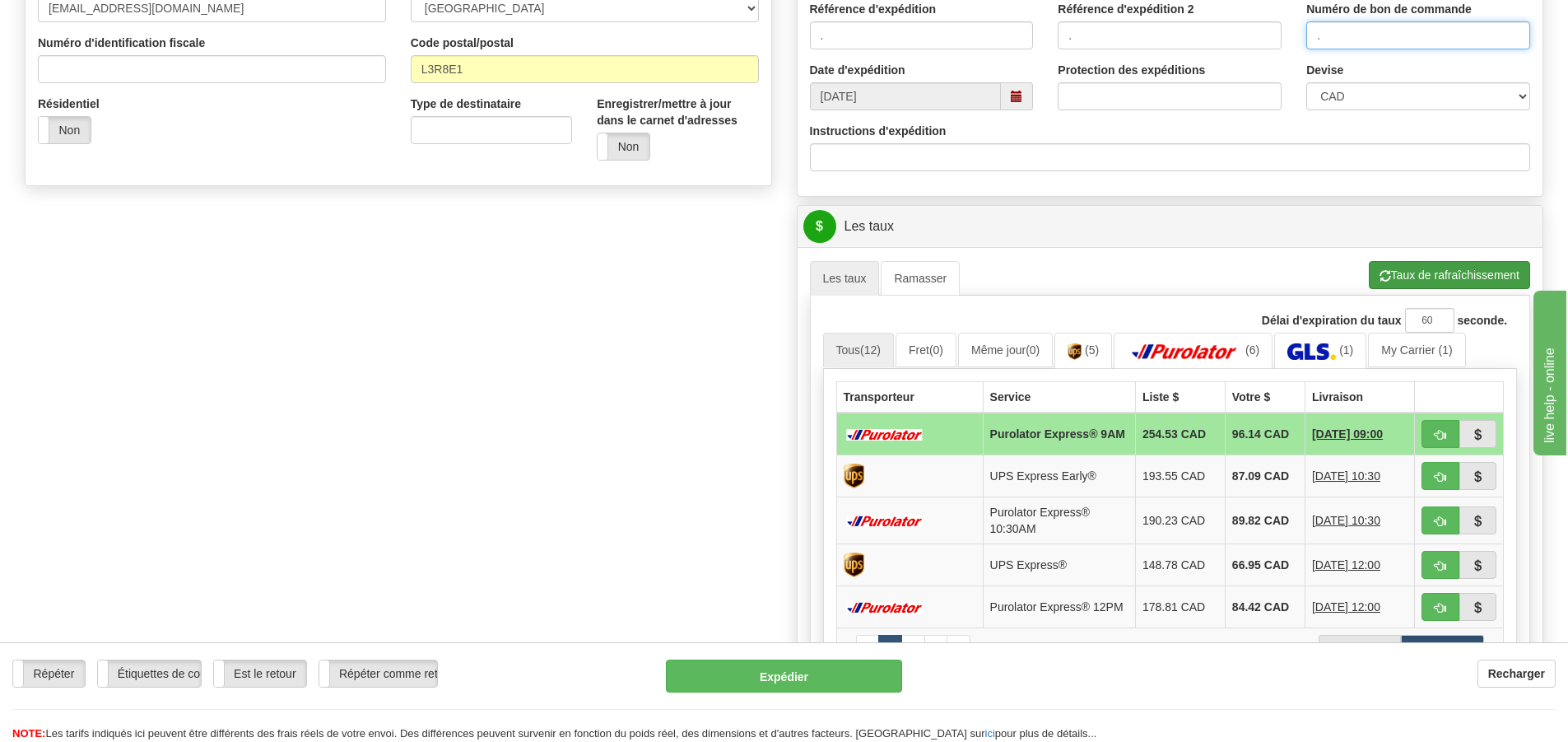
type input "."
click at [1407, 273] on button "Taux de rafraîchissement" at bounding box center [1450, 275] width 162 height 28
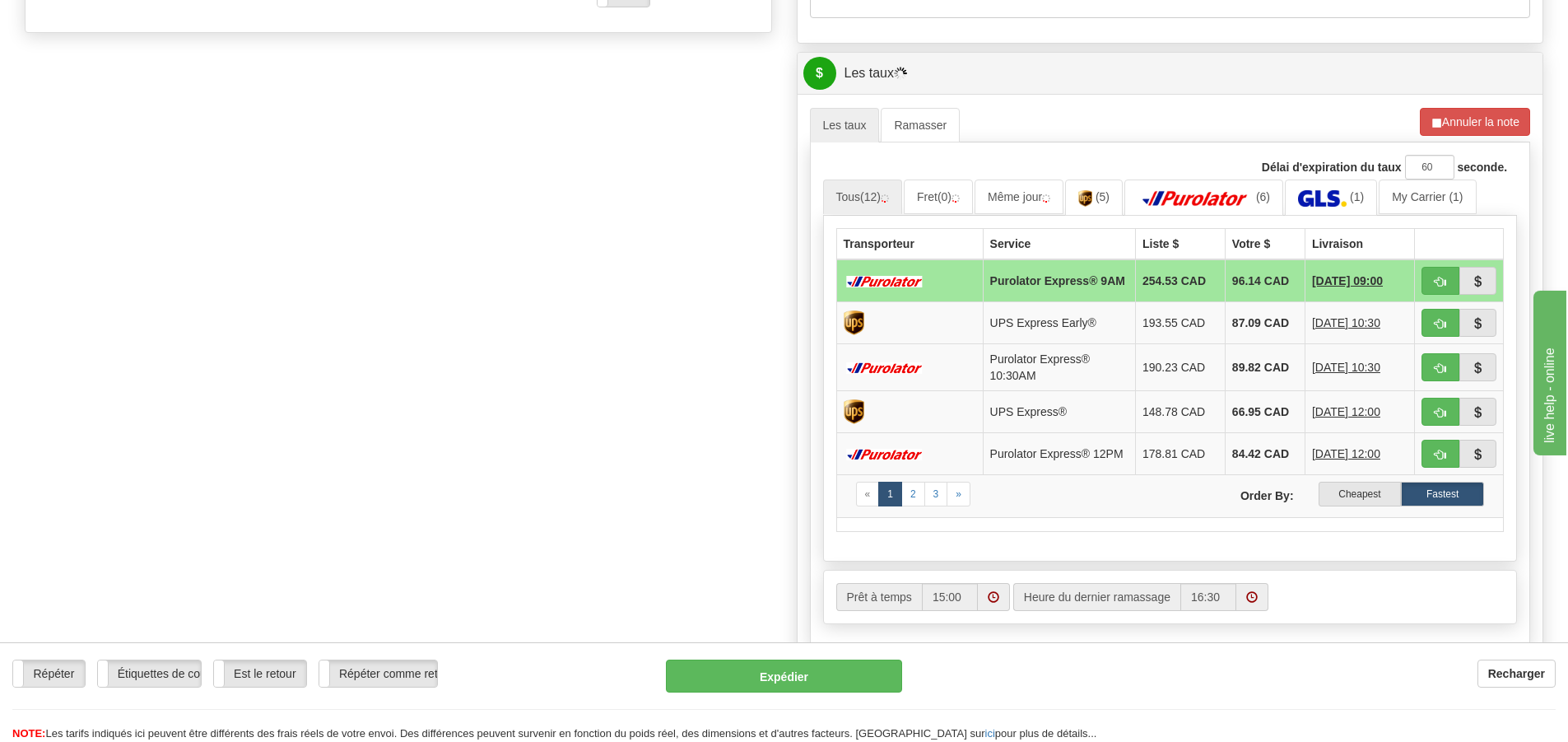
scroll to position [659, 0]
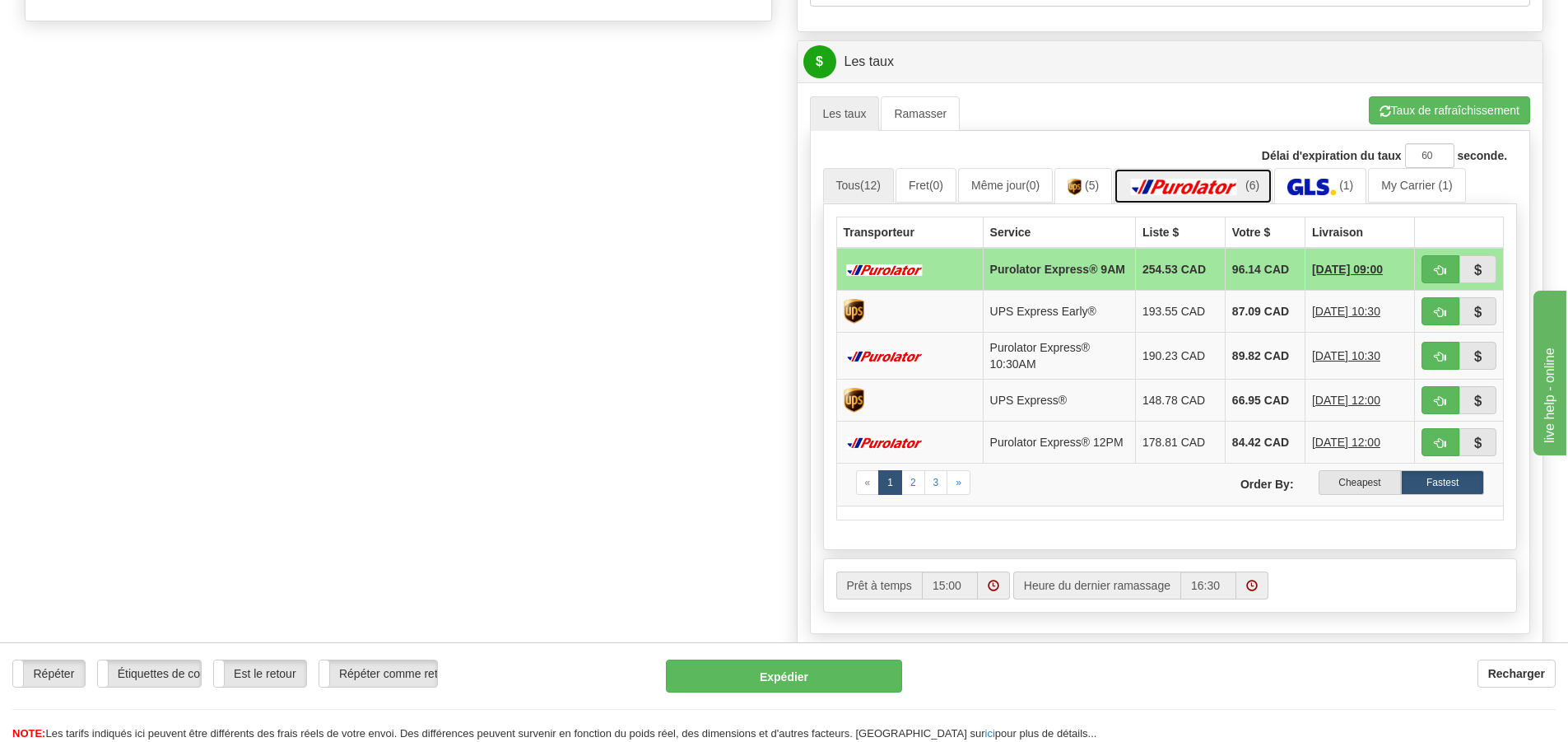
click at [1188, 182] on img at bounding box center [1184, 186] width 115 height 17
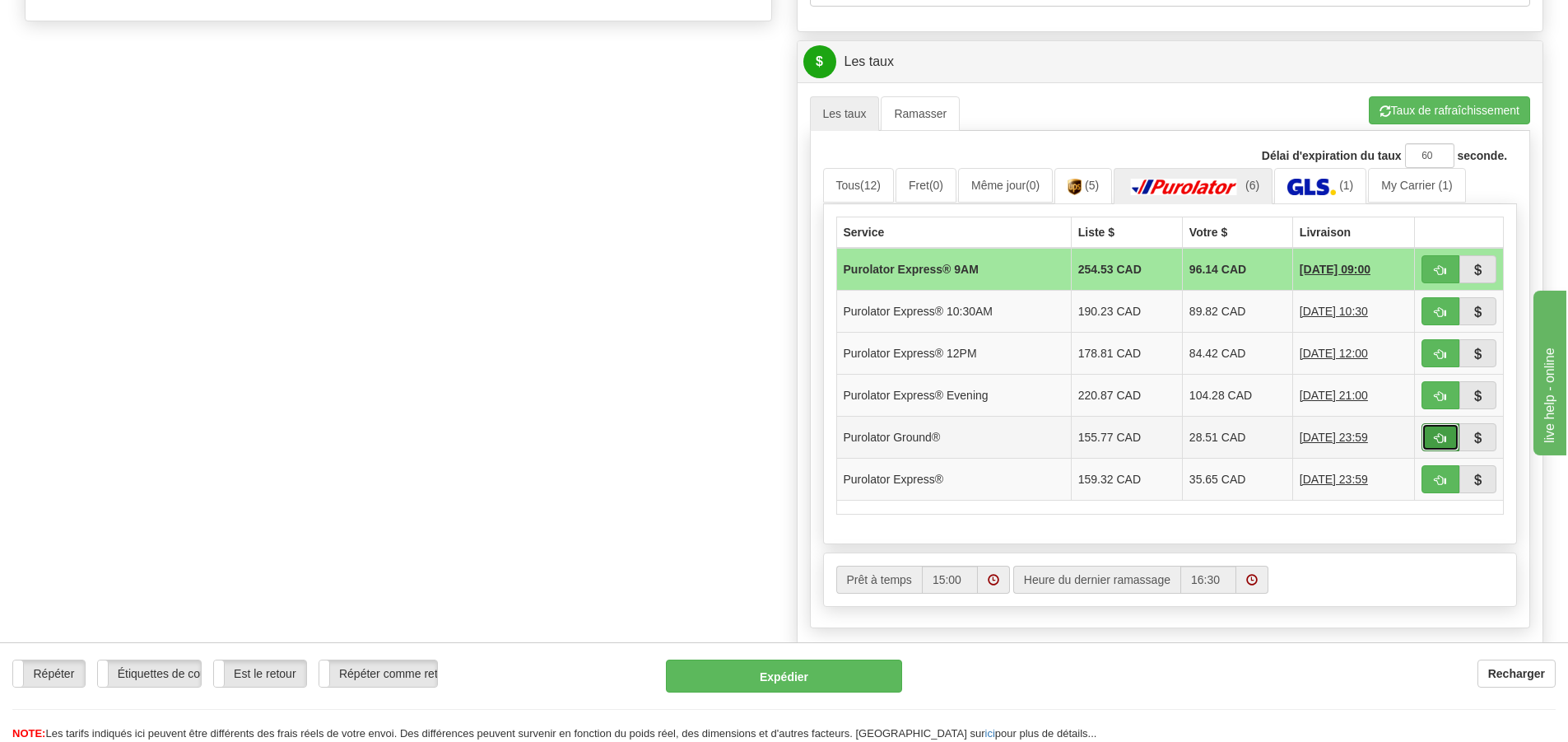
click at [1431, 436] on button "button" at bounding box center [1441, 438] width 37 height 28
type input "260"
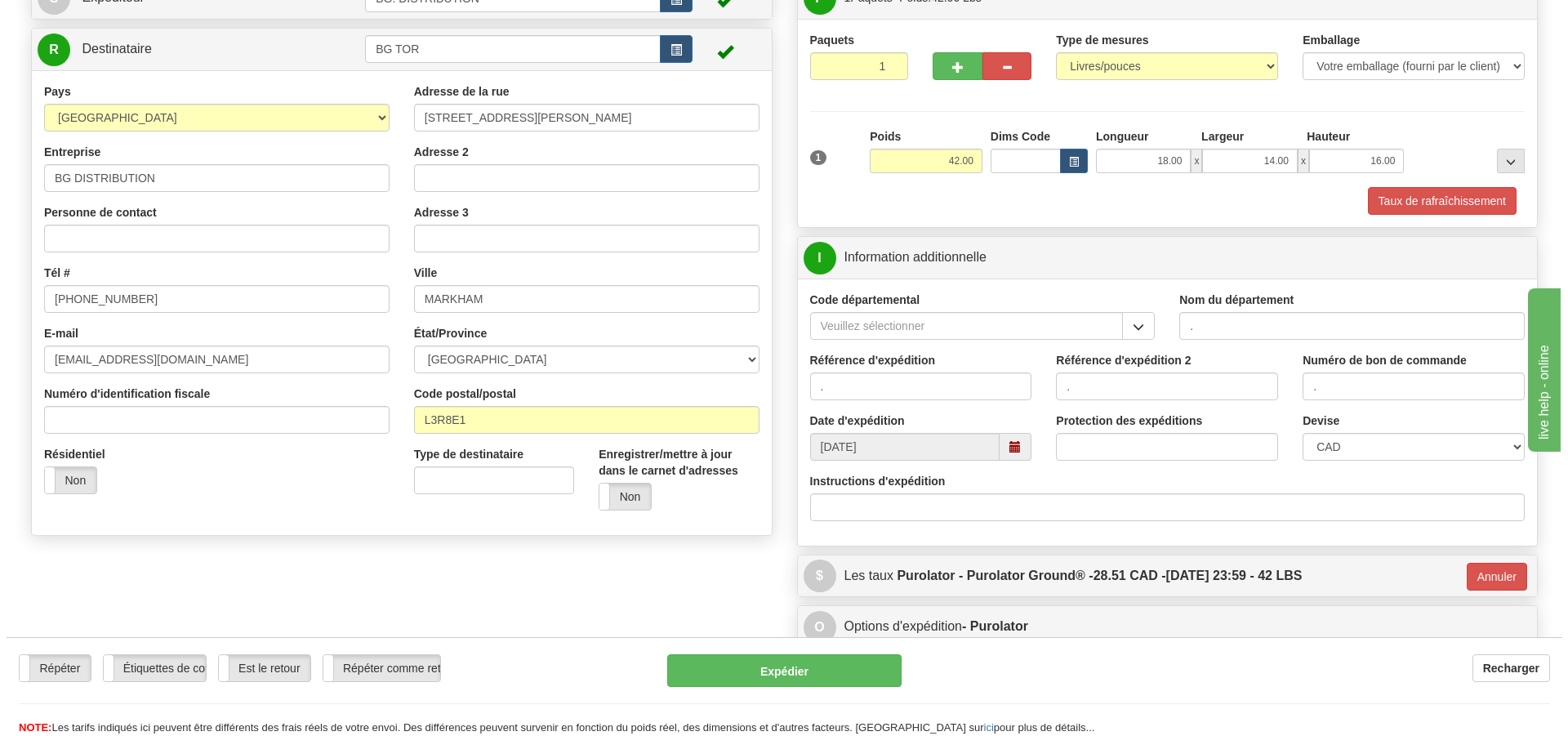
scroll to position [109, 0]
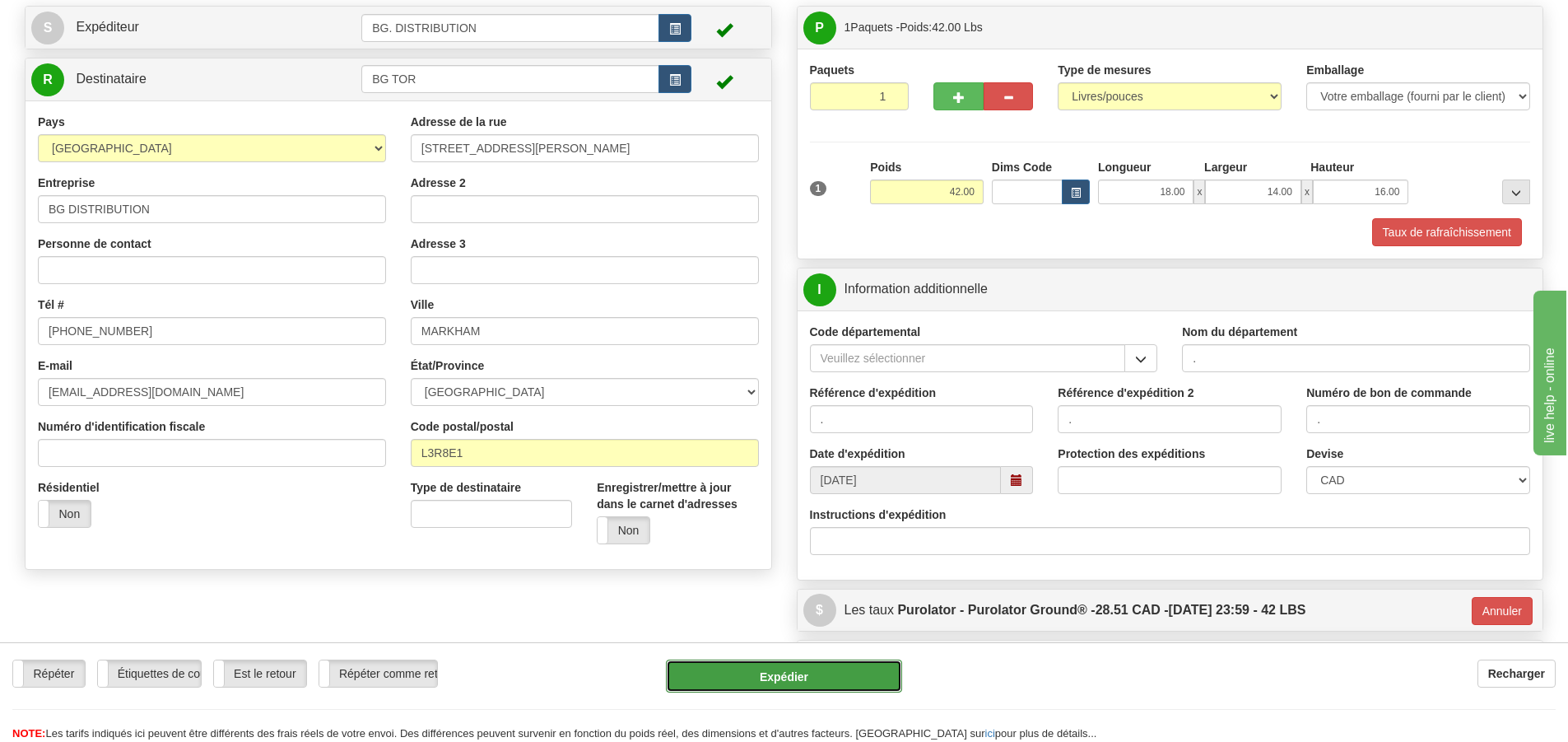
click at [724, 670] on button "Expédier" at bounding box center [784, 676] width 236 height 33
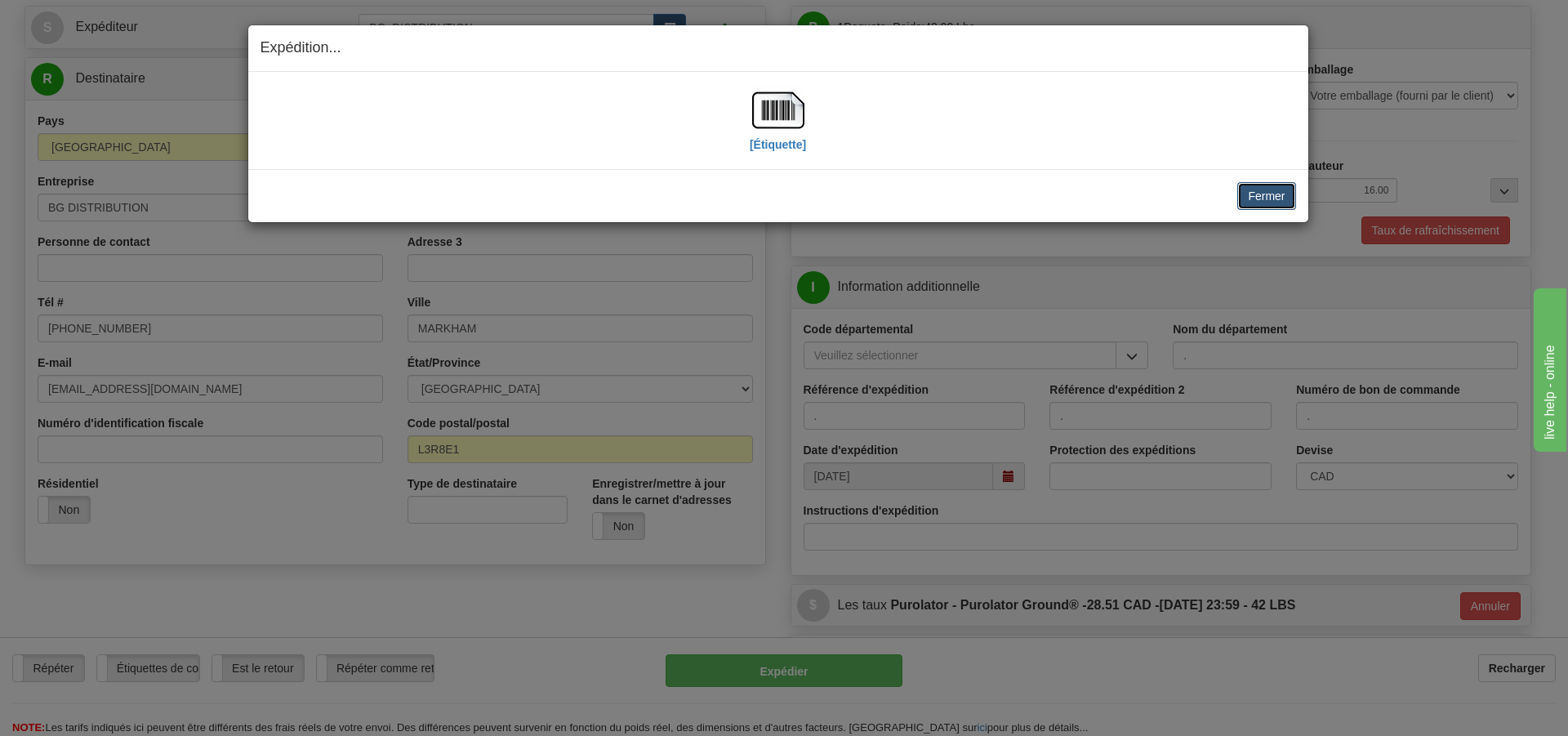
click at [1261, 187] on button "Fermer" at bounding box center [1265, 195] width 58 height 27
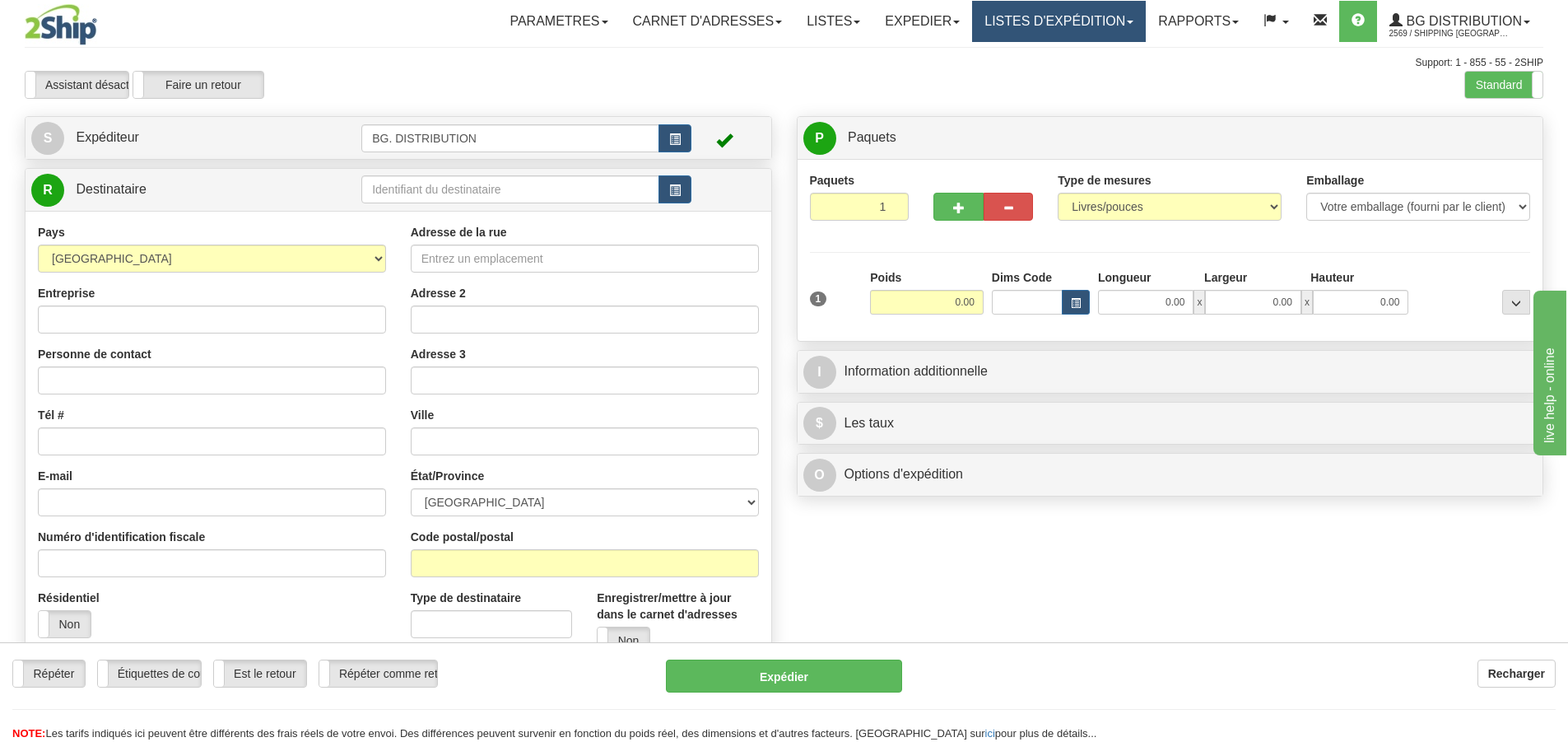
click at [1125, 24] on link "LISTES D'EXPÉDITION" at bounding box center [1059, 22] width 173 height 41
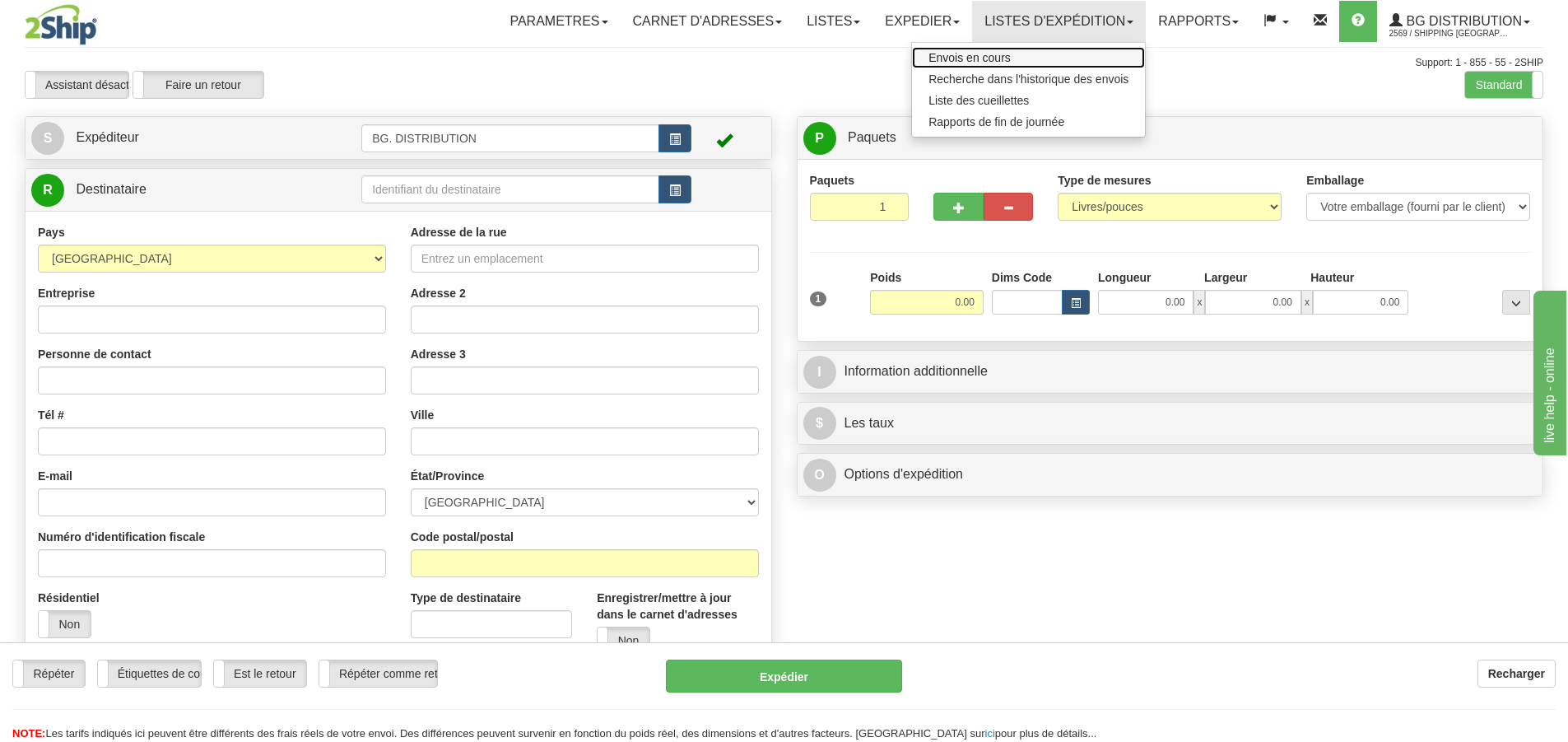
click at [1046, 58] on link "Envois en cours" at bounding box center [1028, 58] width 233 height 22
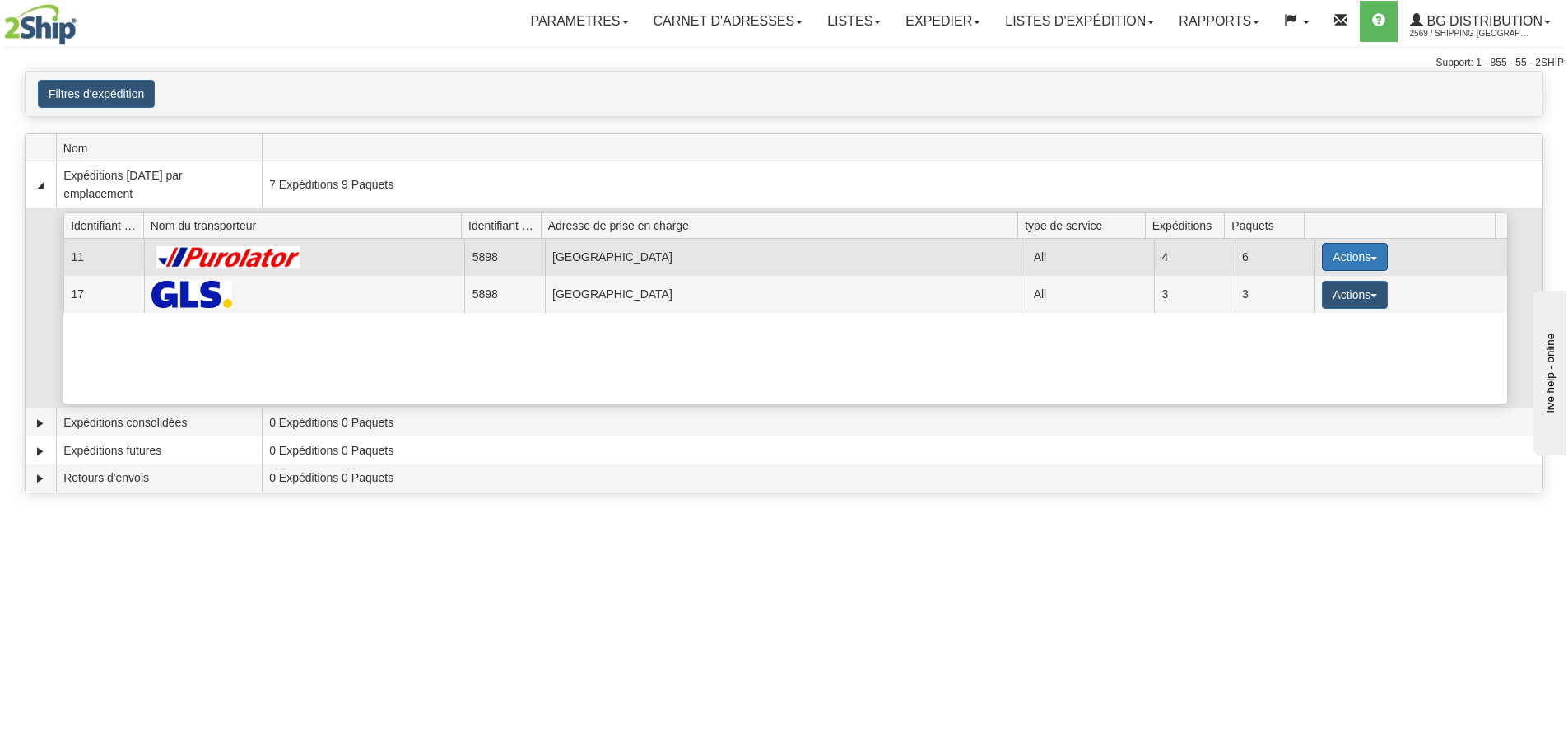
click at [1342, 250] on button "Actions" at bounding box center [1354, 257] width 66 height 28
click at [1288, 285] on span "Détails" at bounding box center [1293, 288] width 44 height 12
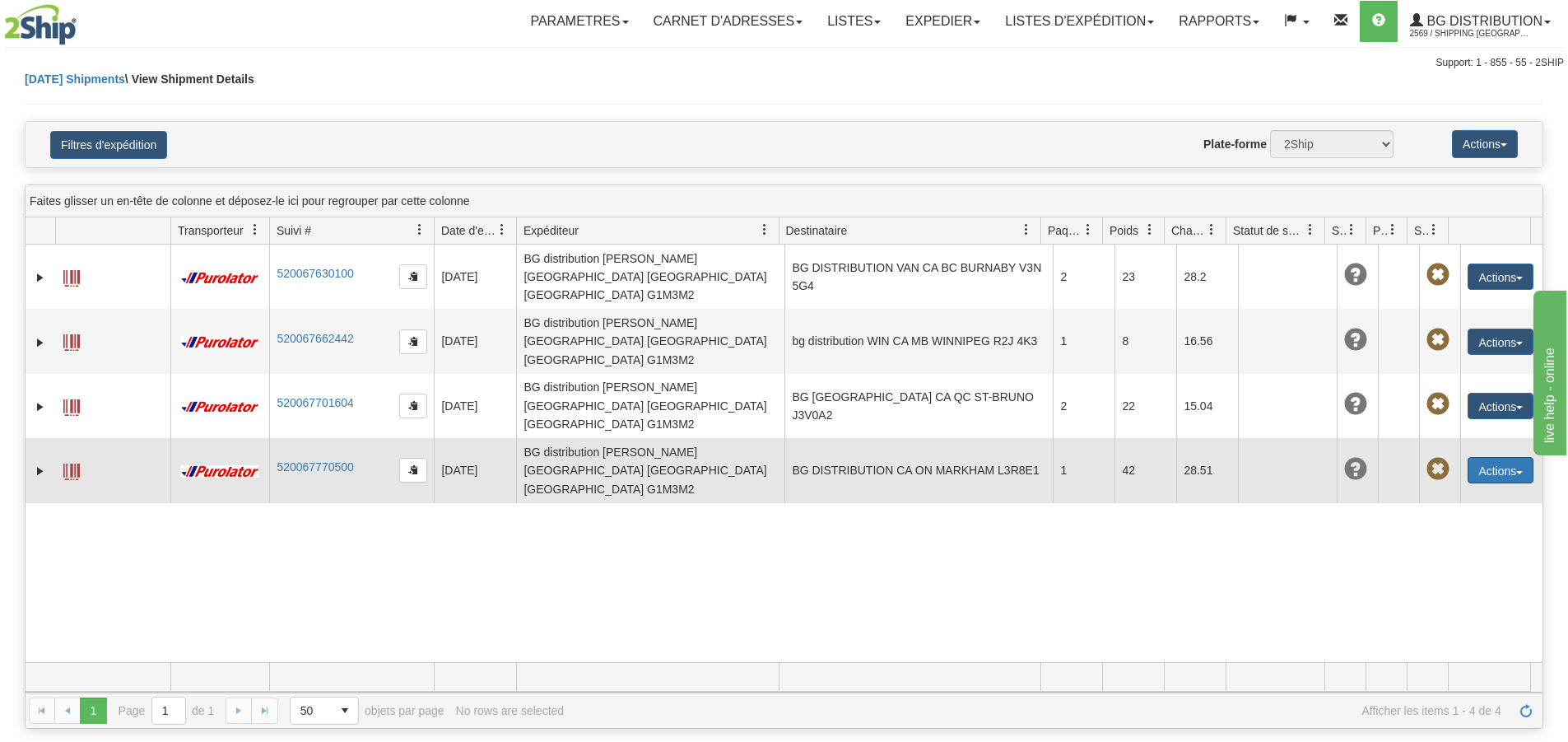
click at [1477, 457] on button "Actions" at bounding box center [1500, 470] width 66 height 27
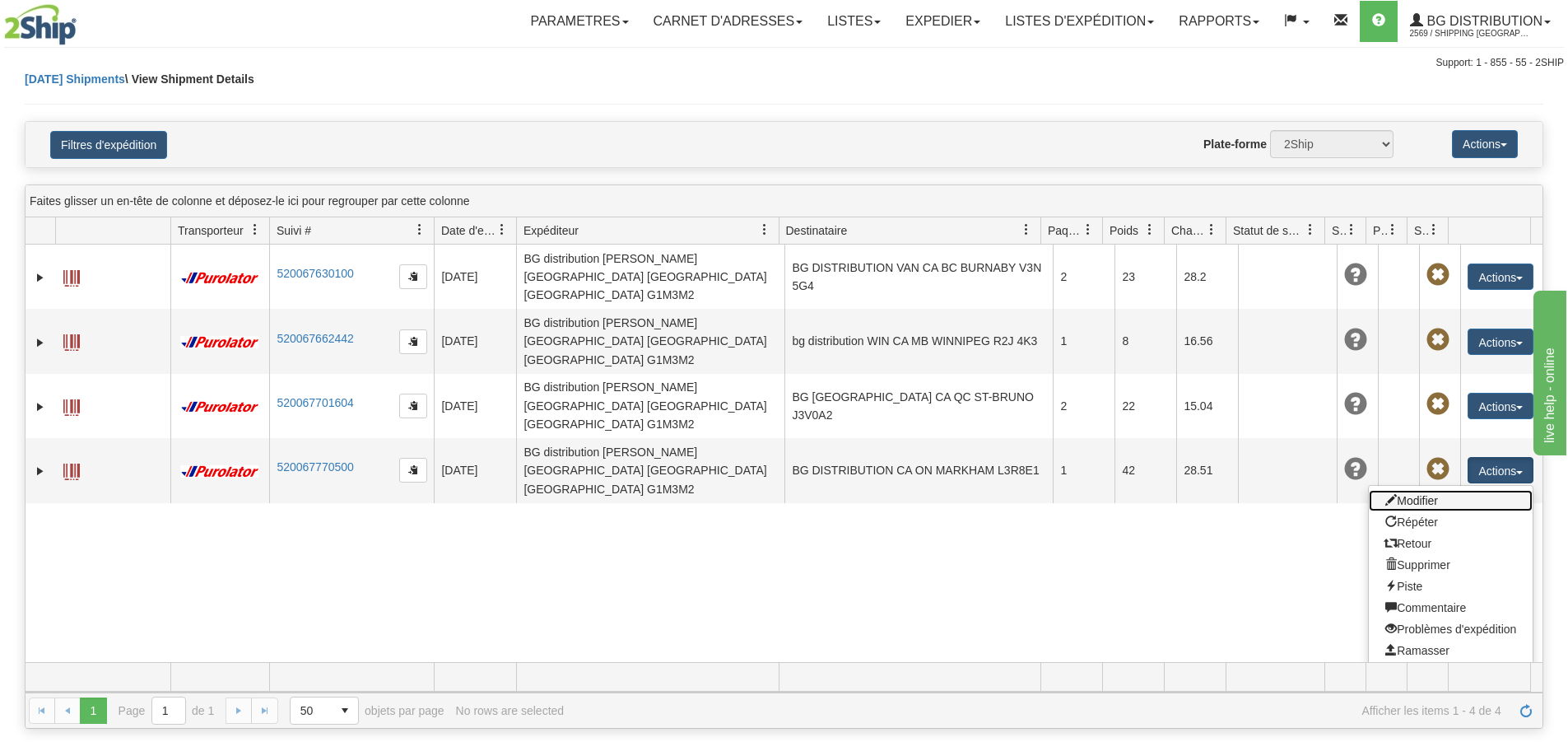
click at [1417, 490] on link "Modifier" at bounding box center [1451, 501] width 163 height 22
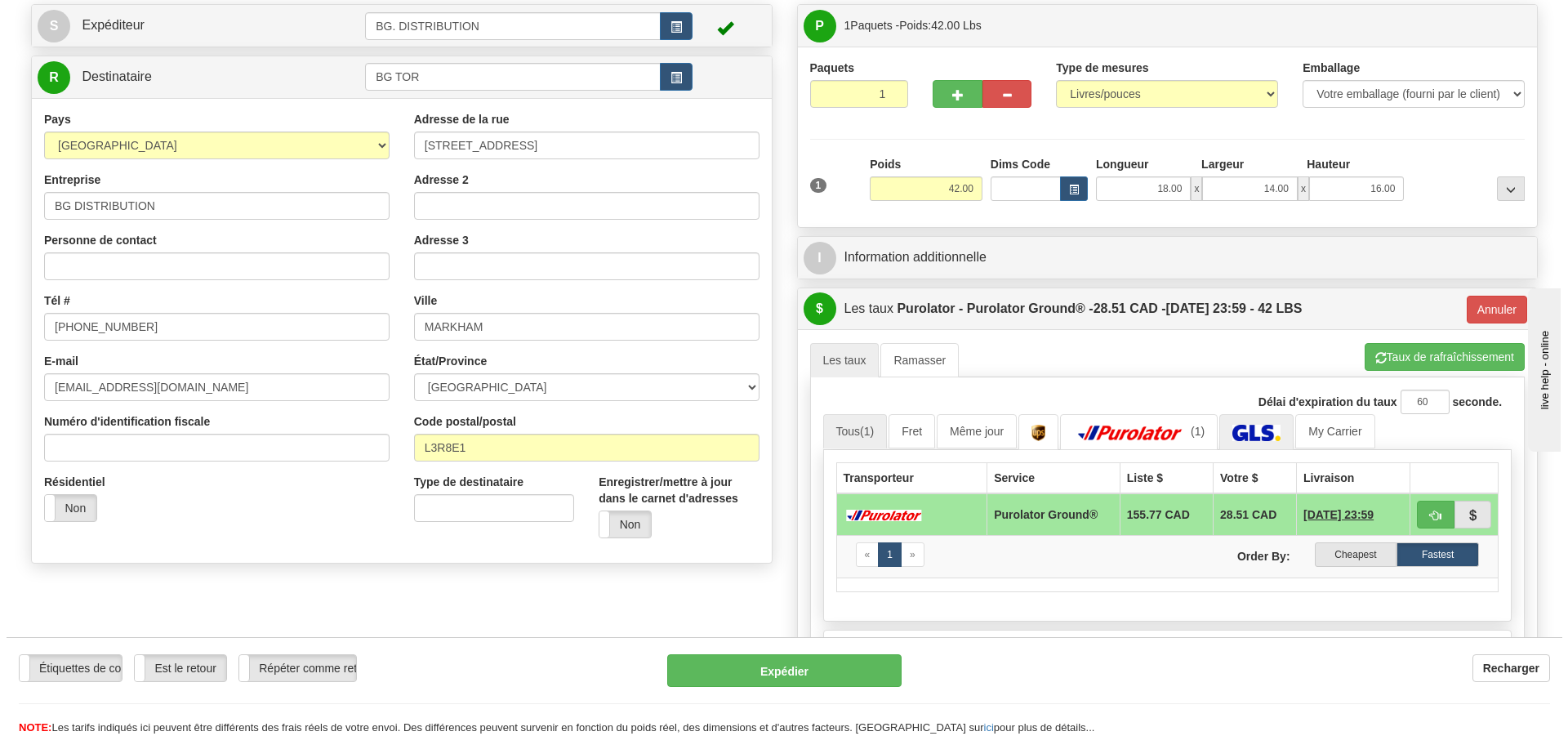
scroll to position [82, 0]
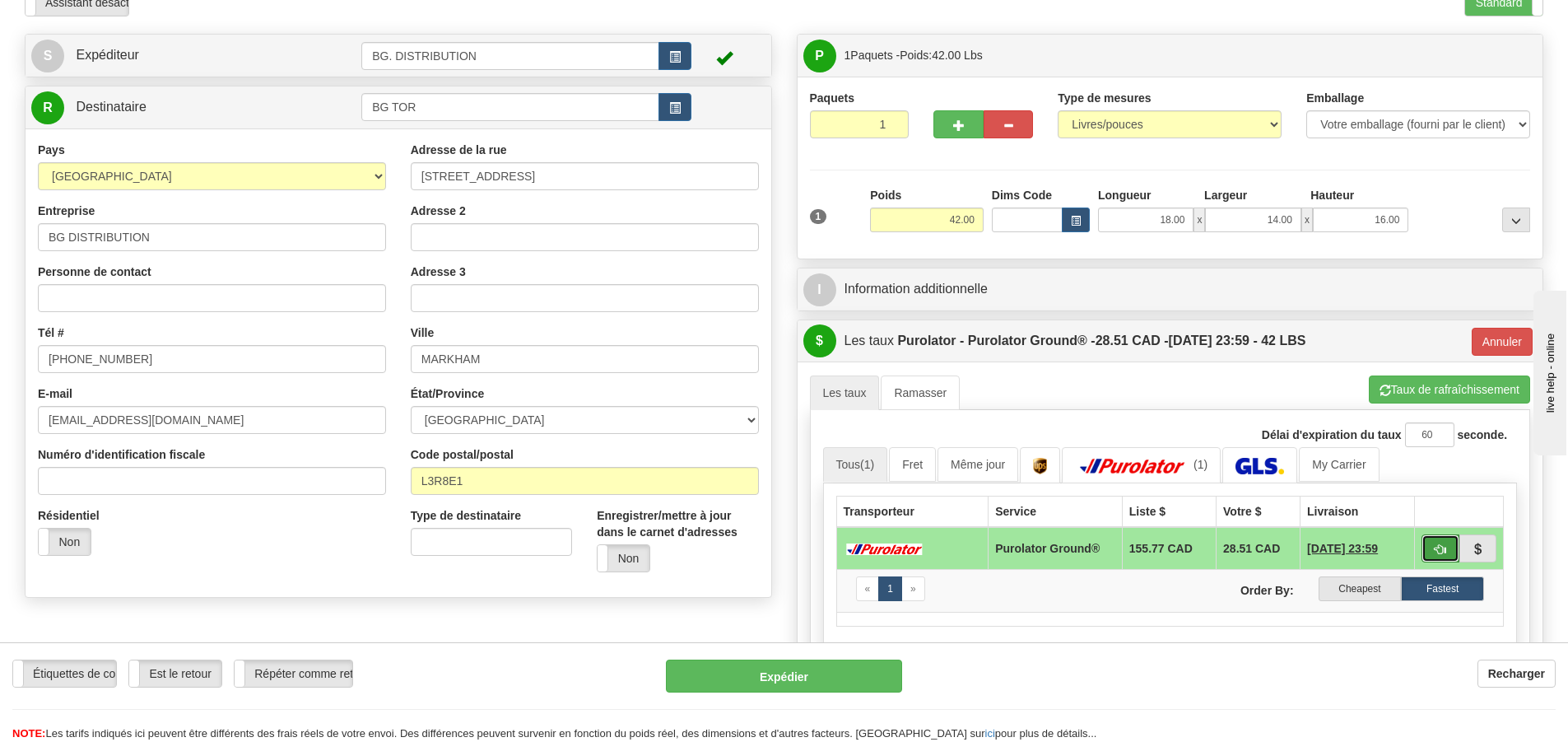
click at [1431, 539] on button "button" at bounding box center [1441, 549] width 37 height 28
click at [745, 675] on button "Expédier" at bounding box center [784, 676] width 236 height 33
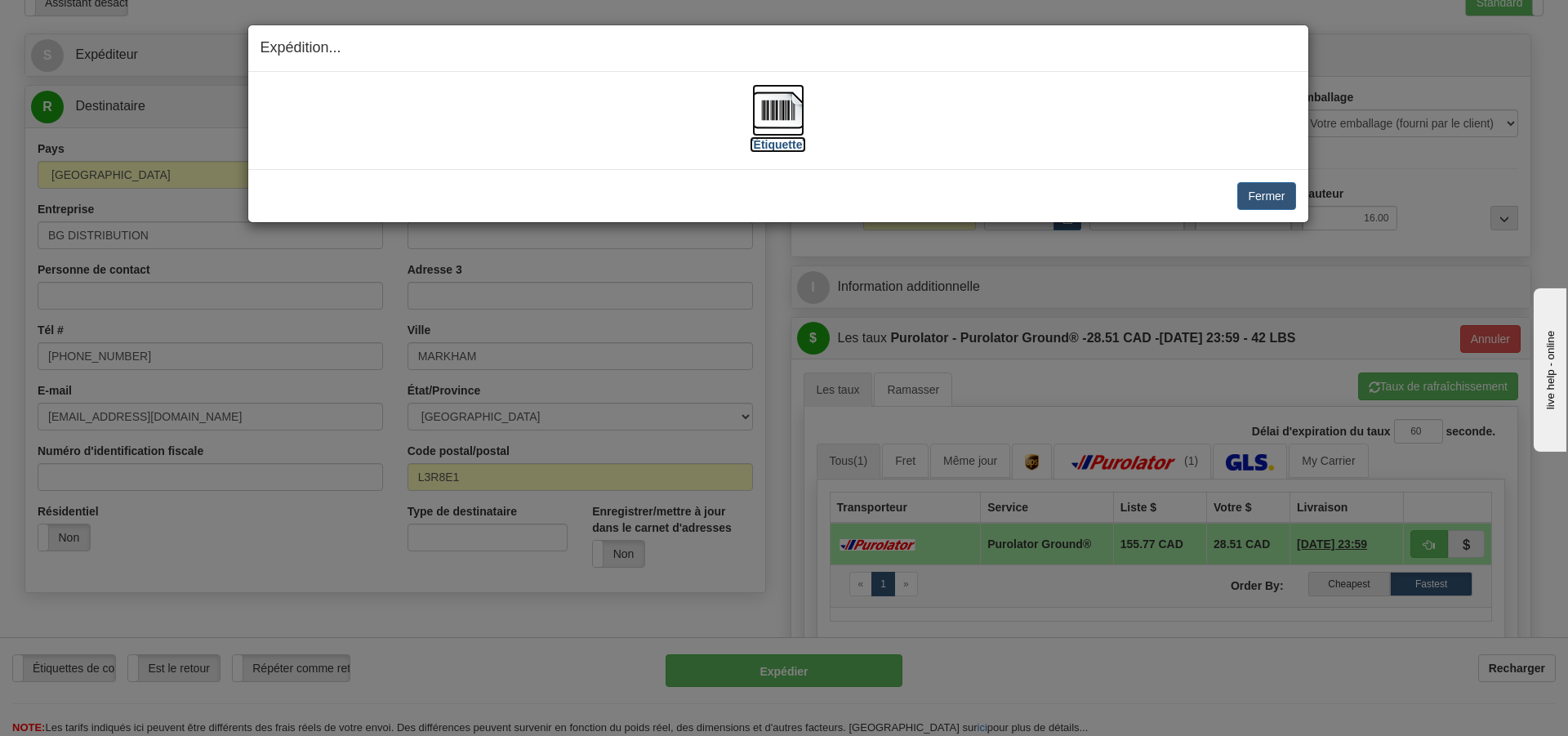
click at [785, 145] on label "[Étiquette]" at bounding box center [778, 145] width 57 height 17
click at [1243, 197] on button "Fermer" at bounding box center [1265, 195] width 58 height 27
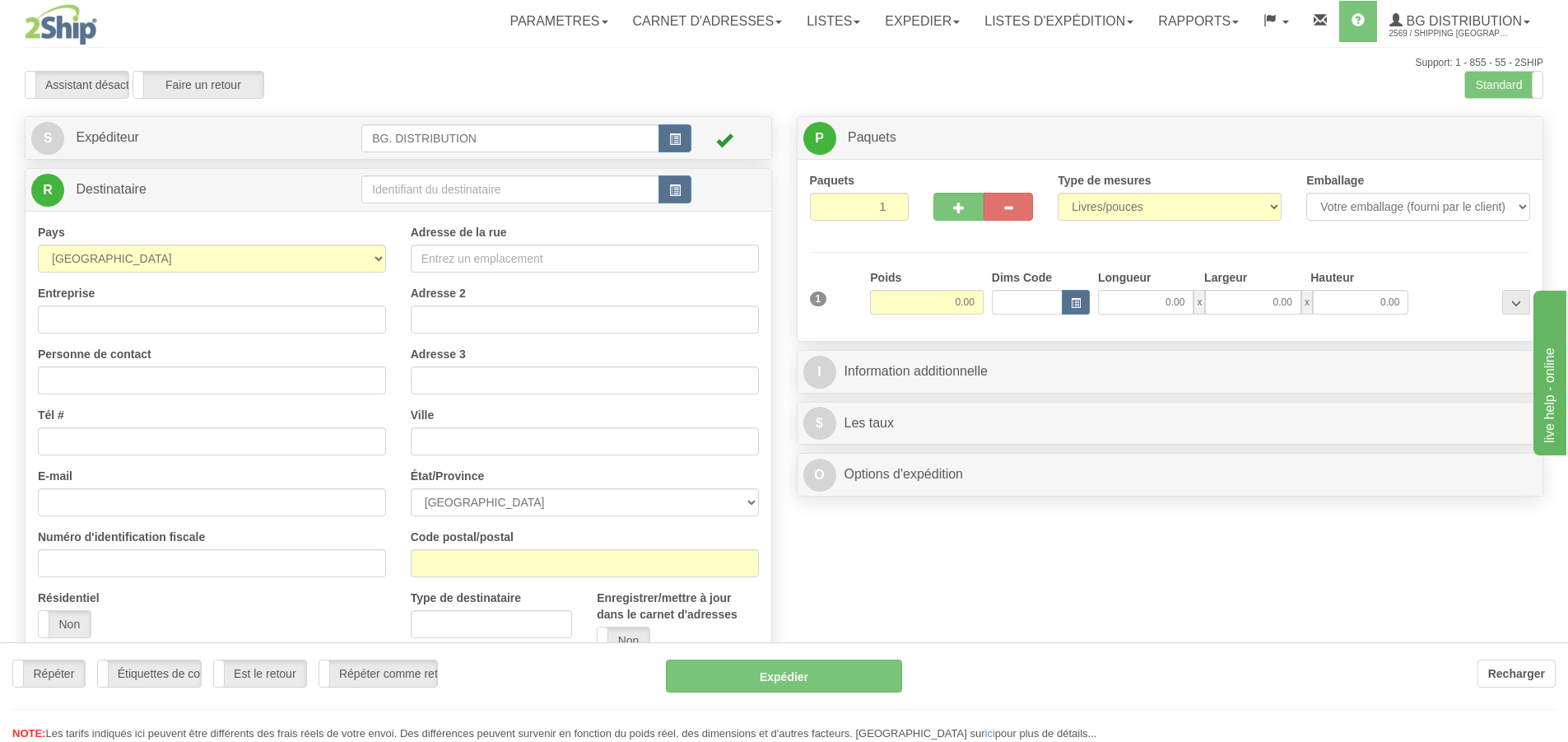
click at [466, 178] on div "Toggle navigation Parametres Préférences d'expédition Préférences des champs Ne…" at bounding box center [784, 417] width 1568 height 834
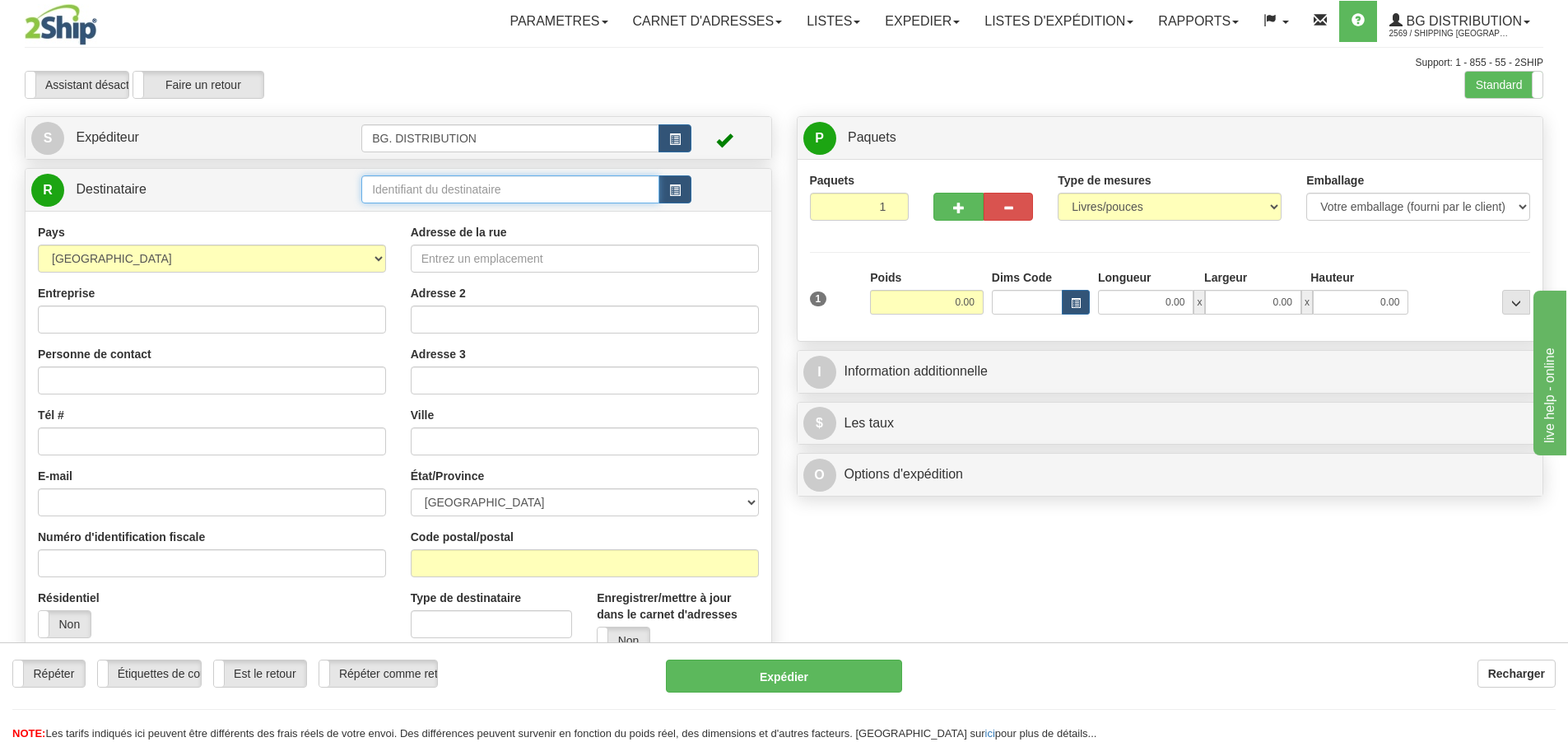
click at [462, 193] on input "text" at bounding box center [510, 189] width 298 height 28
click at [459, 212] on div "bg ott" at bounding box center [507, 215] width 283 height 18
type input "bg ott"
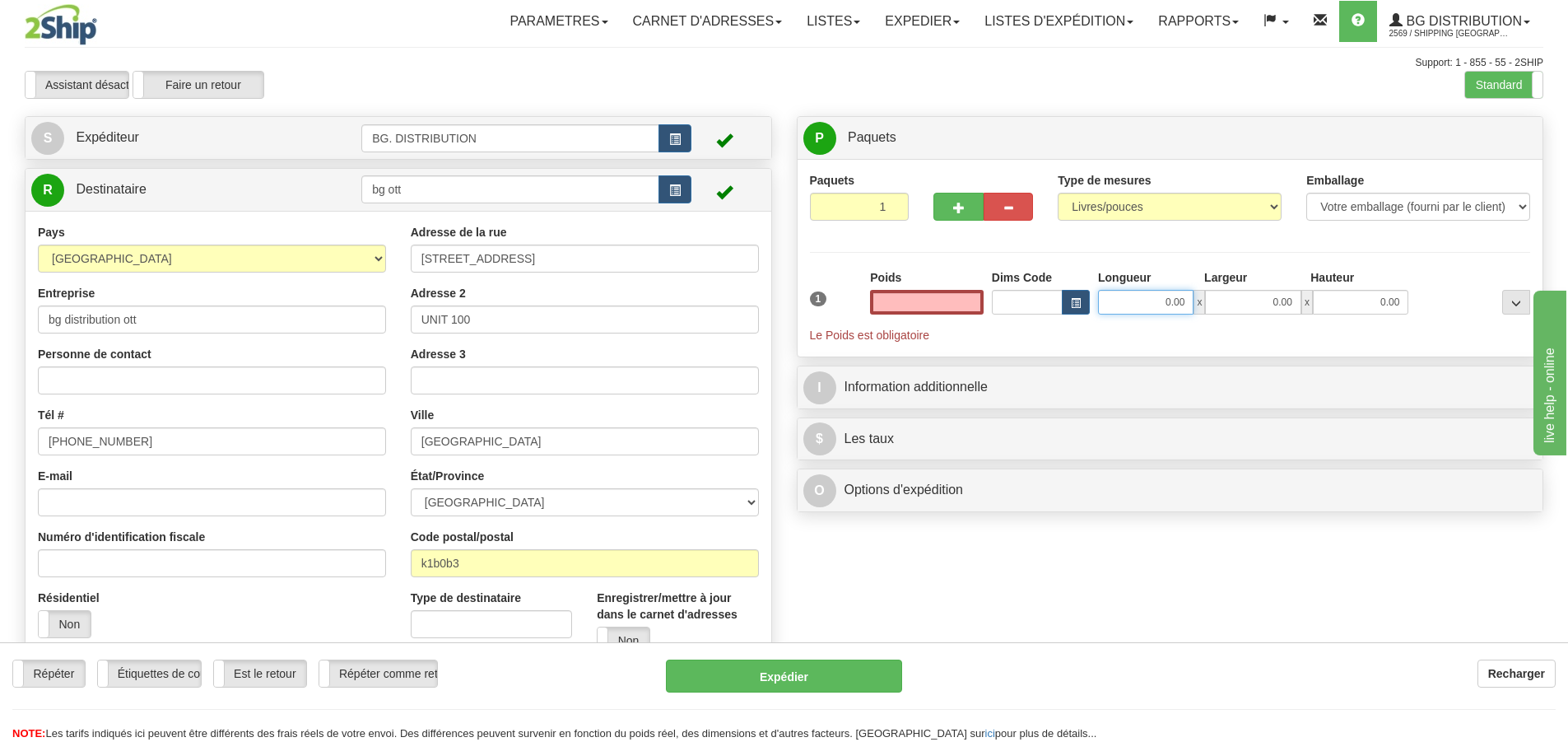
type input "0.00"
click at [1157, 299] on input "0.00" at bounding box center [1145, 302] width 96 height 25
type input "17.00"
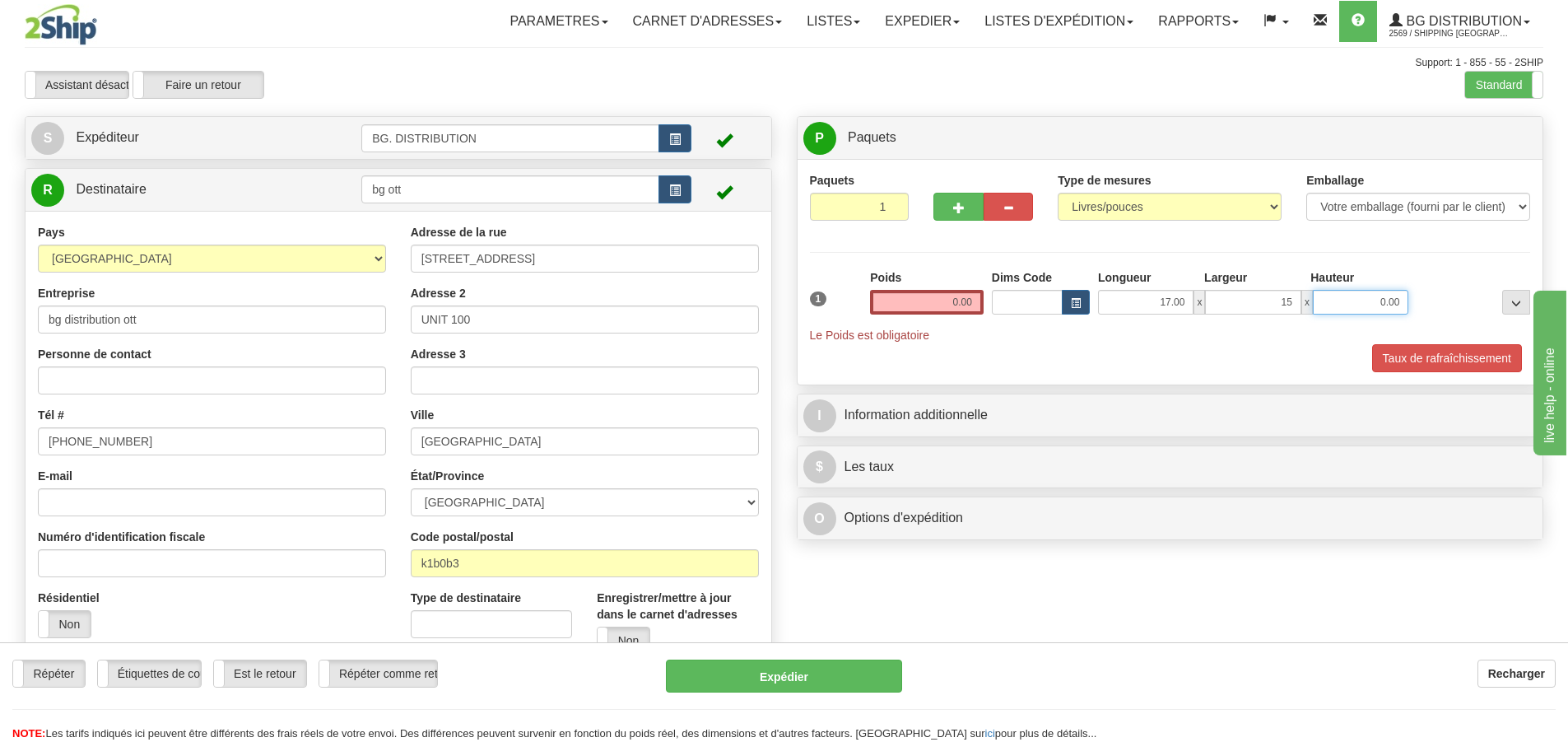
type input "15.00"
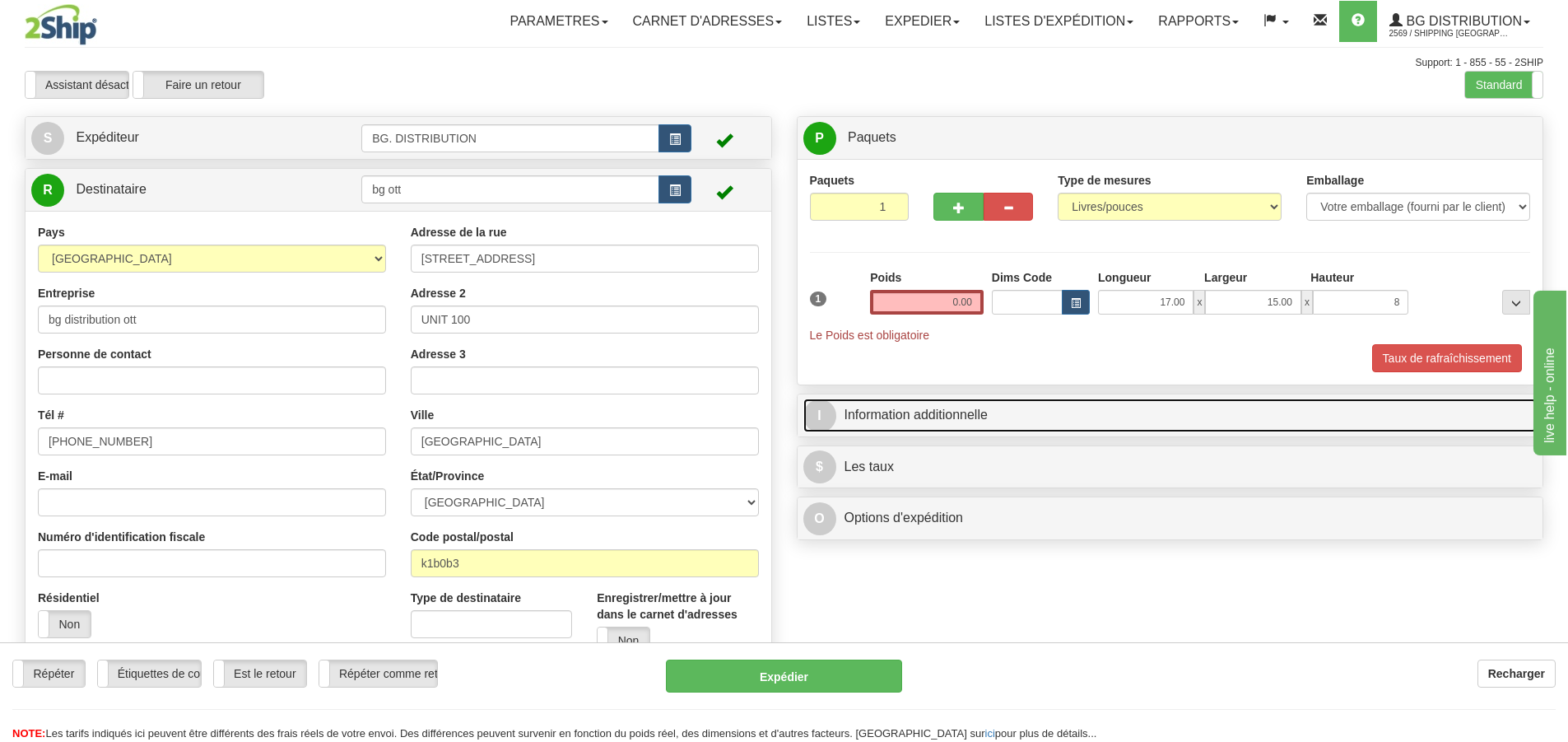
type input "8.00"
click at [815, 413] on span "I" at bounding box center [819, 415] width 33 height 33
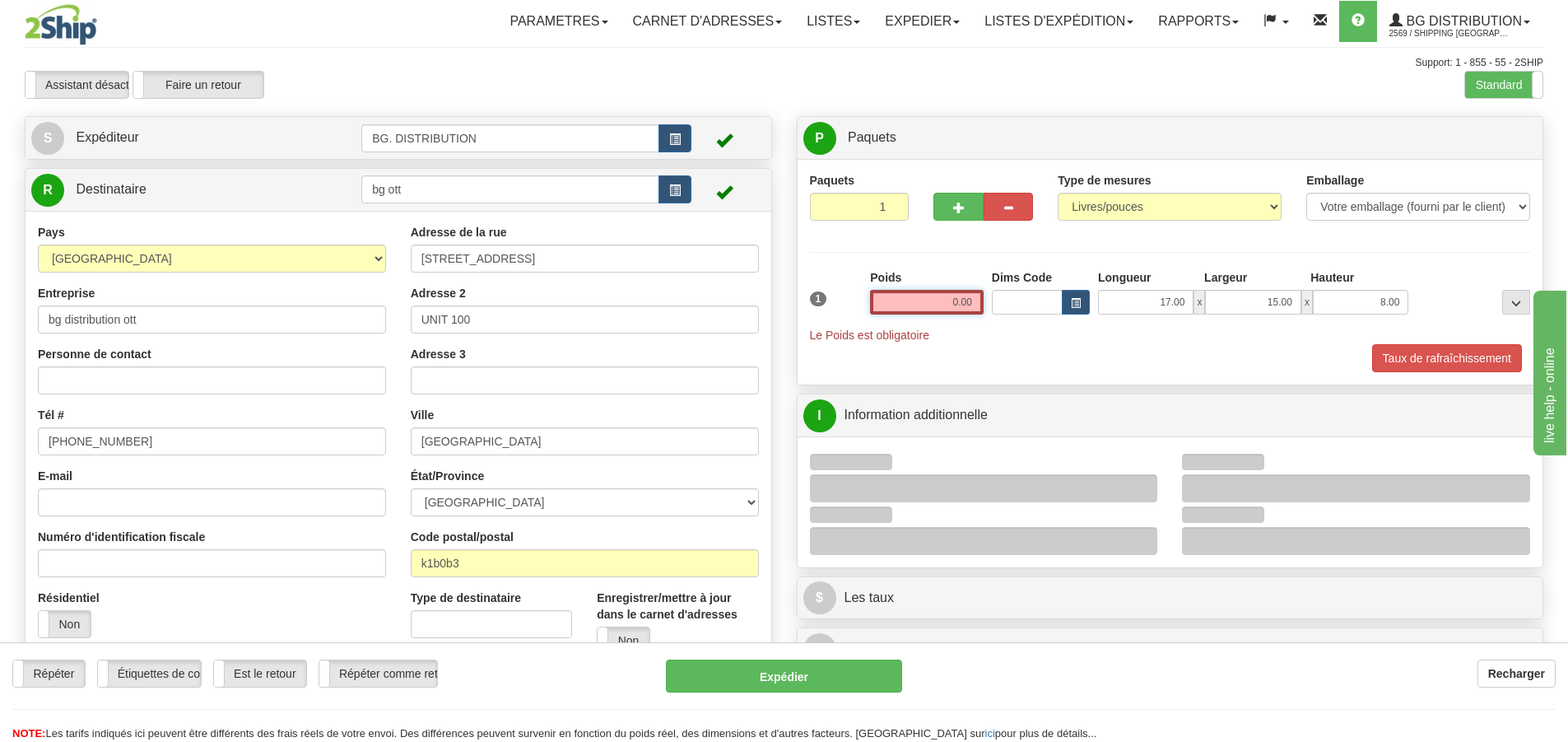
click at [956, 307] on input "0.00" at bounding box center [927, 302] width 113 height 25
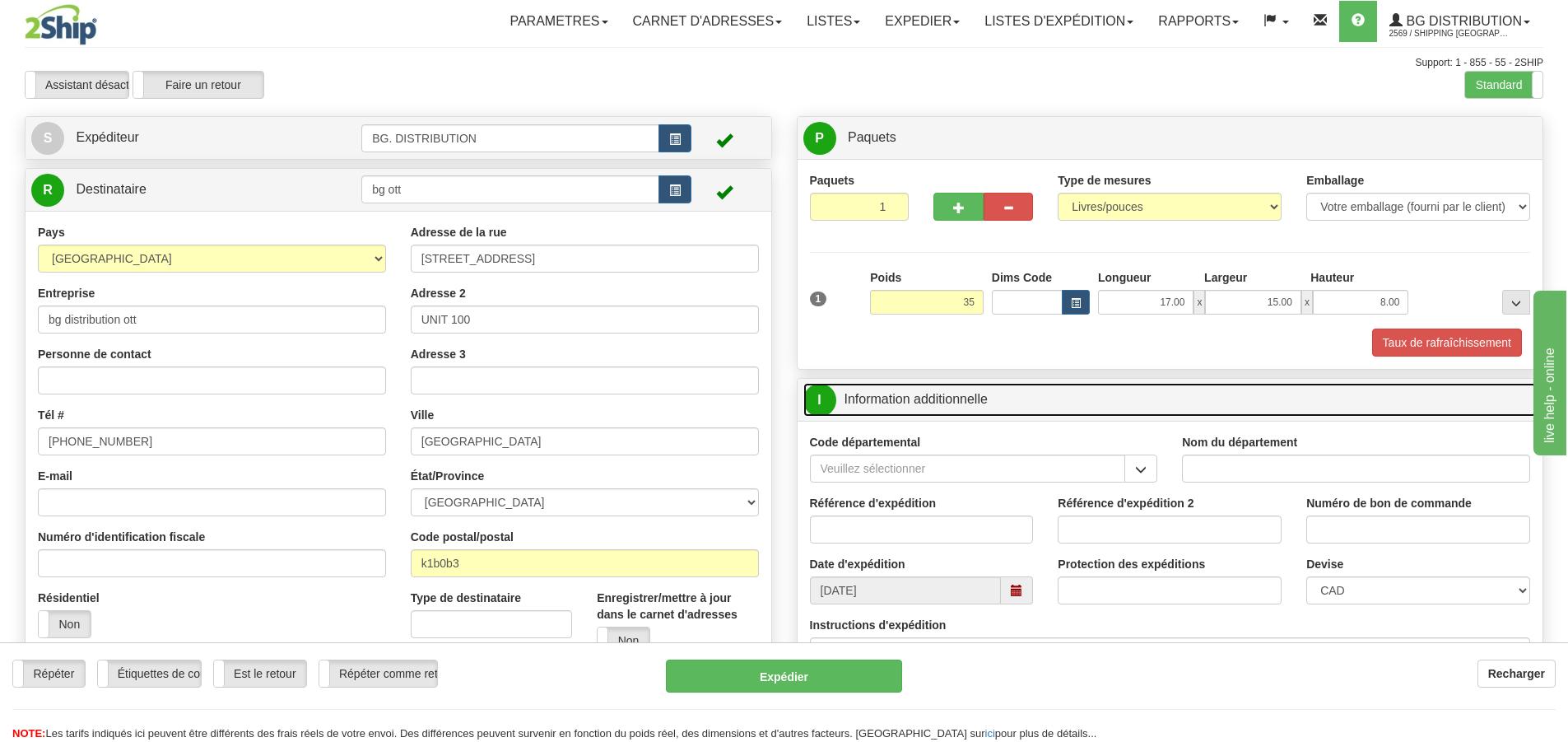
type input "35.00"
click at [829, 408] on span "I" at bounding box center [819, 400] width 33 height 33
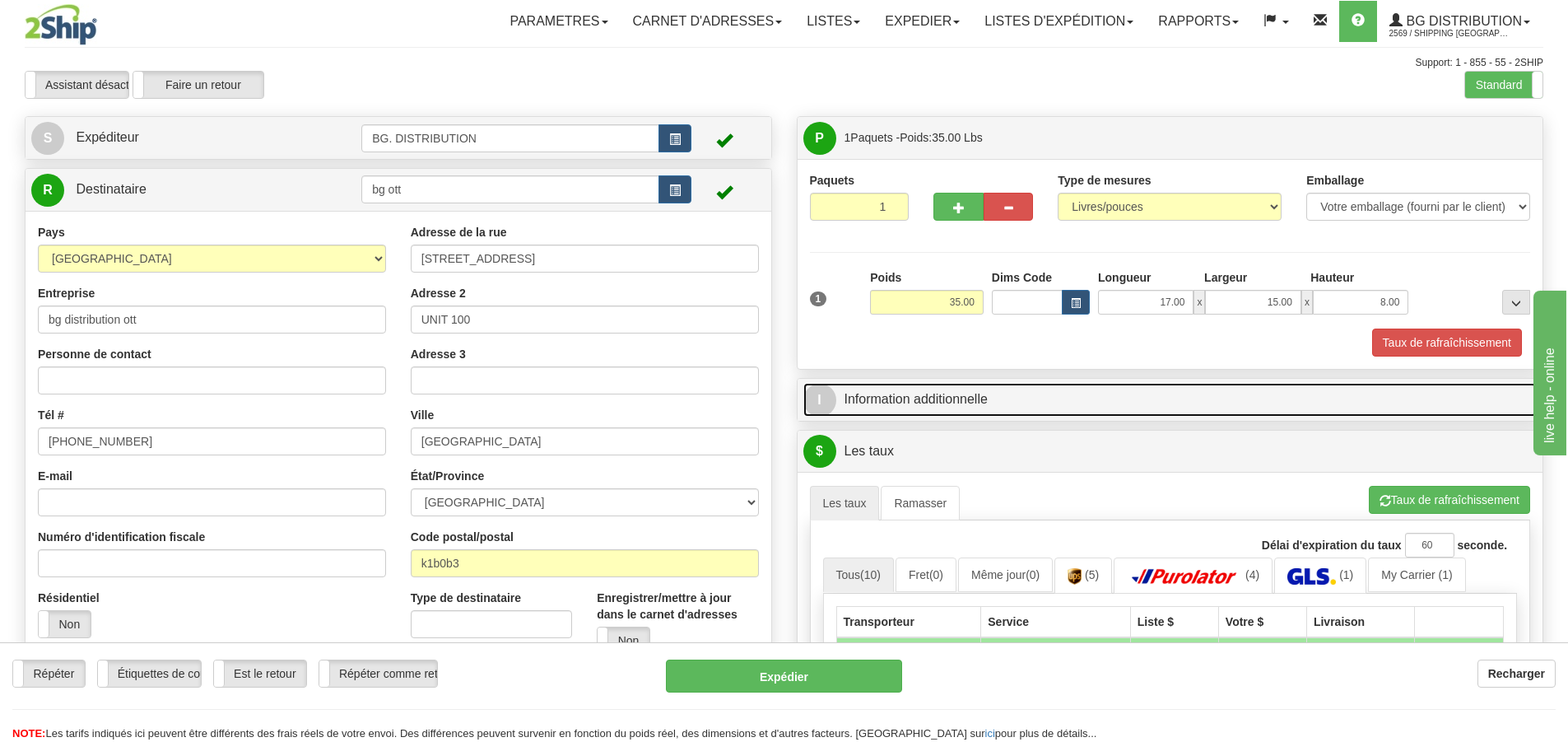
click at [830, 398] on span "I" at bounding box center [819, 400] width 33 height 33
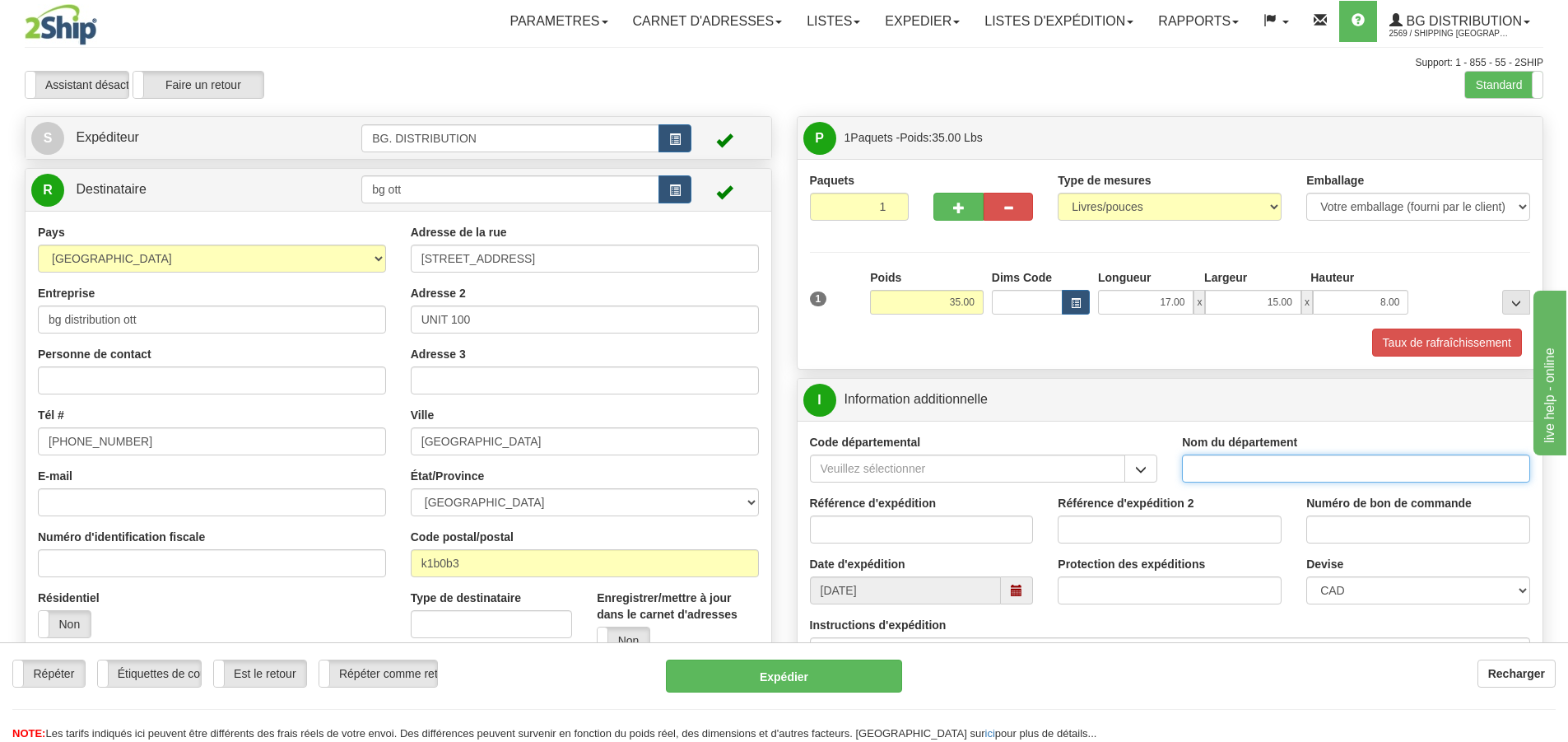
click at [1264, 457] on input "Nom du département" at bounding box center [1356, 468] width 349 height 28
type input "."
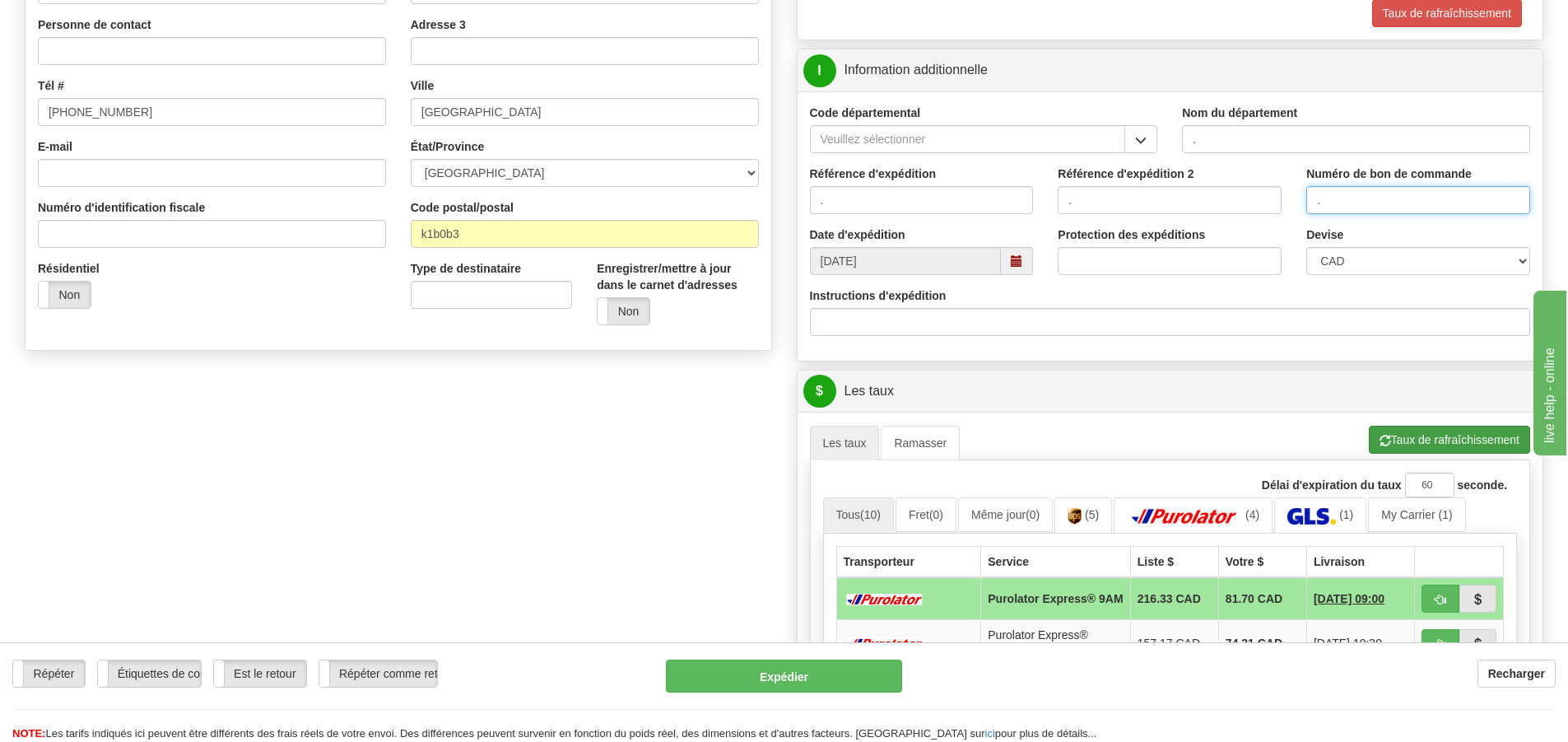
type input "."
click at [1437, 454] on button "Taux de rafraîchissement" at bounding box center [1450, 439] width 162 height 28
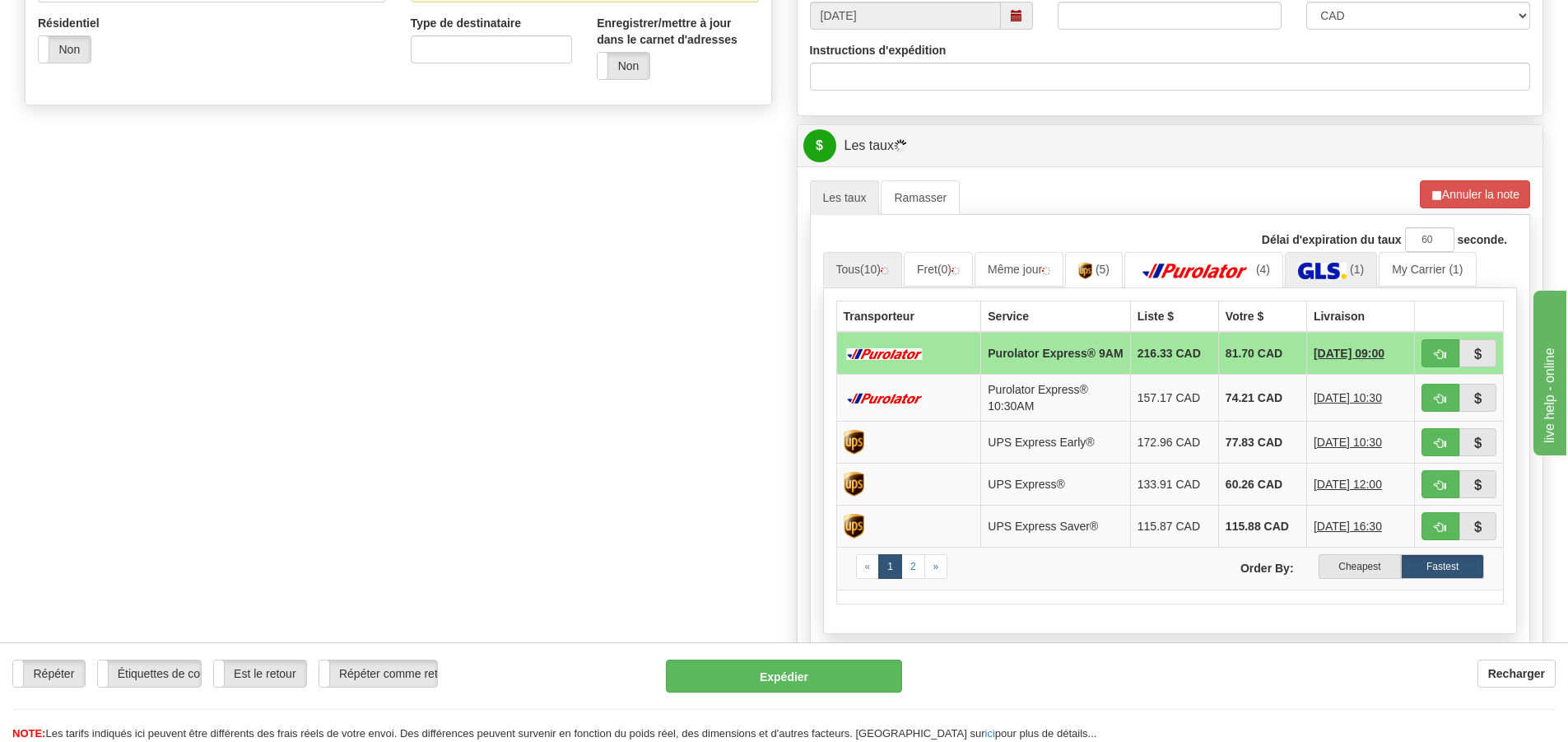
scroll to position [576, 0]
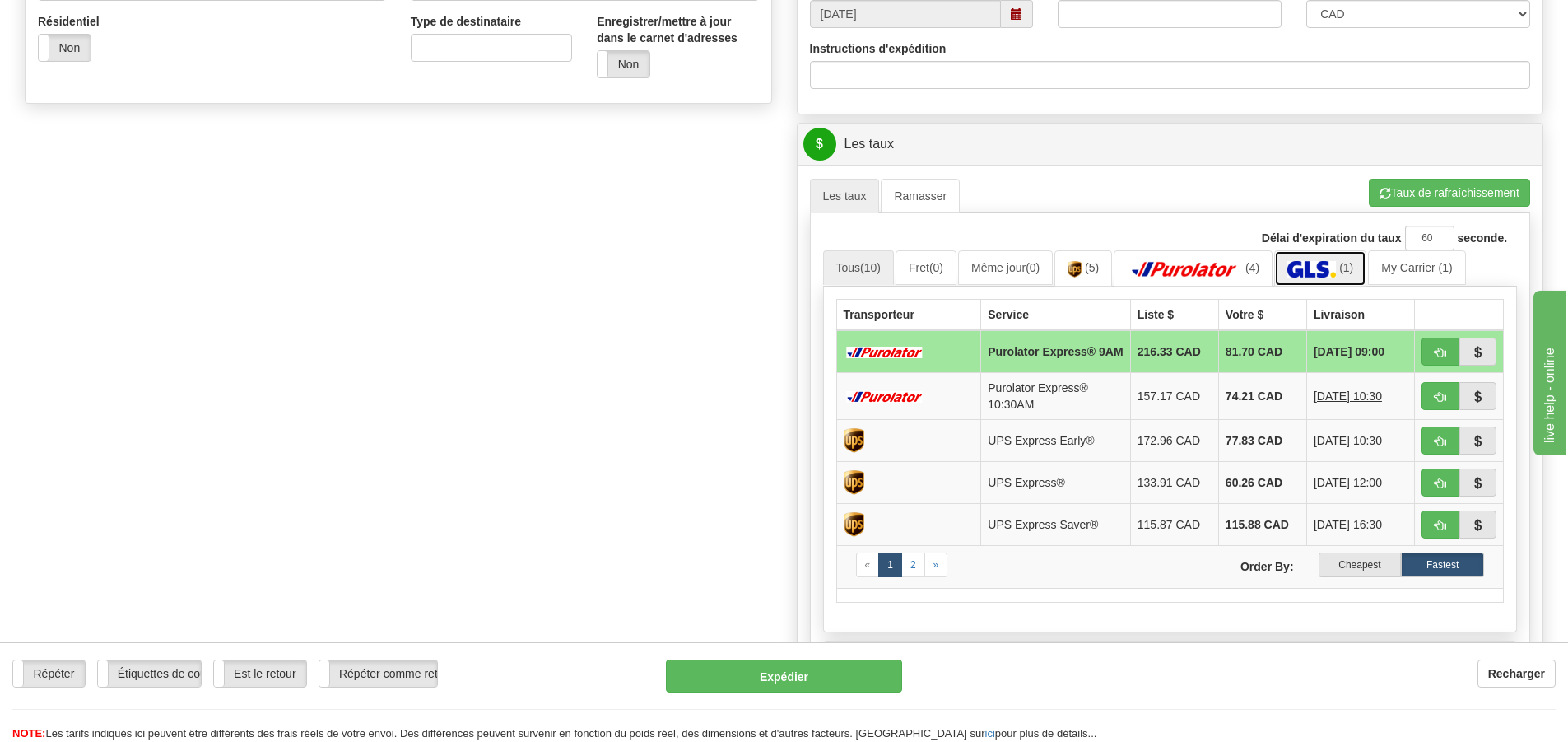
click at [1327, 266] on img at bounding box center [1311, 269] width 48 height 17
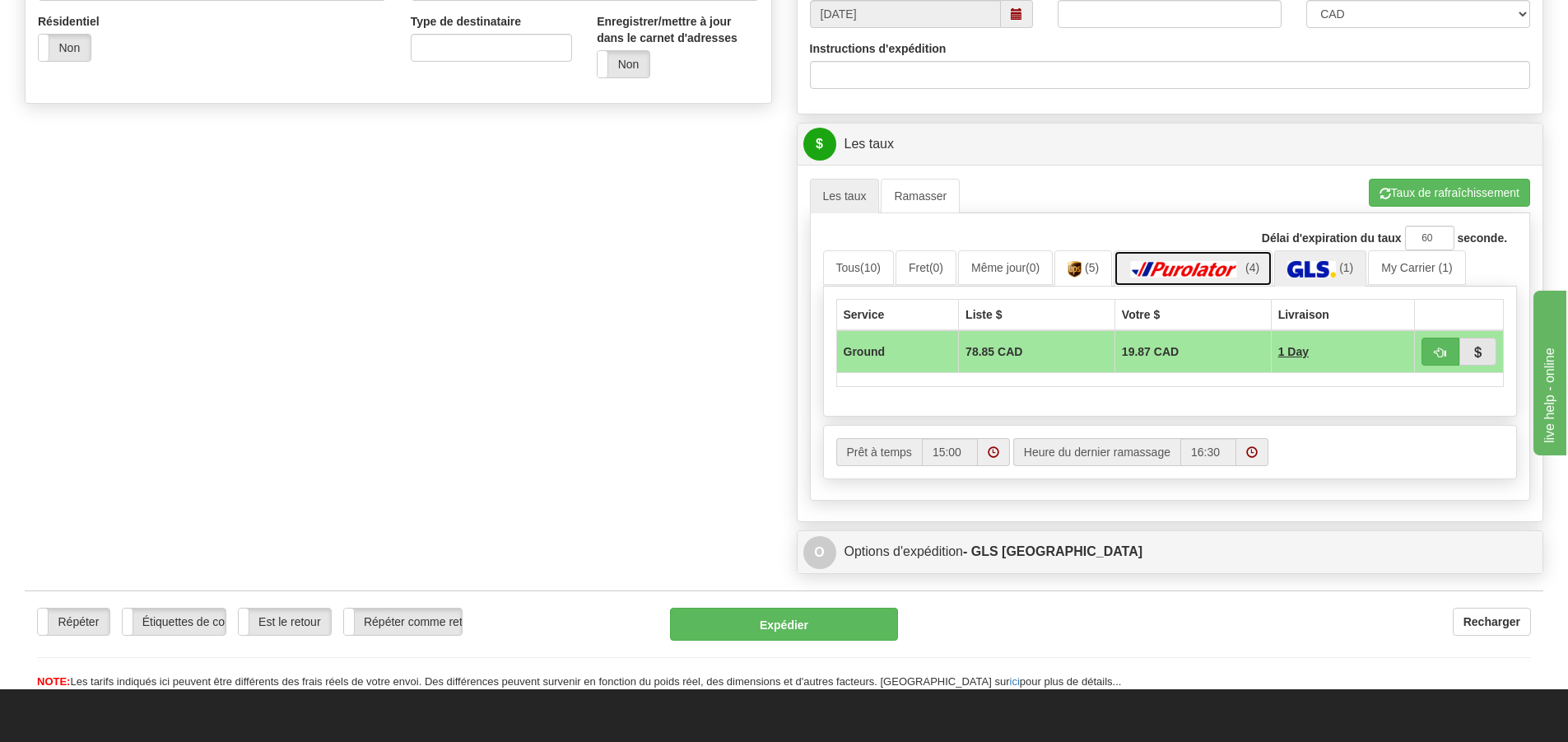
click at [1188, 269] on img at bounding box center [1184, 269] width 115 height 17
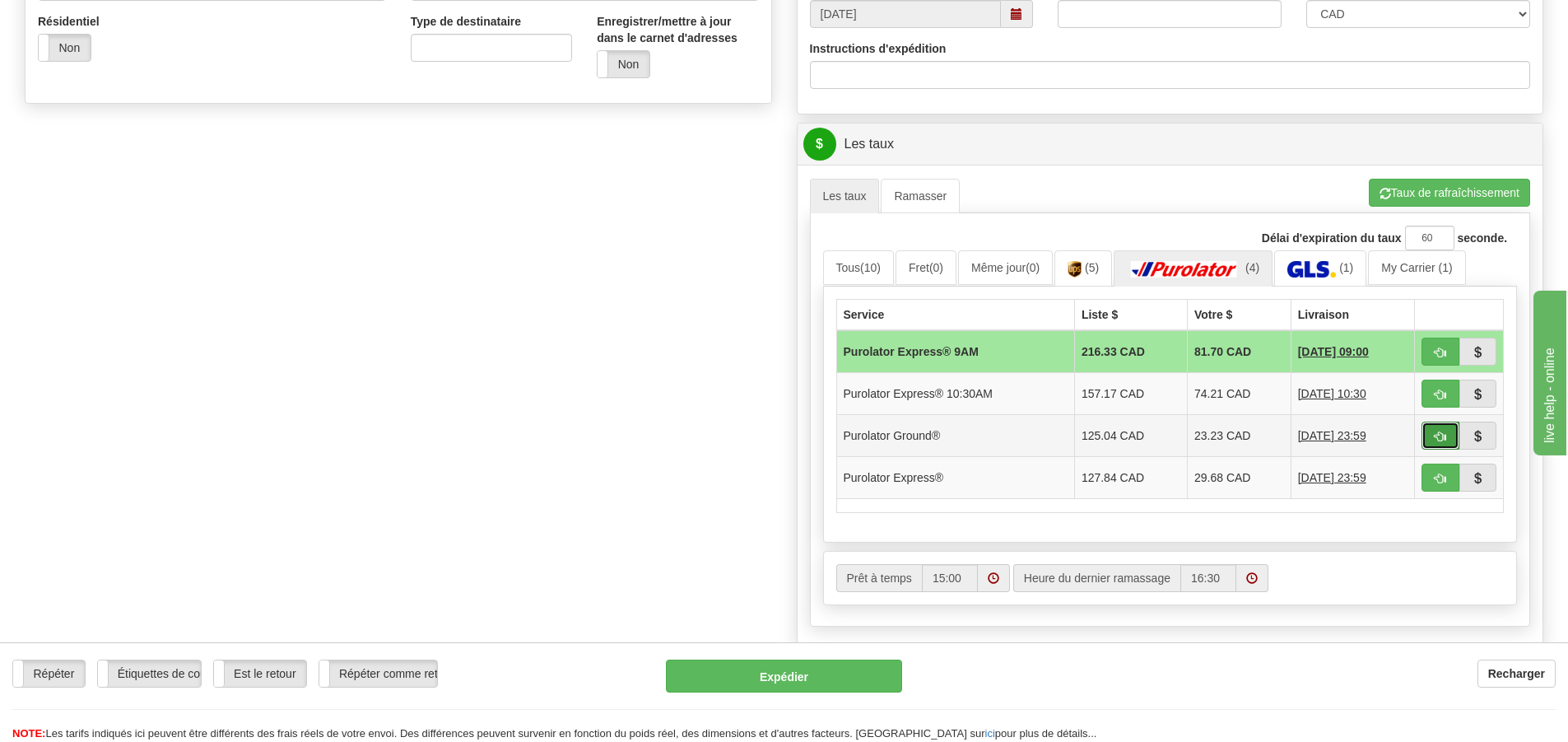
click at [1442, 435] on span "button" at bounding box center [1441, 437] width 12 height 11
type input "260"
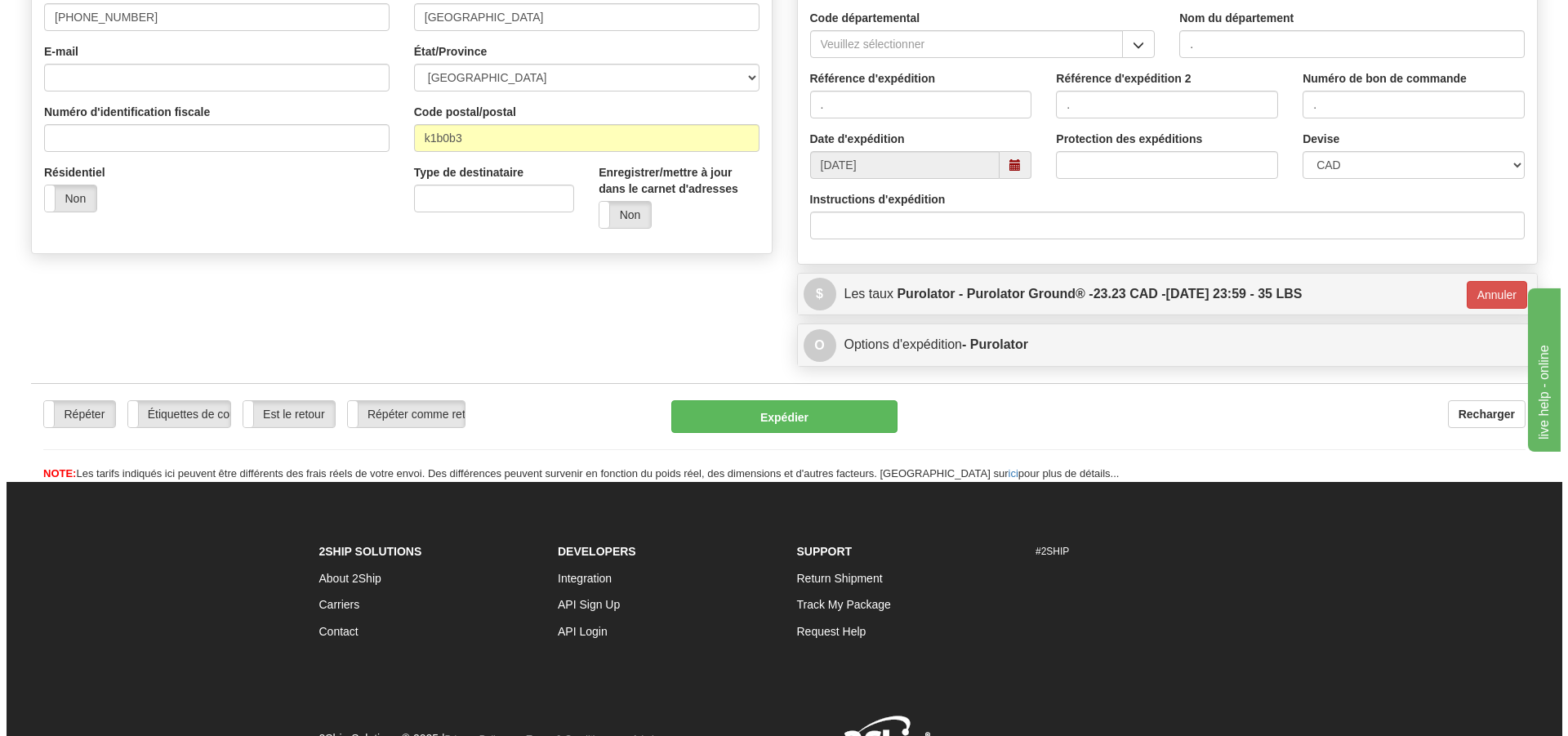
scroll to position [179, 0]
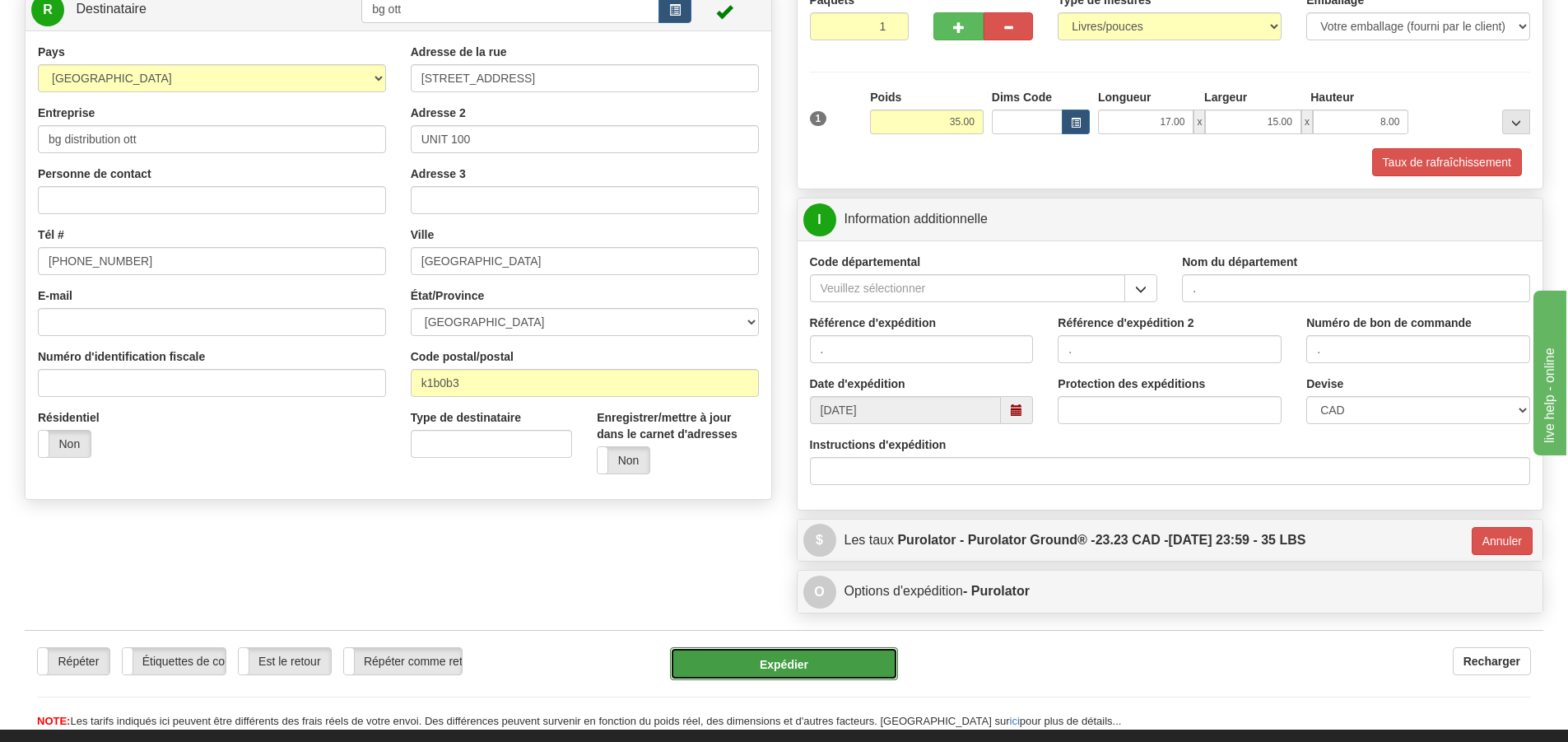
click at [770, 658] on button "Expédier" at bounding box center [784, 663] width 229 height 33
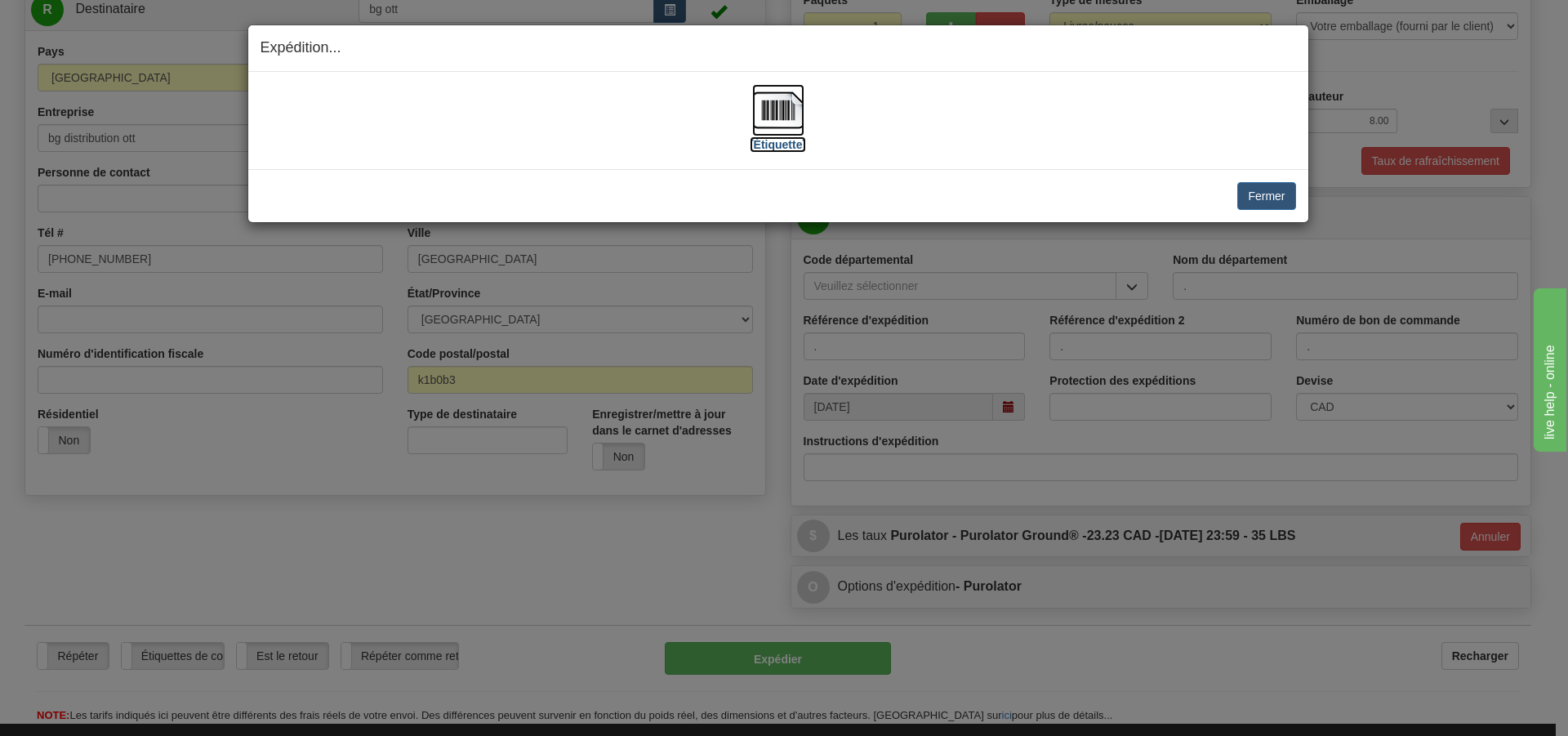
click at [784, 146] on label "[Étiquette]" at bounding box center [778, 145] width 57 height 17
click at [1251, 196] on button "Fermer" at bounding box center [1265, 195] width 58 height 27
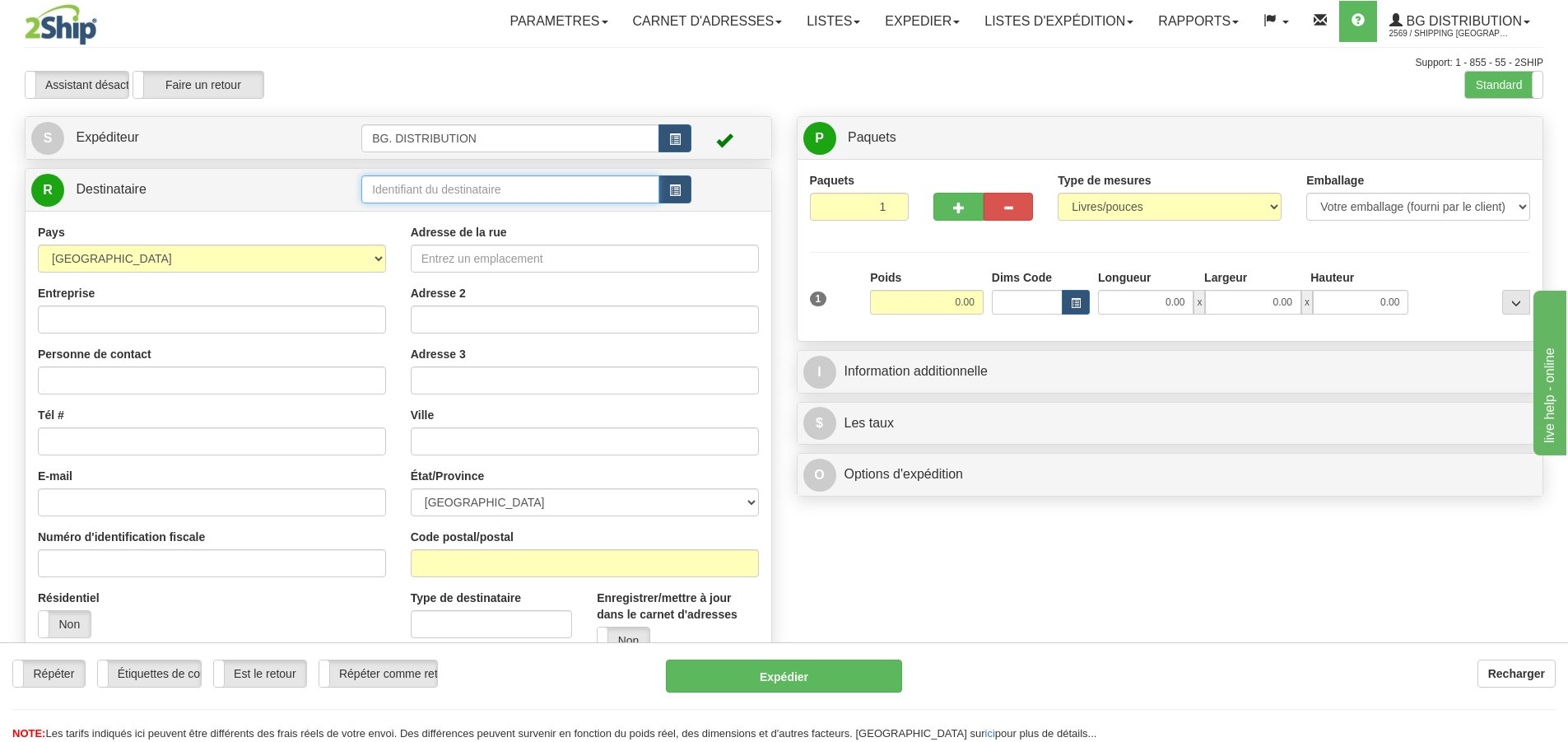
click at [422, 188] on input "text" at bounding box center [510, 189] width 298 height 28
type input "20066"
click button "Supprimer" at bounding box center [0, 0] width 0 height 0
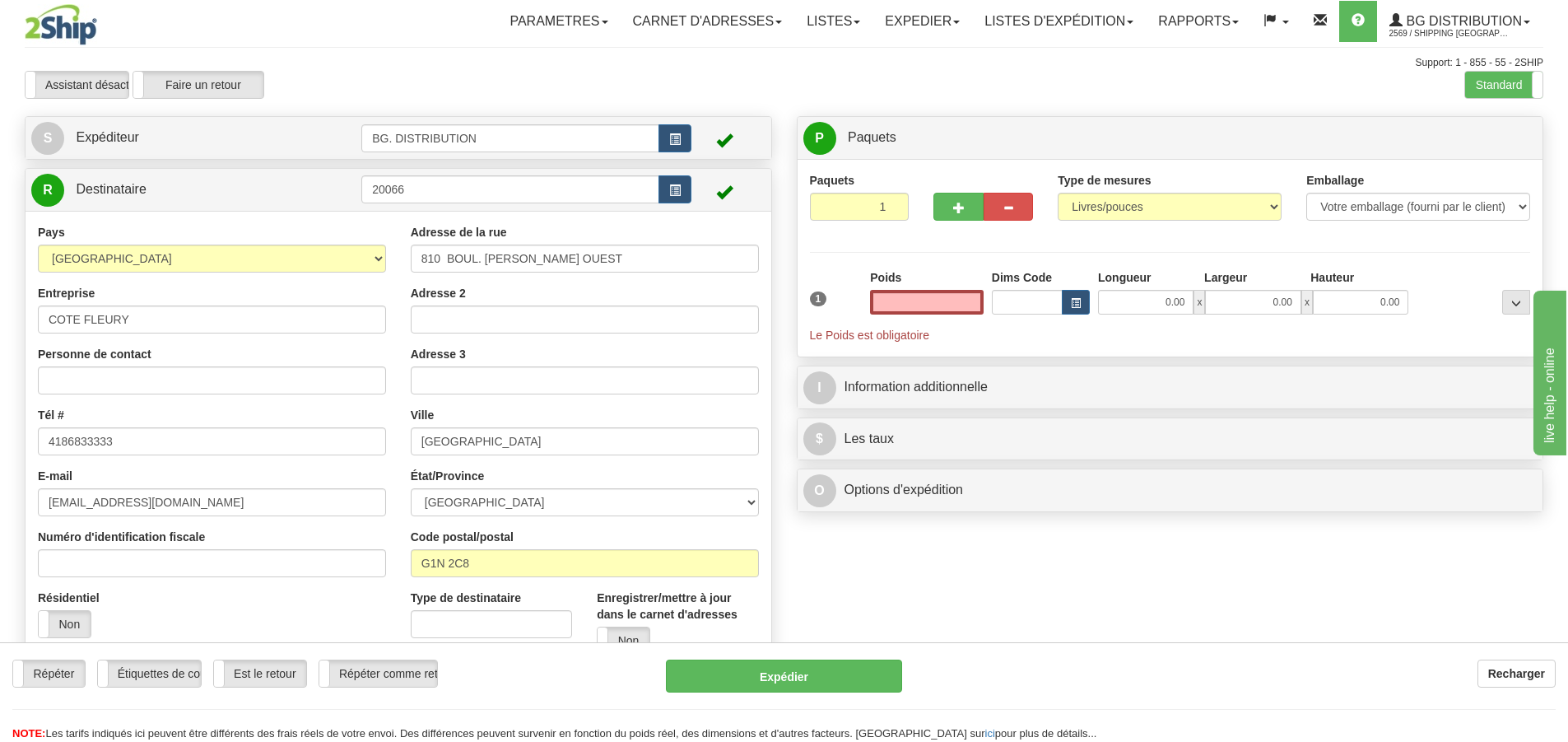
type input "0.00"
click at [1454, 285] on div at bounding box center [1473, 292] width 122 height 45
click at [980, 298] on input "0.00" at bounding box center [927, 302] width 113 height 25
type input "0.00"
click at [950, 305] on input "0.00" at bounding box center [927, 302] width 113 height 25
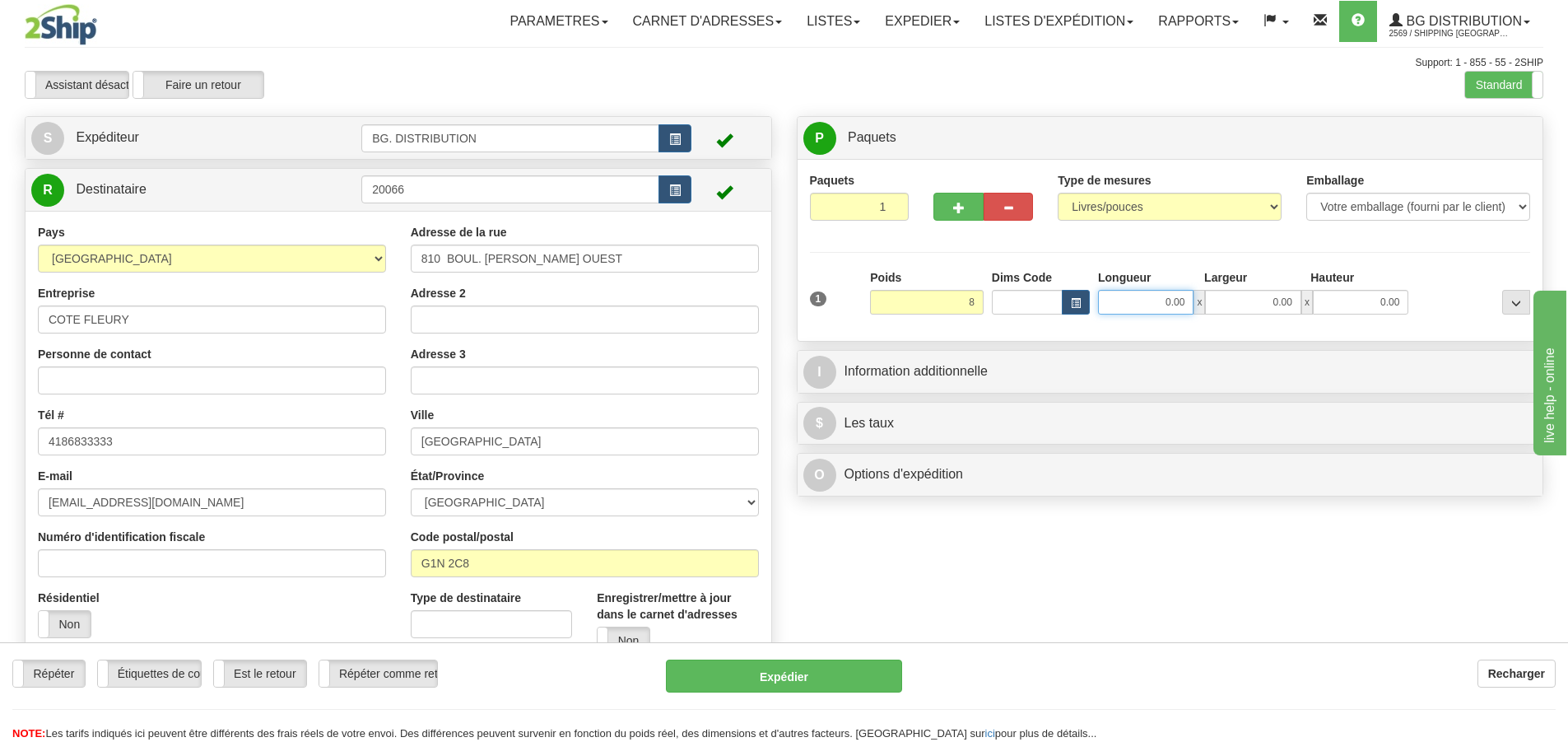
type input "8.00"
click at [1168, 304] on input "0.00" at bounding box center [1145, 302] width 96 height 25
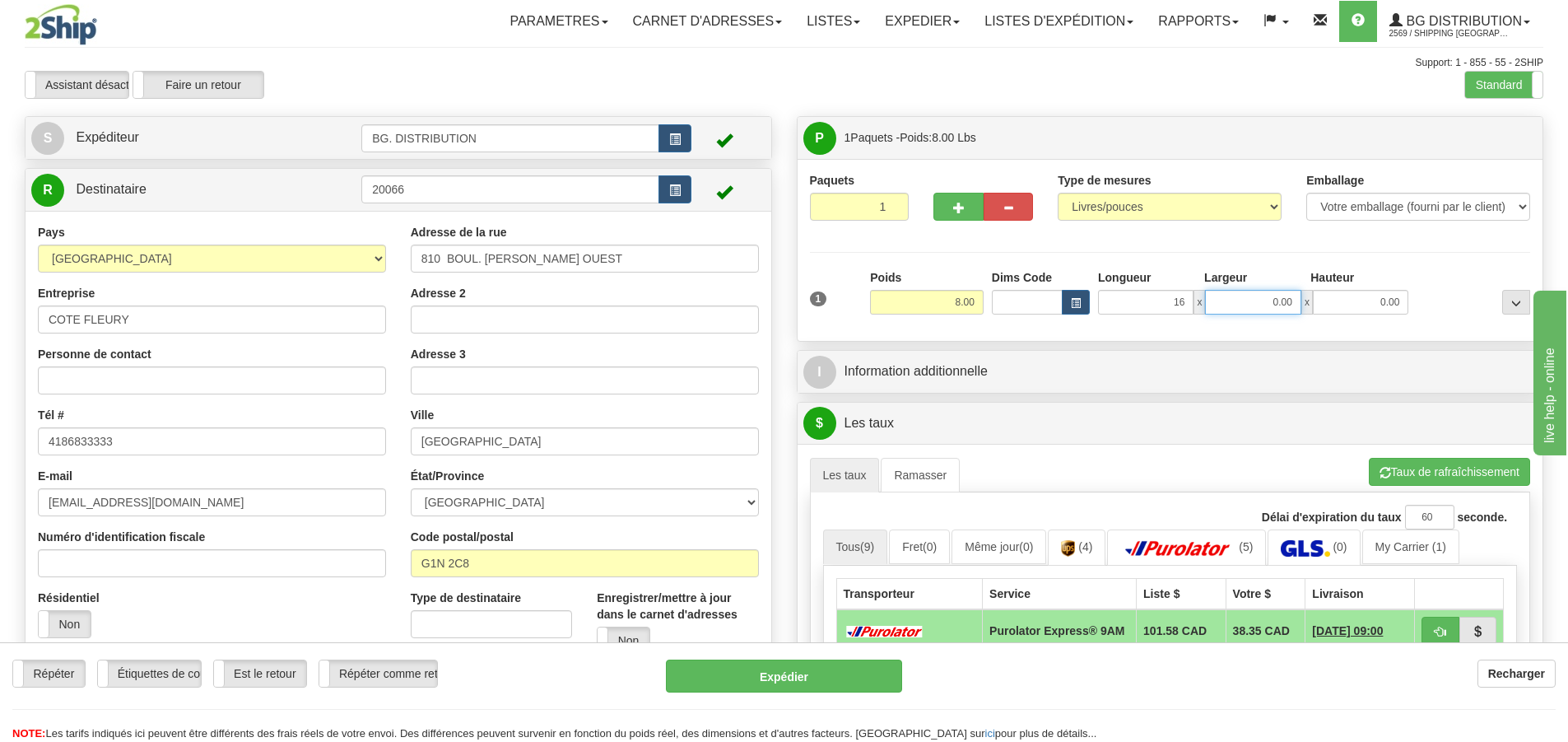
type input "16.00"
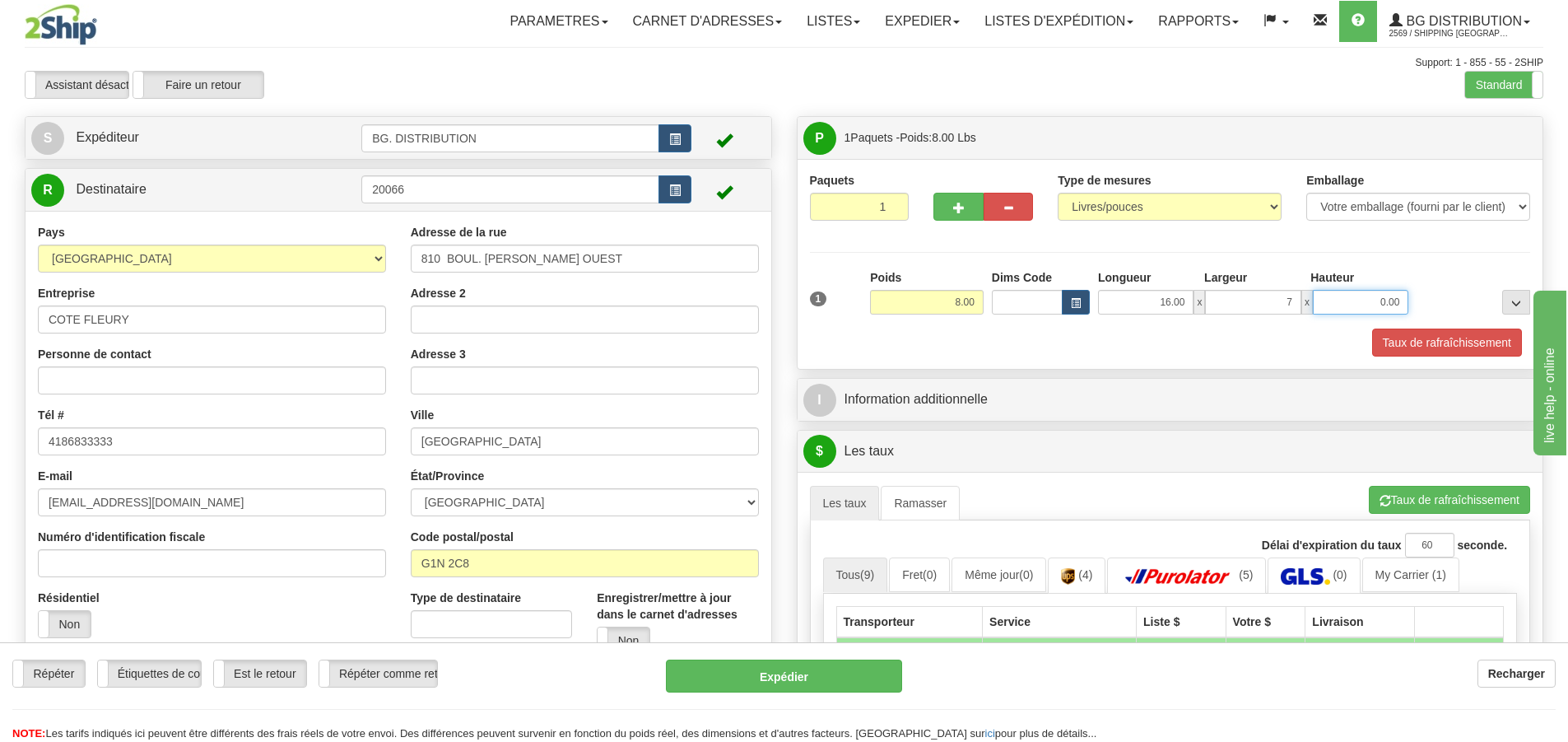
type input "7.00"
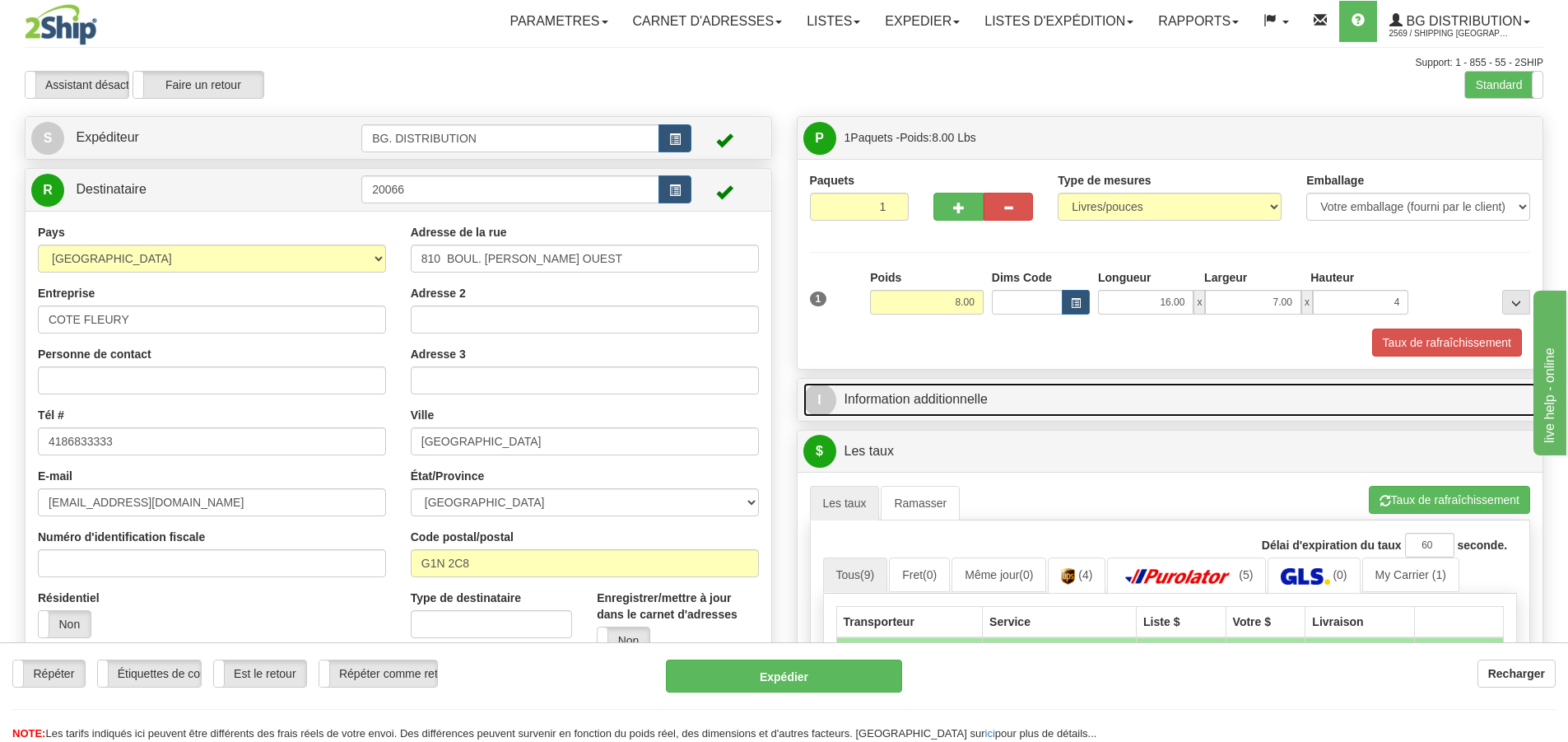
type input "4.00"
click at [828, 396] on span "I" at bounding box center [819, 400] width 33 height 33
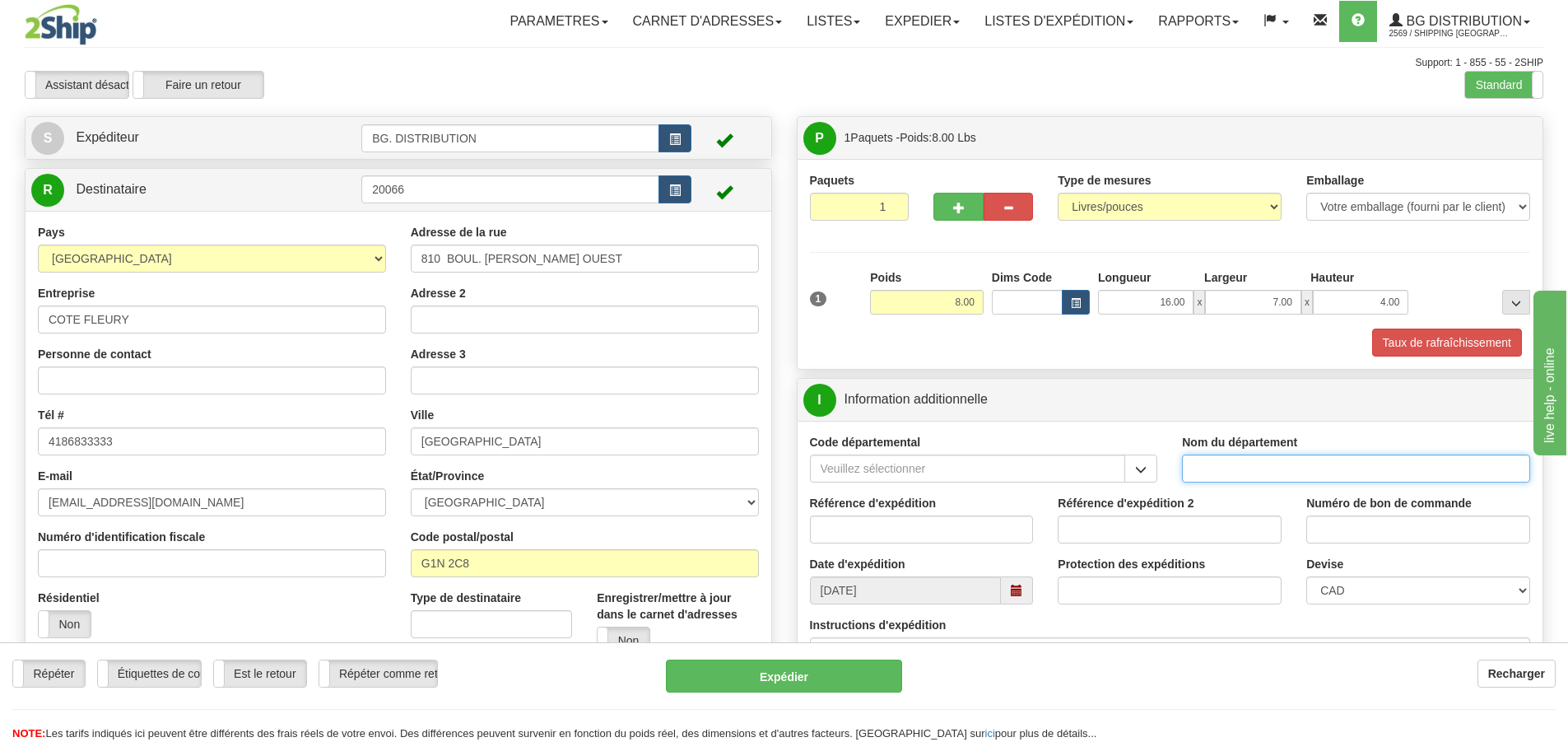
click at [1245, 464] on input "Nom du département" at bounding box center [1356, 468] width 349 height 28
type input "."
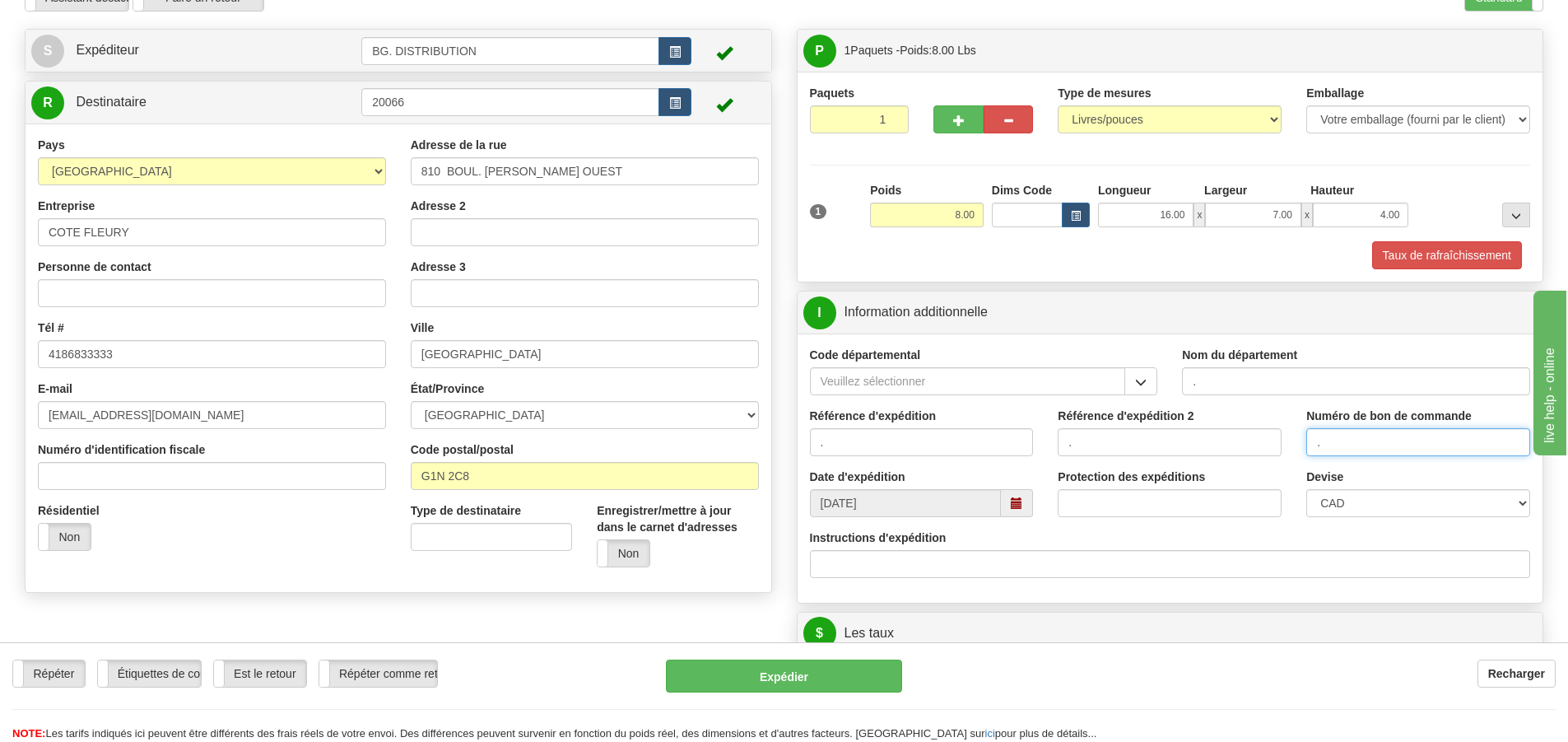
scroll to position [329, 0]
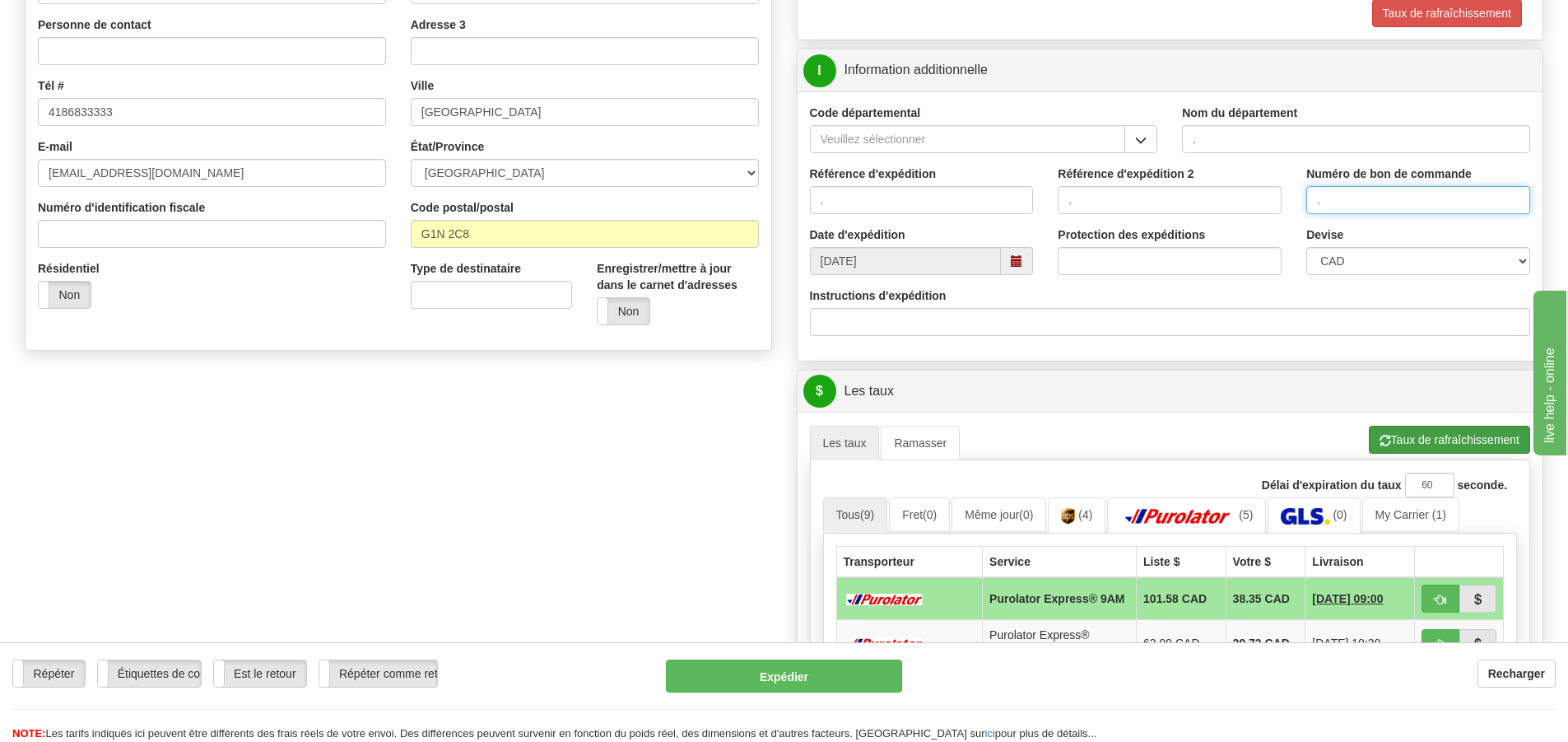
type input "."
click at [1393, 437] on button "Taux de rafraîchissement" at bounding box center [1450, 439] width 162 height 28
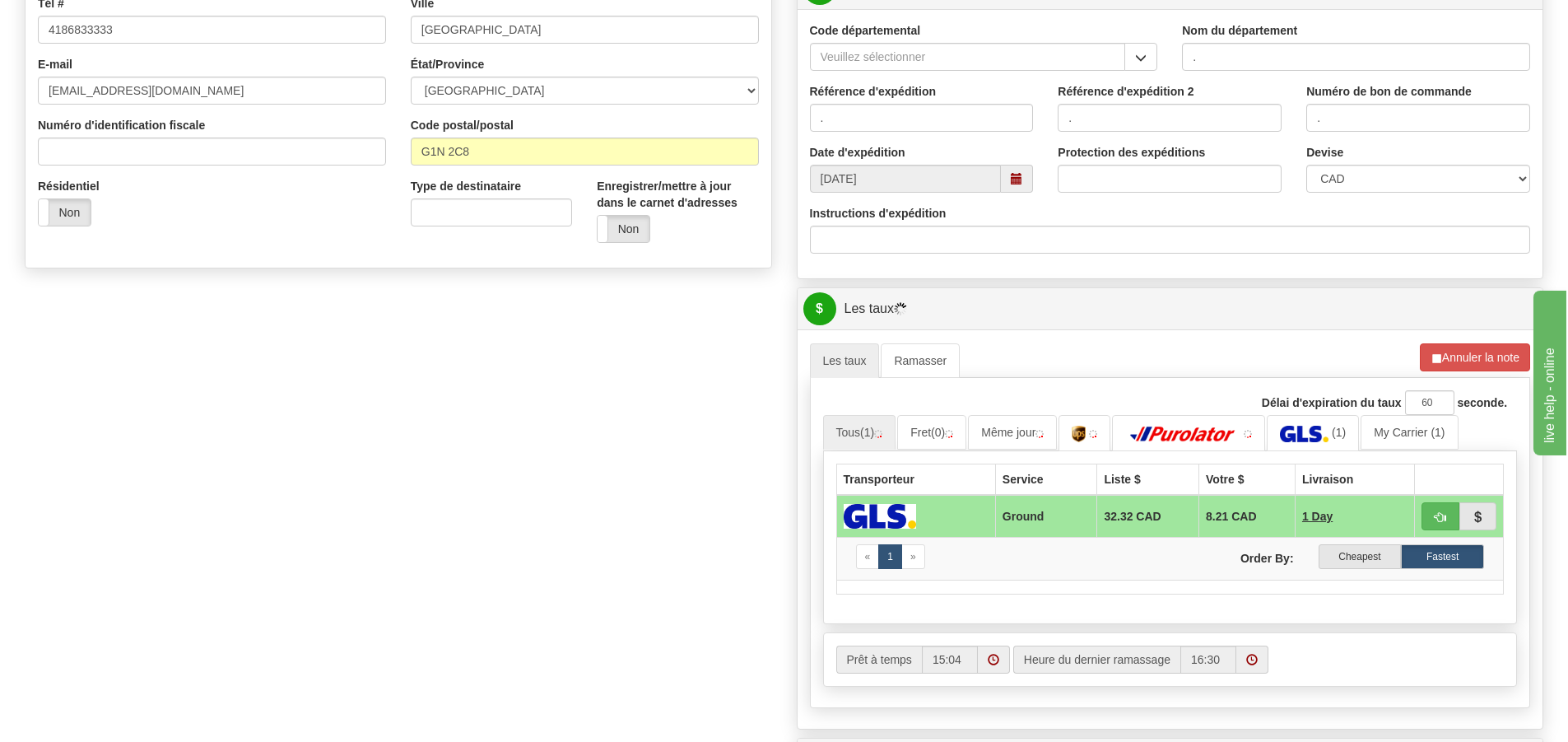
scroll to position [576, 0]
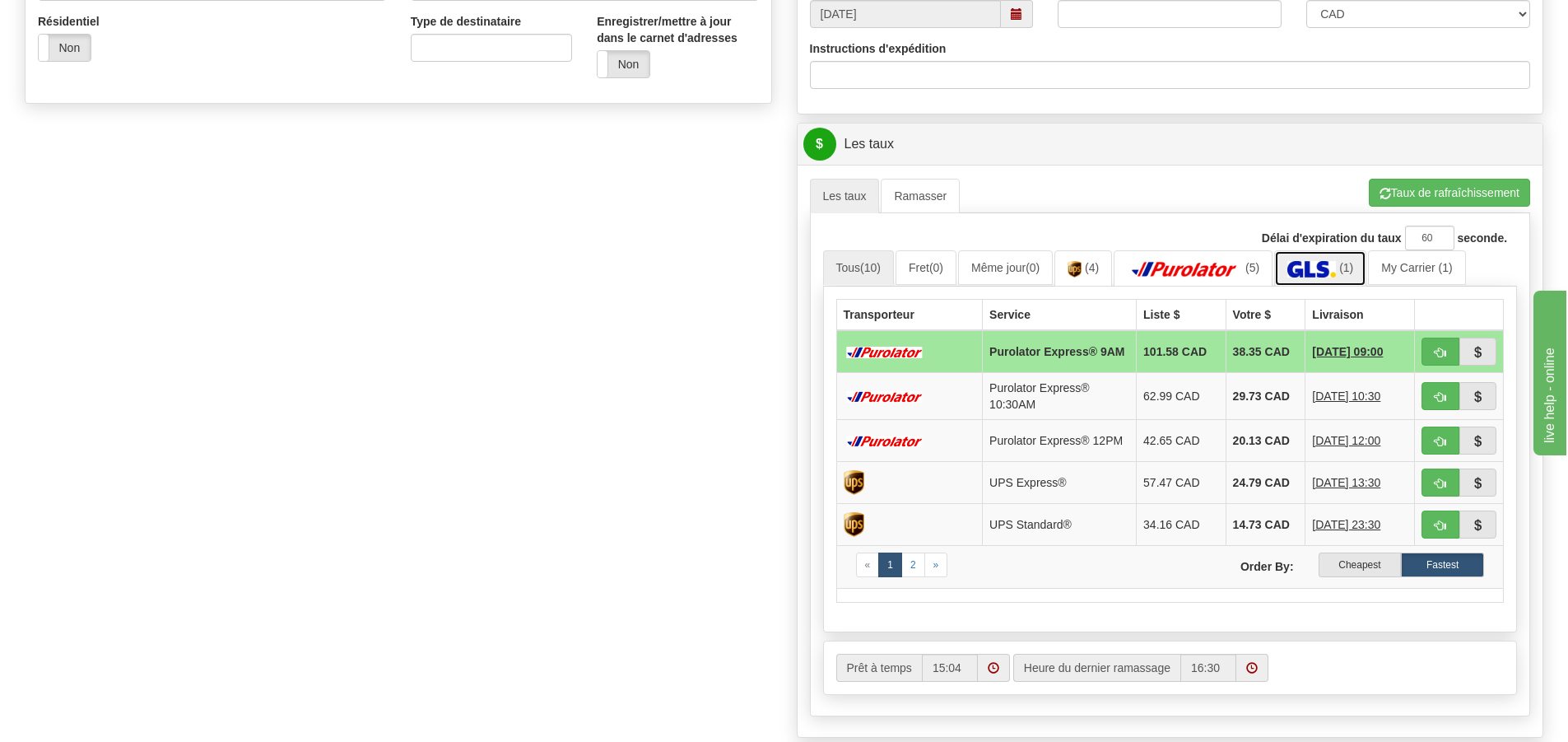
click at [1320, 266] on img at bounding box center [1311, 269] width 48 height 17
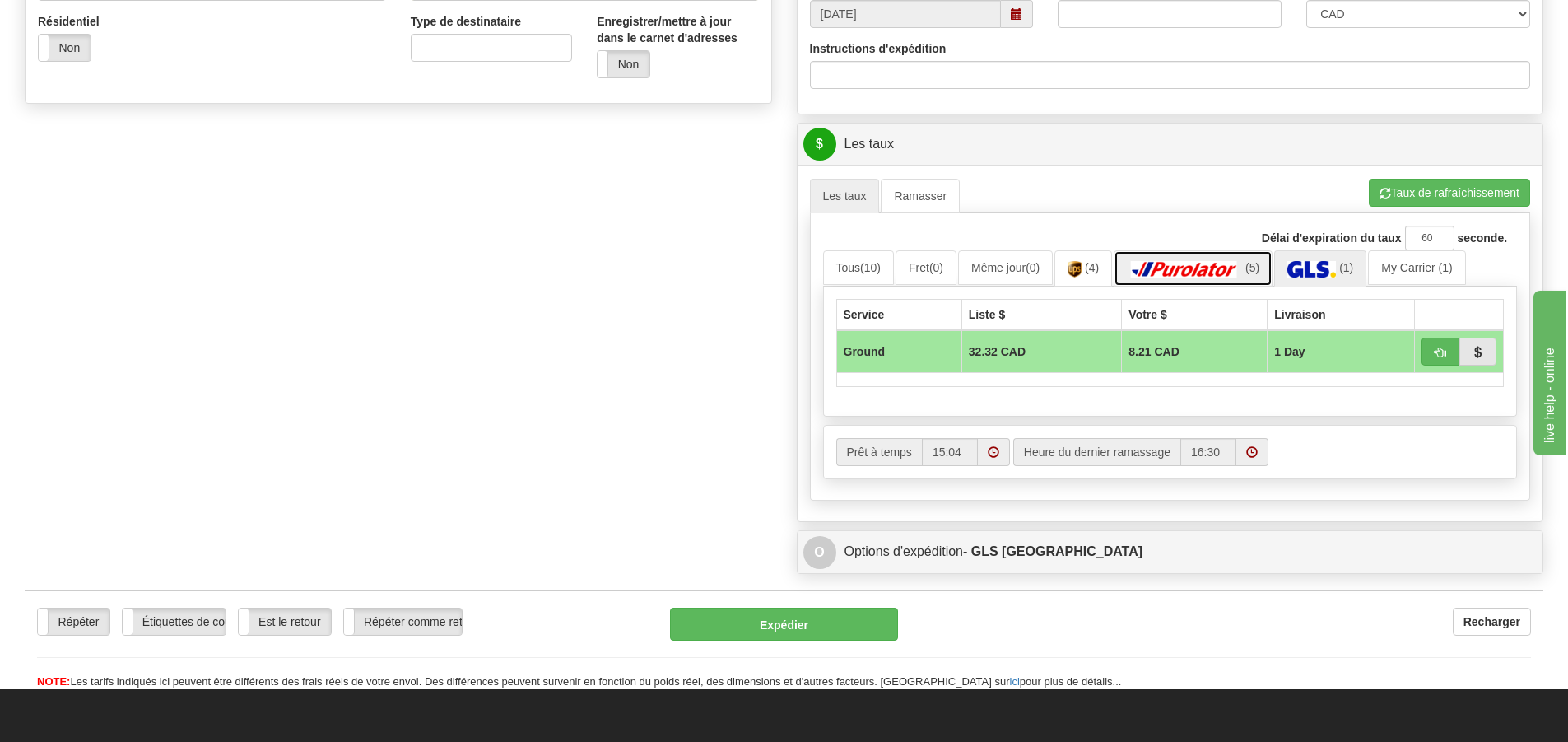
click at [1209, 262] on img at bounding box center [1184, 269] width 115 height 17
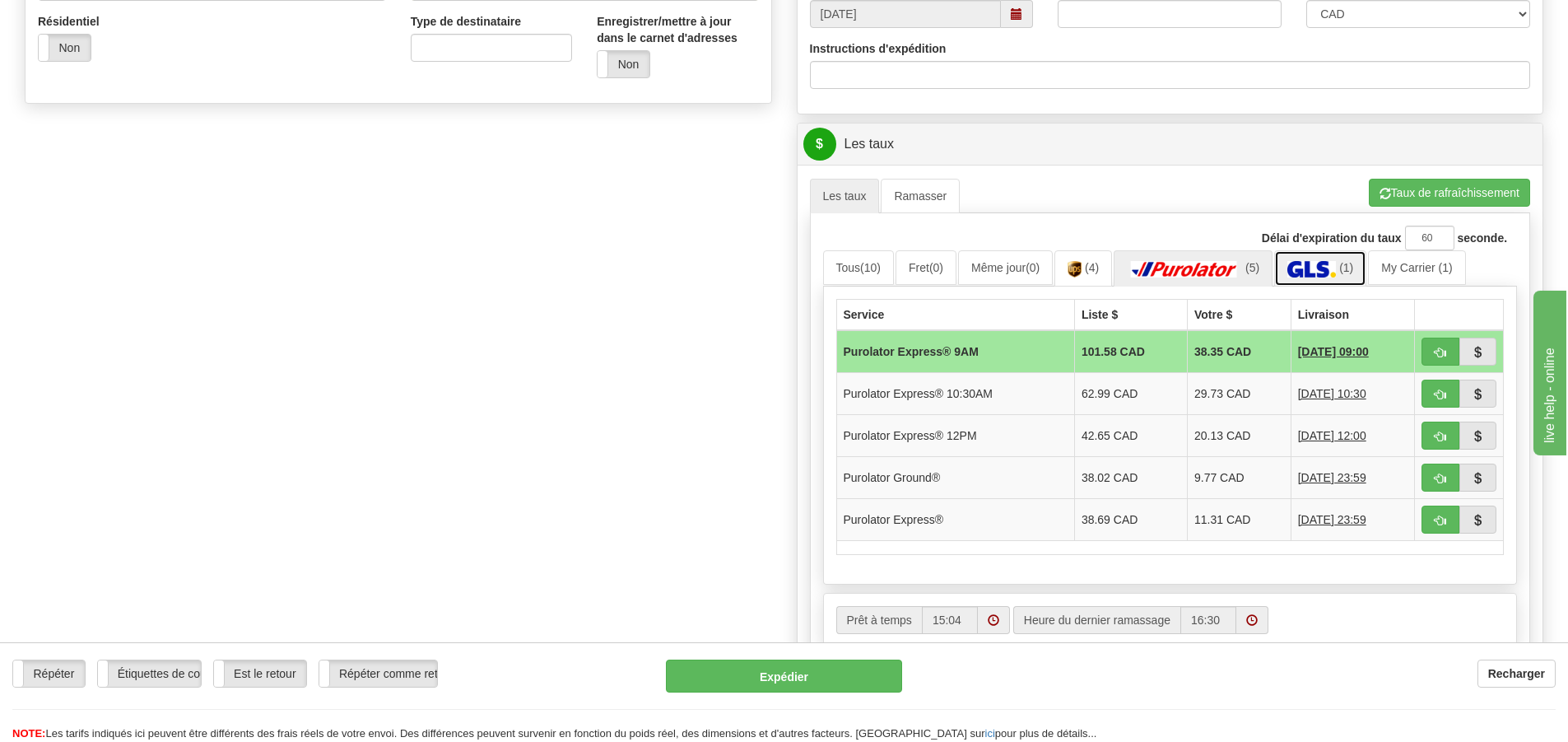
click at [1302, 270] on img at bounding box center [1311, 269] width 48 height 17
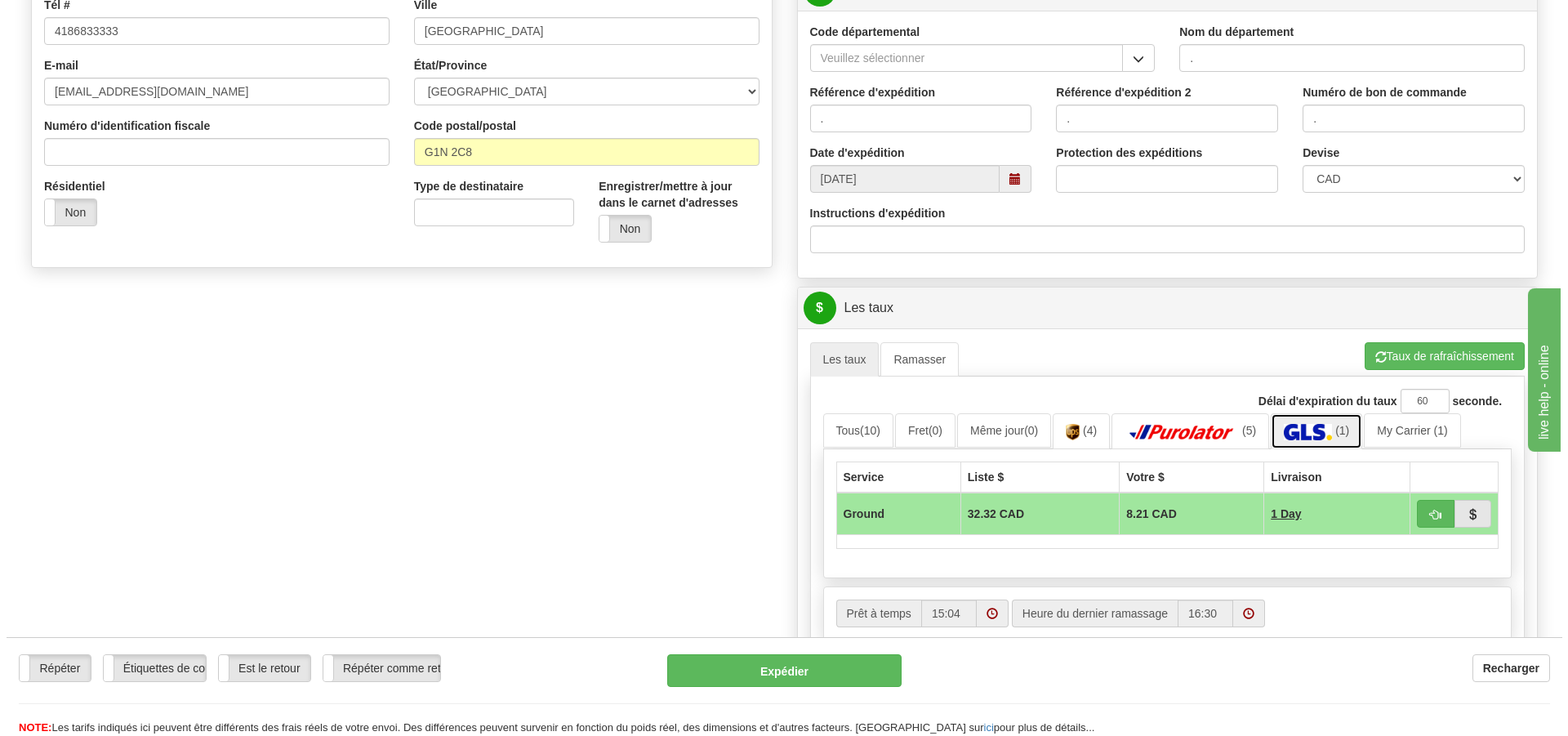
scroll to position [409, 0]
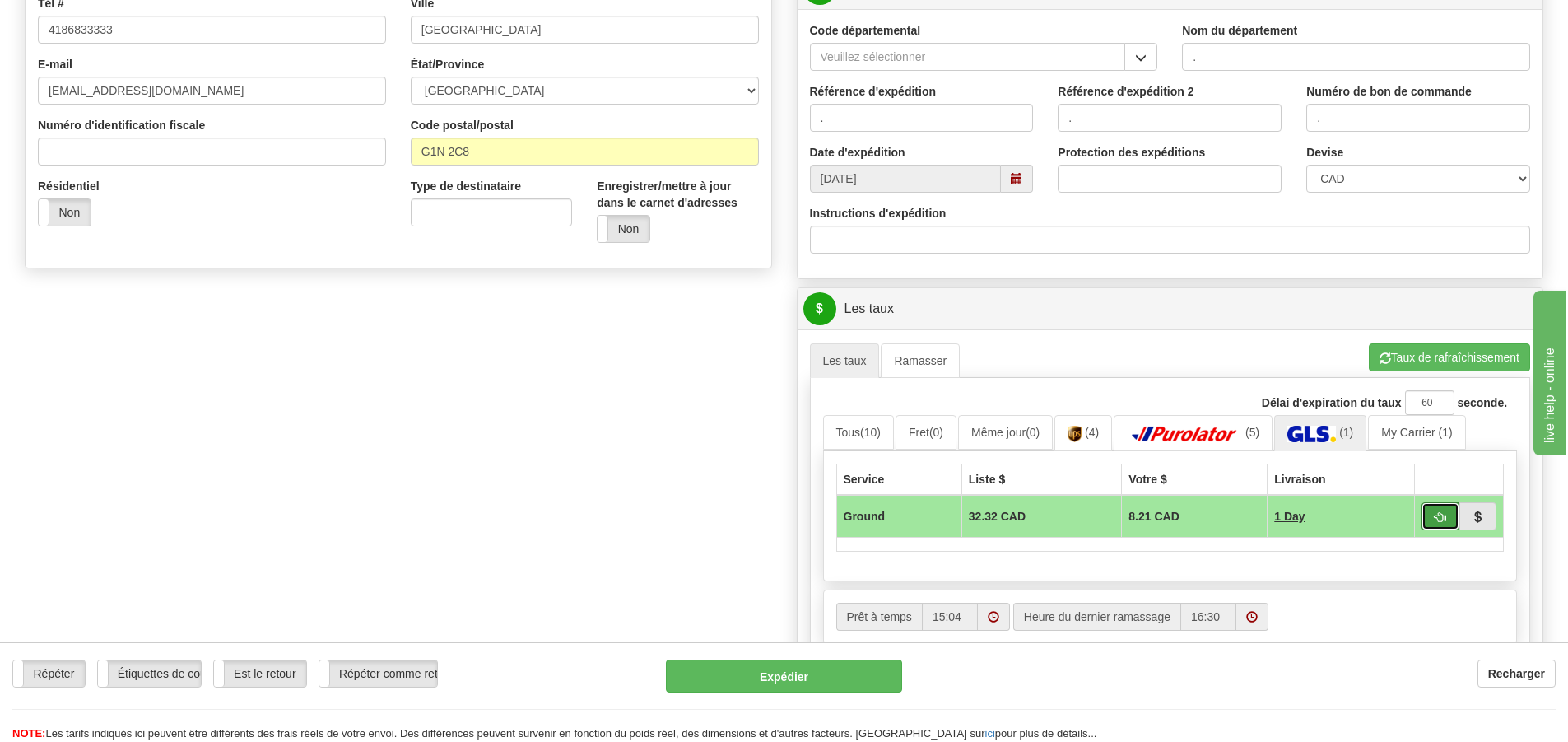
click at [1437, 509] on button "button" at bounding box center [1441, 516] width 37 height 28
type input "1"
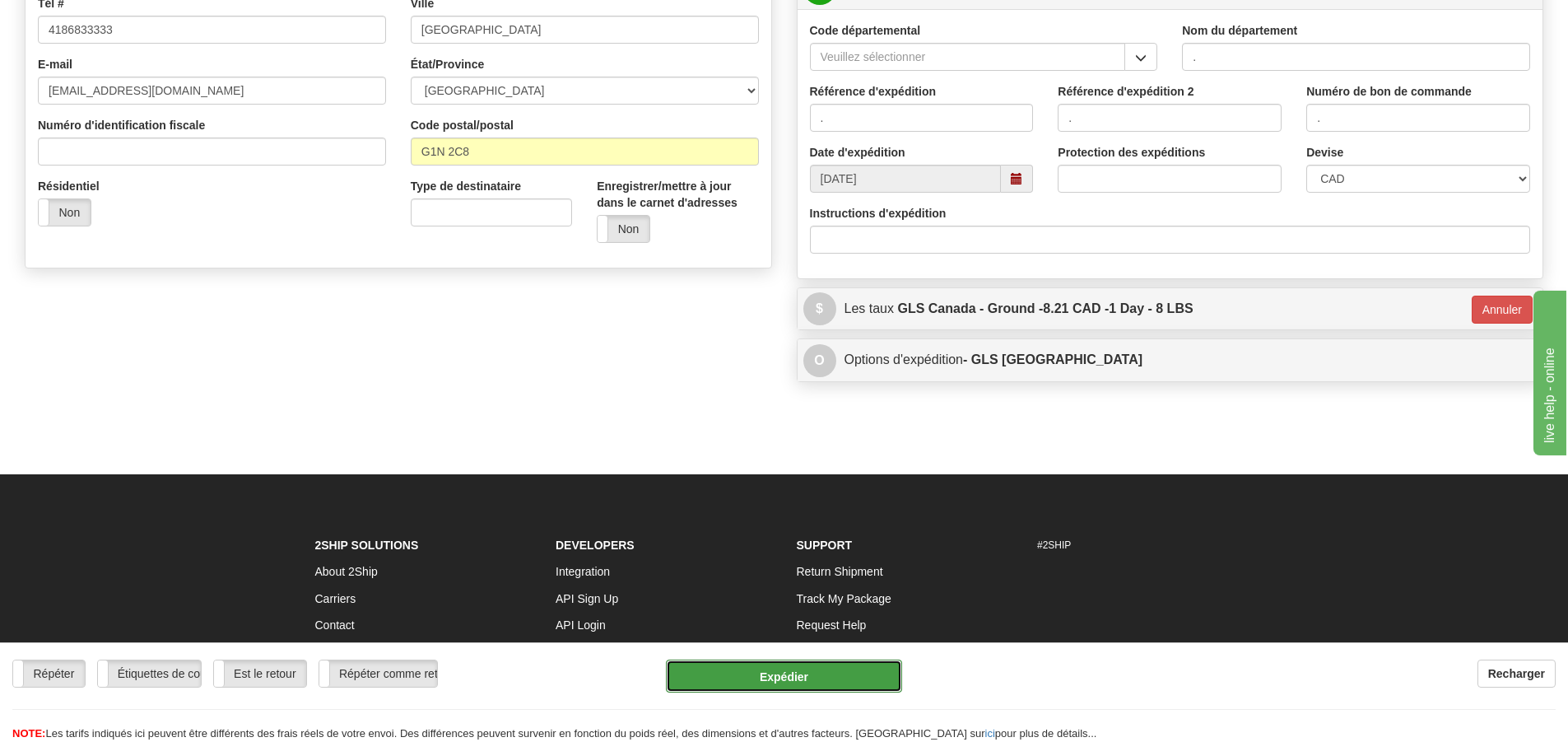
click at [755, 679] on button "Expédier" at bounding box center [784, 676] width 236 height 33
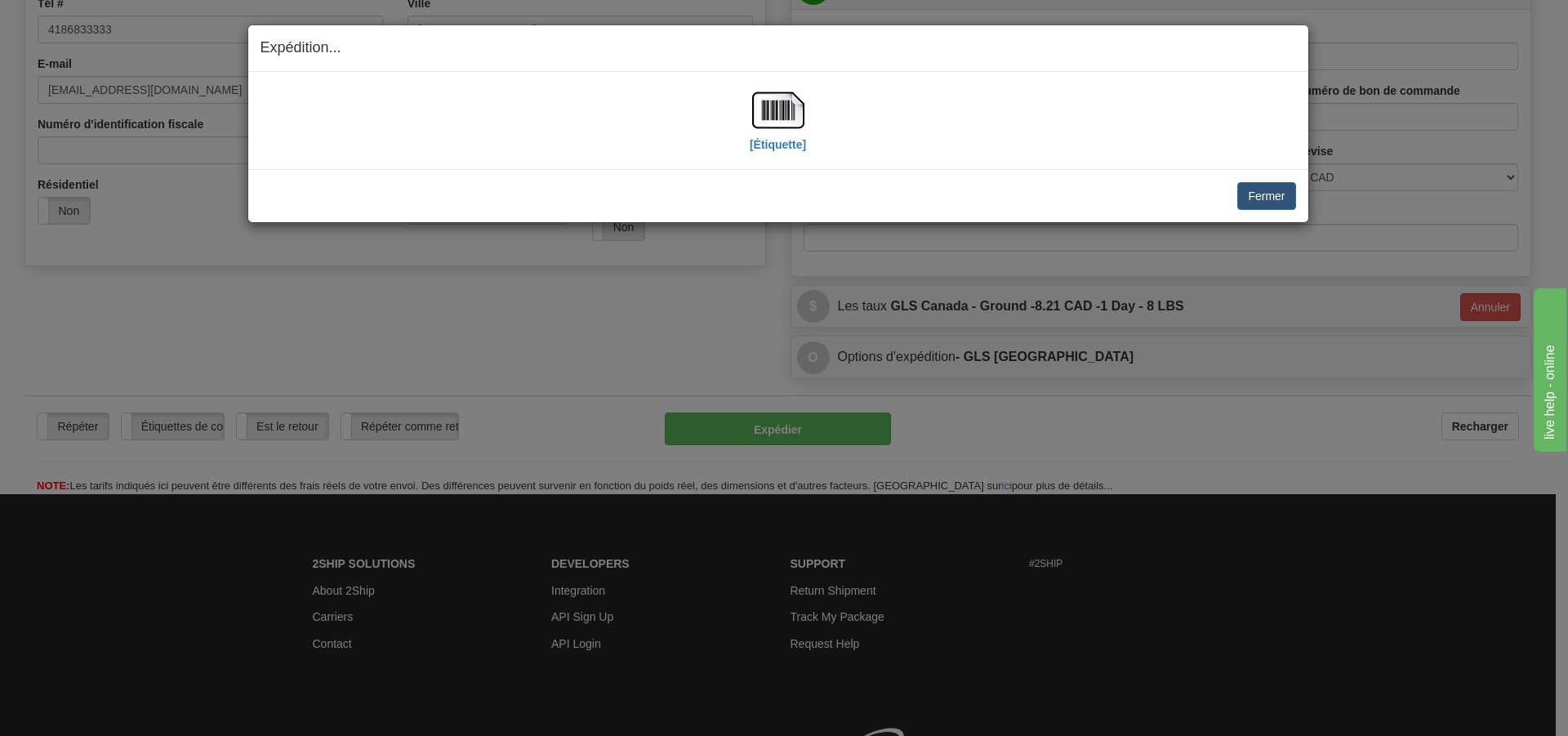
click at [779, 154] on div "[Étiquette]" at bounding box center [778, 120] width 57 height 72
click at [787, 146] on label "[Étiquette]" at bounding box center [778, 145] width 57 height 17
click at [1279, 192] on button "Fermer" at bounding box center [1265, 195] width 58 height 27
